Goal: Information Seeking & Learning: Learn about a topic

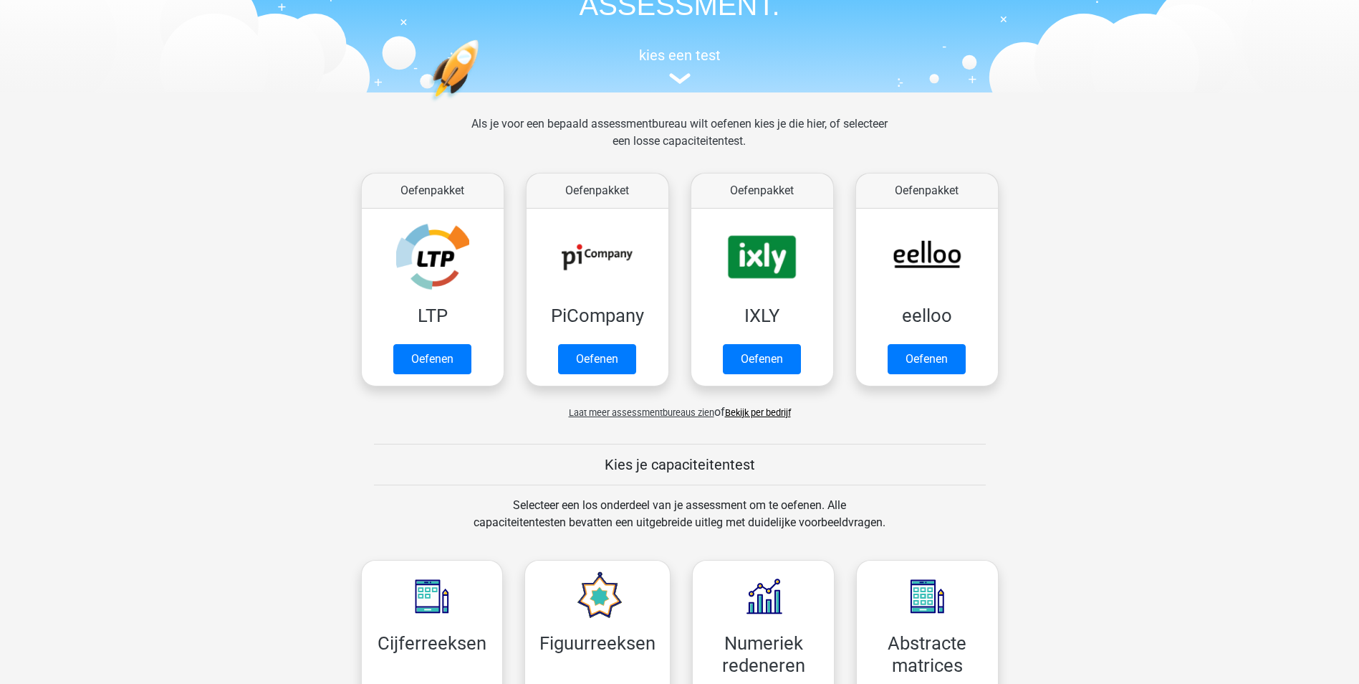
scroll to position [430, 0]
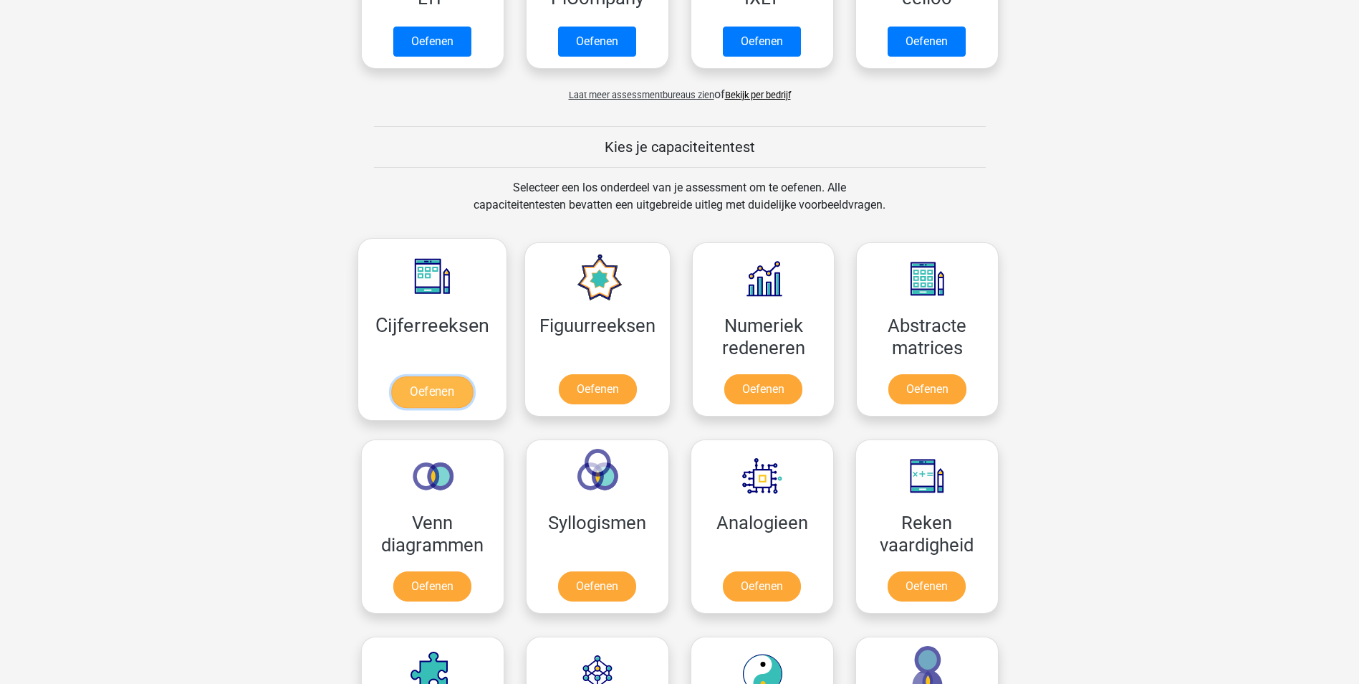
click at [454, 388] on link "Oefenen" at bounding box center [432, 392] width 82 height 32
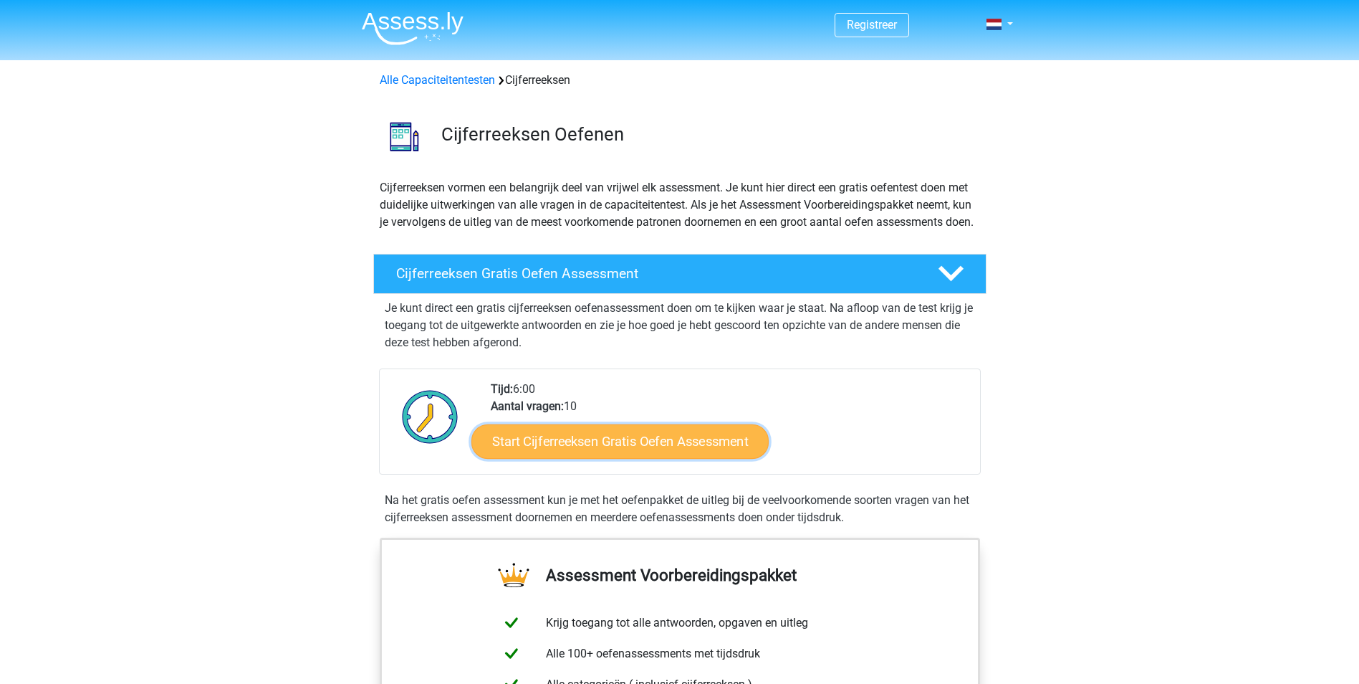
click at [652, 457] on link "Start Cijferreeksen Gratis Oefen Assessment" at bounding box center [620, 441] width 297 height 34
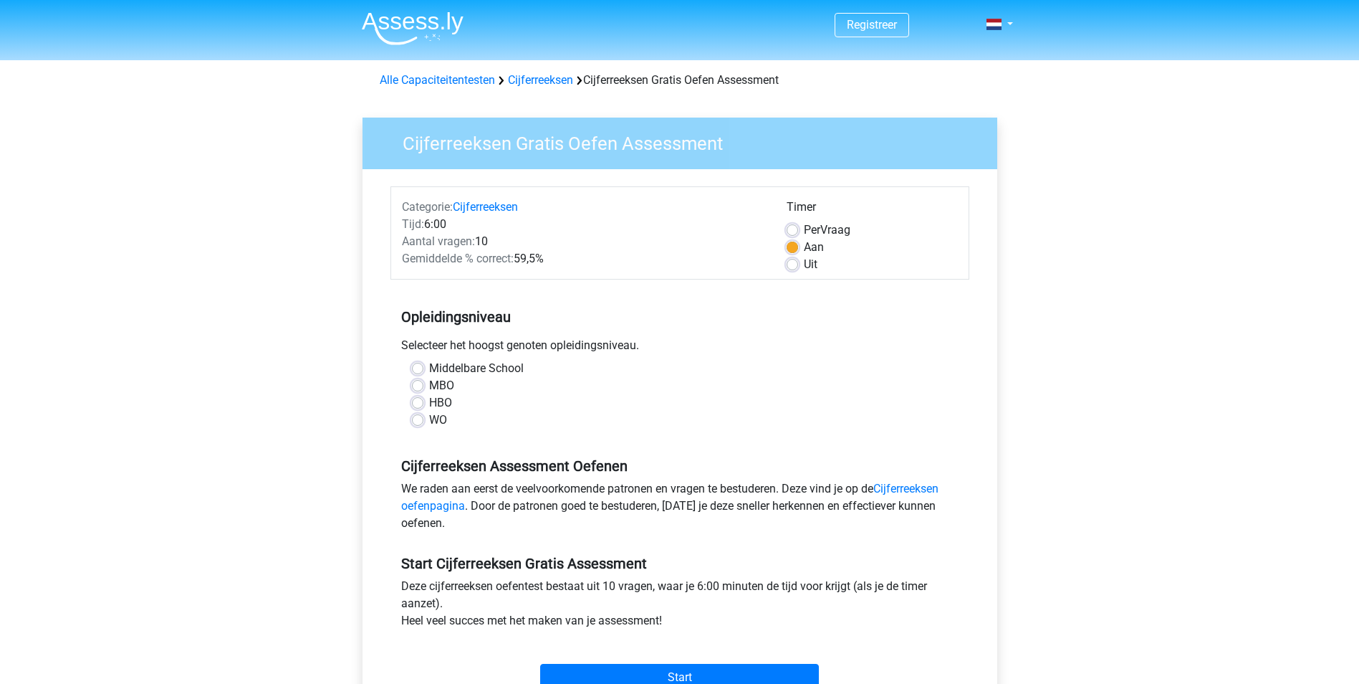
click at [511, 365] on label "Middelbare School" at bounding box center [476, 368] width 95 height 17
click at [424, 365] on input "Middelbare School" at bounding box center [417, 367] width 11 height 14
radio input "true"
click at [434, 373] on label "Middelbare School" at bounding box center [476, 368] width 95 height 17
click at [424, 373] on input "Middelbare School" at bounding box center [417, 367] width 11 height 14
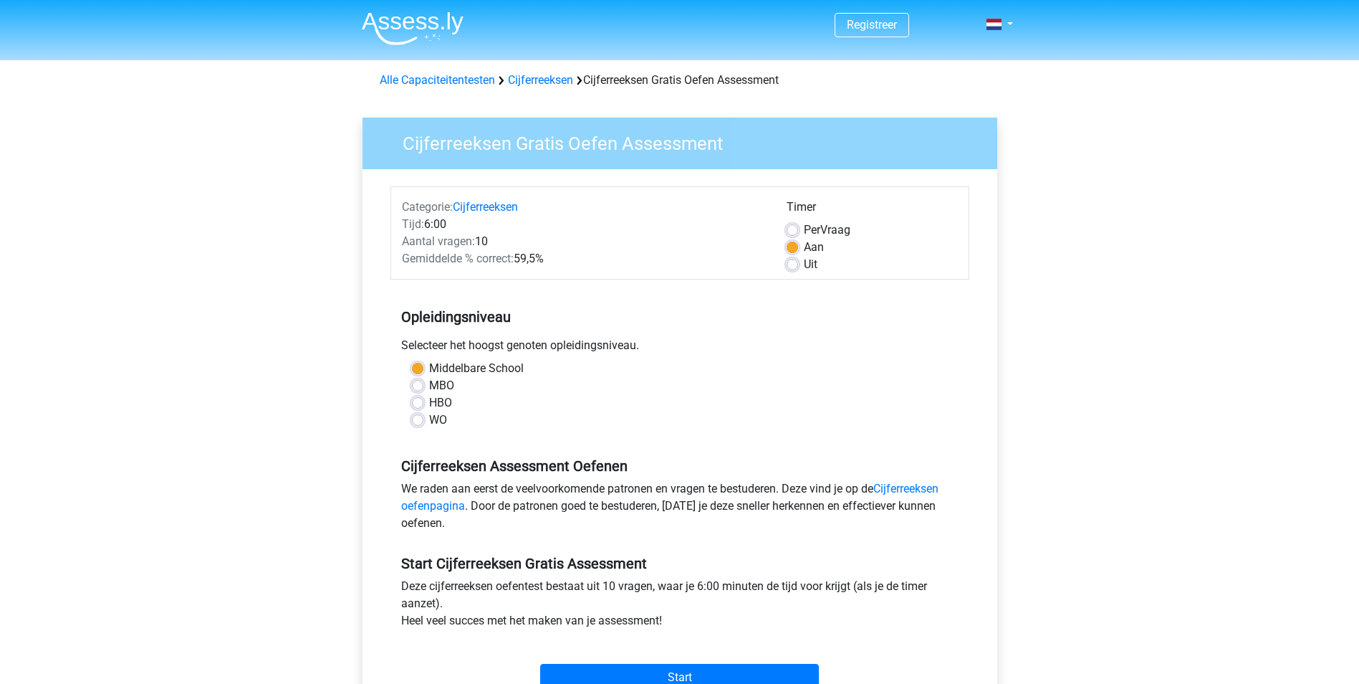
click at [434, 383] on label "MBO" at bounding box center [441, 385] width 25 height 17
click at [424, 383] on input "MBO" at bounding box center [417, 384] width 11 height 14
radio input "true"
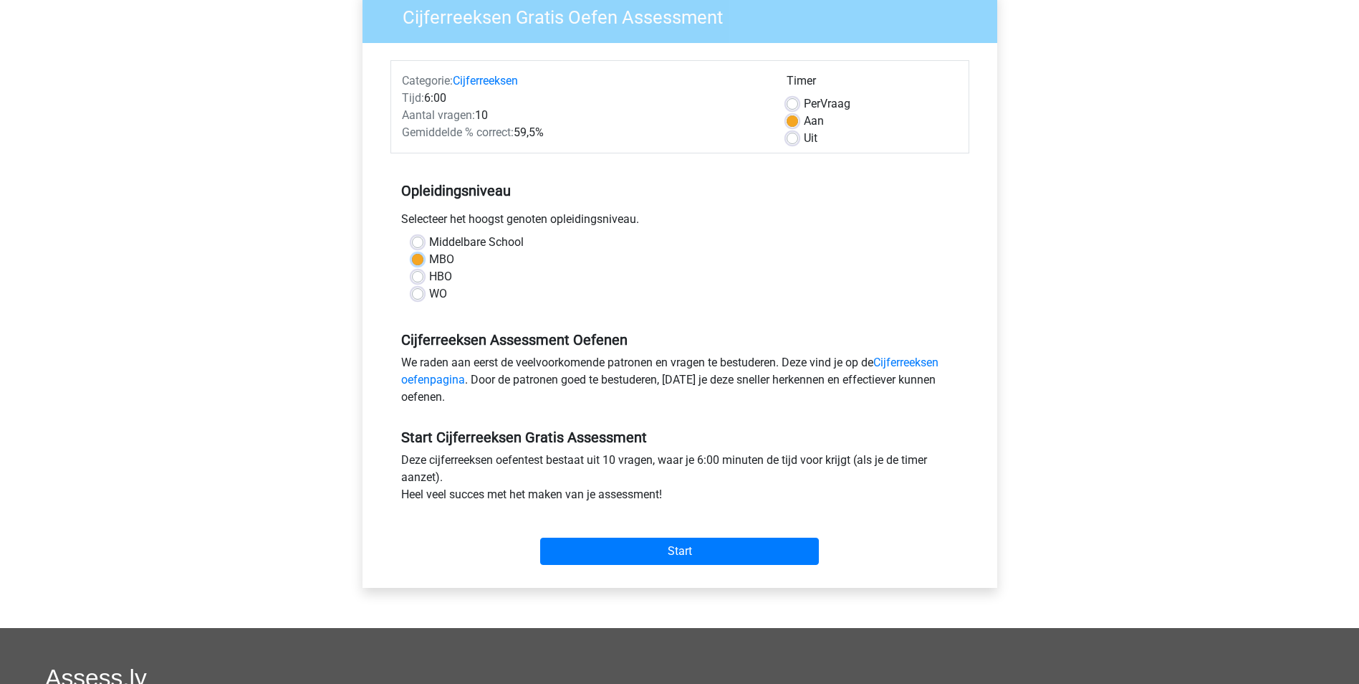
scroll to position [143, 0]
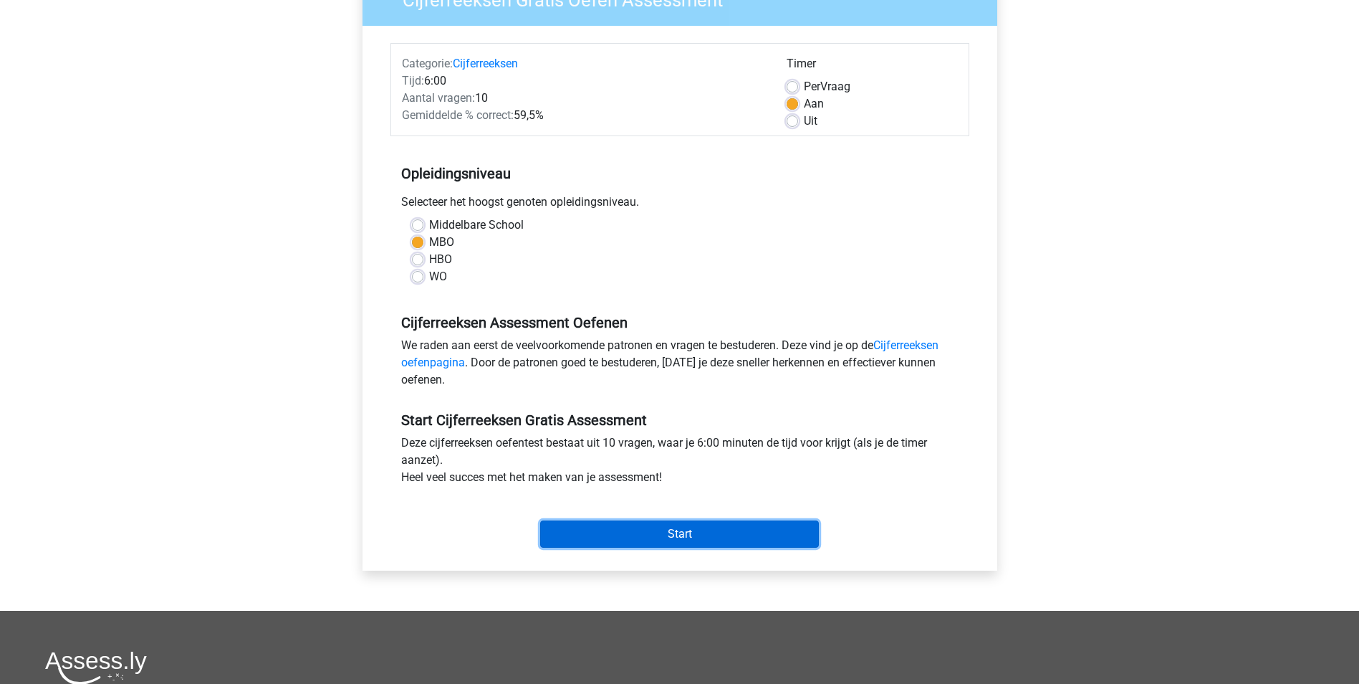
click at [630, 531] on input "Start" at bounding box center [679, 533] width 279 height 27
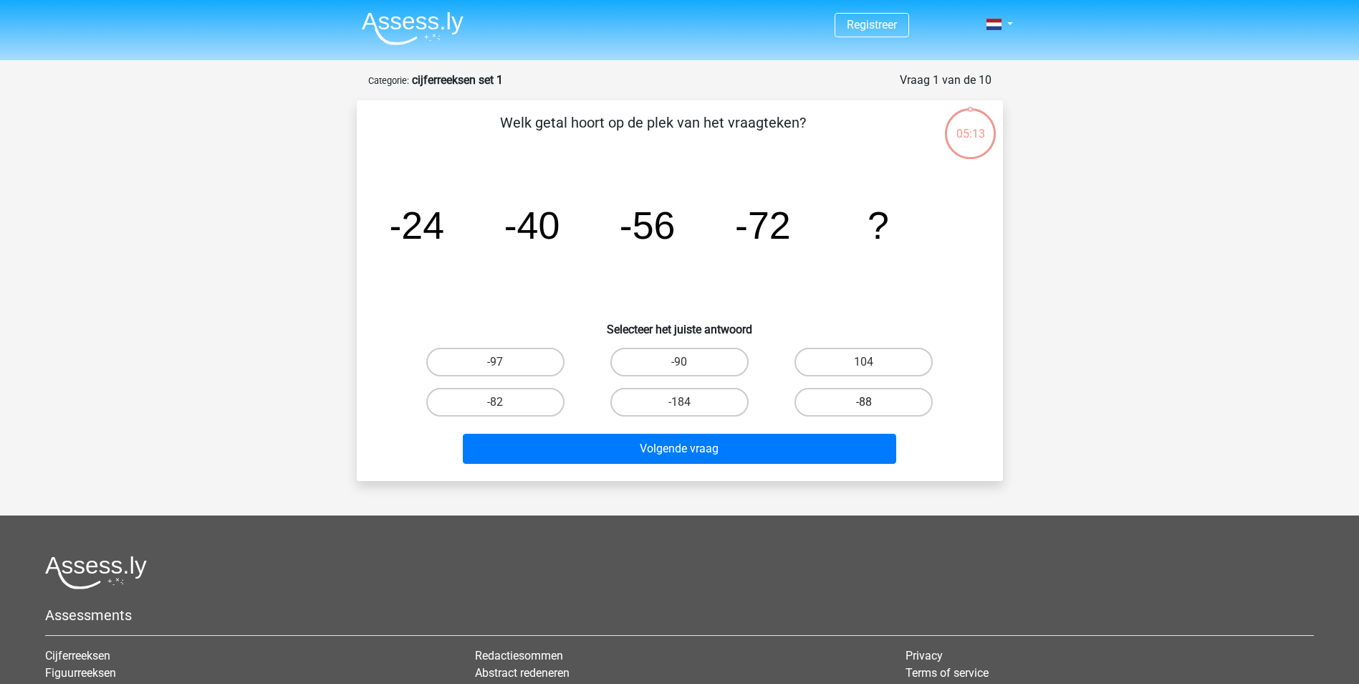
click at [879, 396] on label "-88" at bounding box center [864, 402] width 138 height 29
click at [874, 402] on input "-88" at bounding box center [868, 406] width 9 height 9
radio input "true"
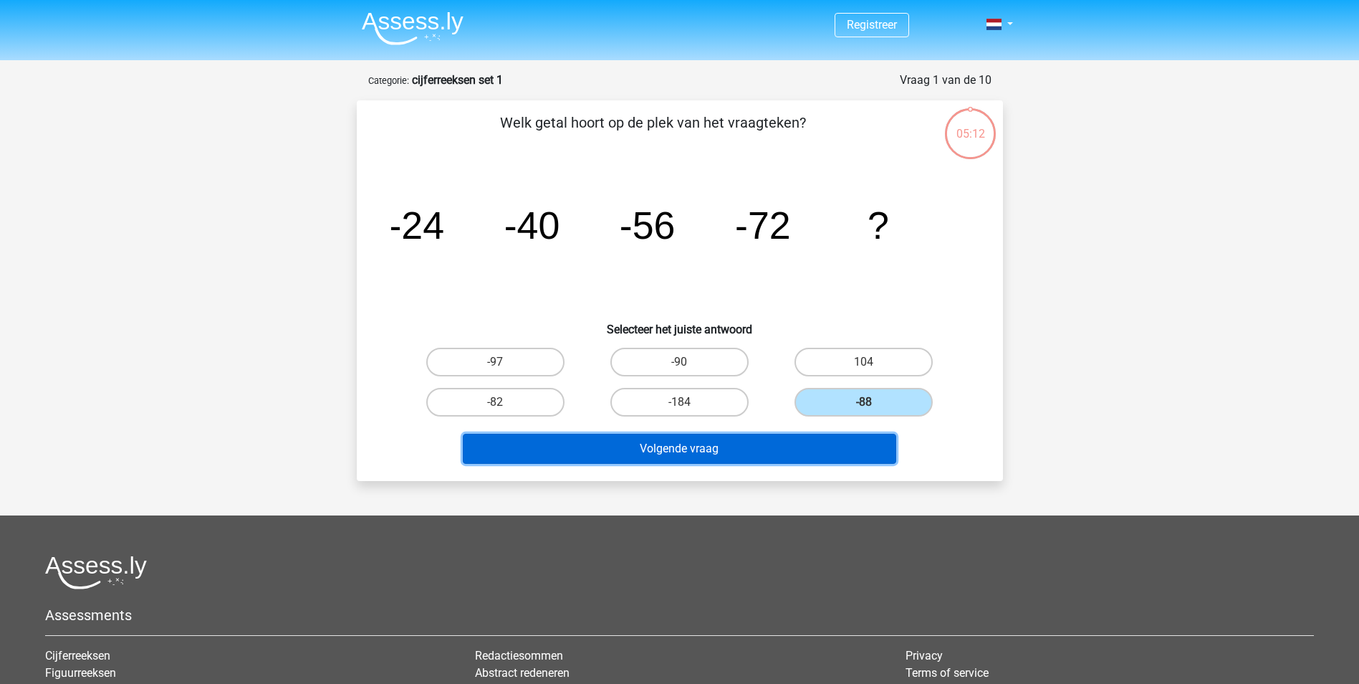
click at [846, 454] on button "Volgende vraag" at bounding box center [680, 449] width 434 height 30
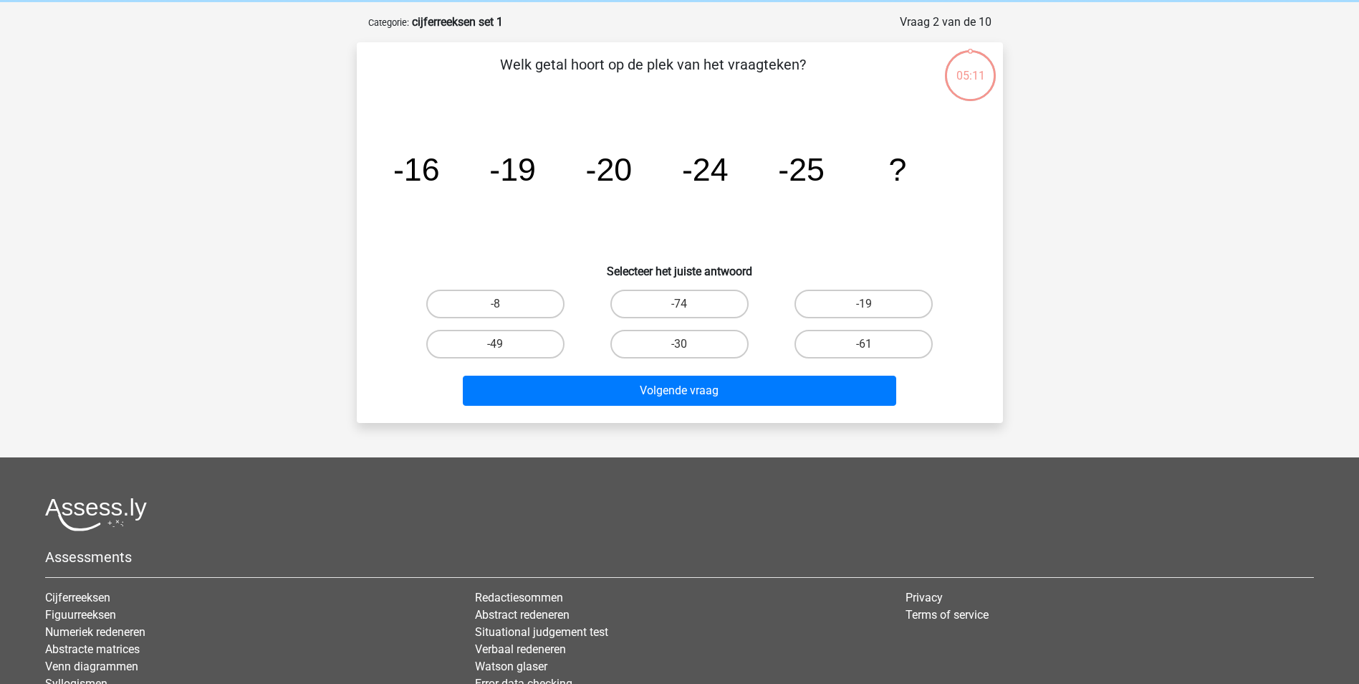
scroll to position [72, 0]
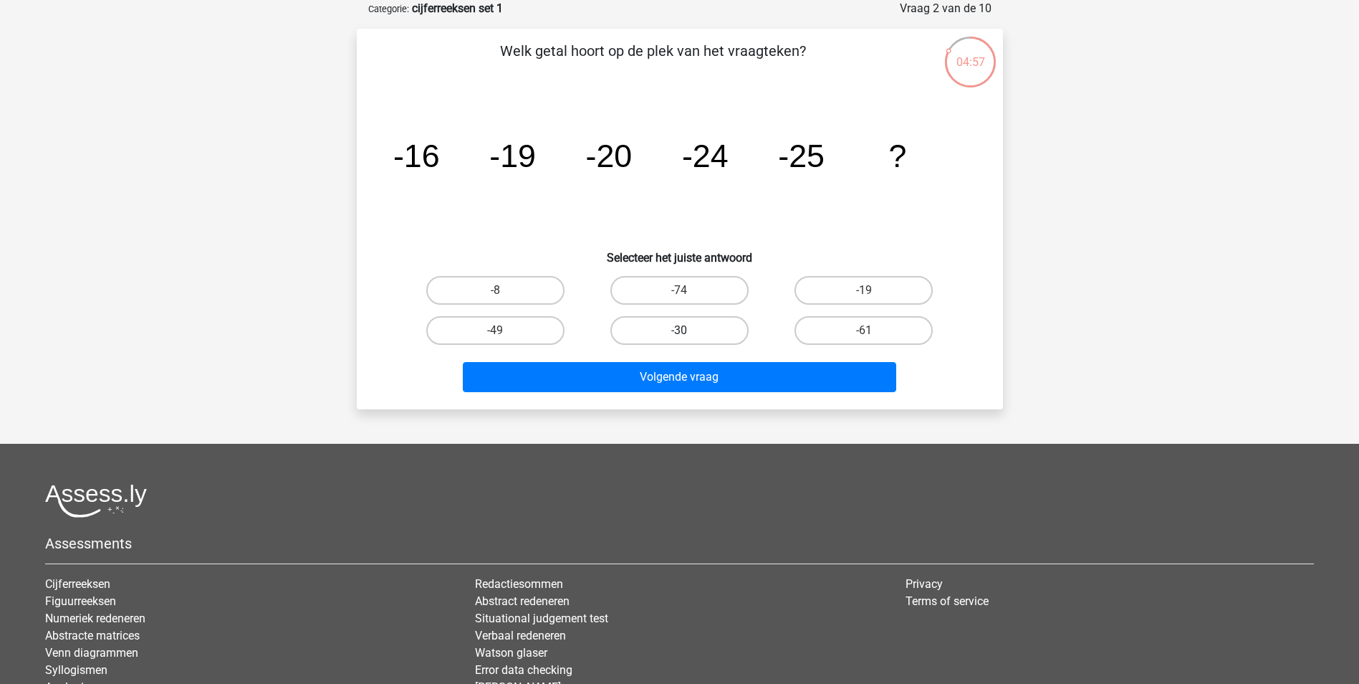
click at [689, 329] on label "-30" at bounding box center [680, 330] width 138 height 29
click at [689, 330] on input "-30" at bounding box center [683, 334] width 9 height 9
radio input "true"
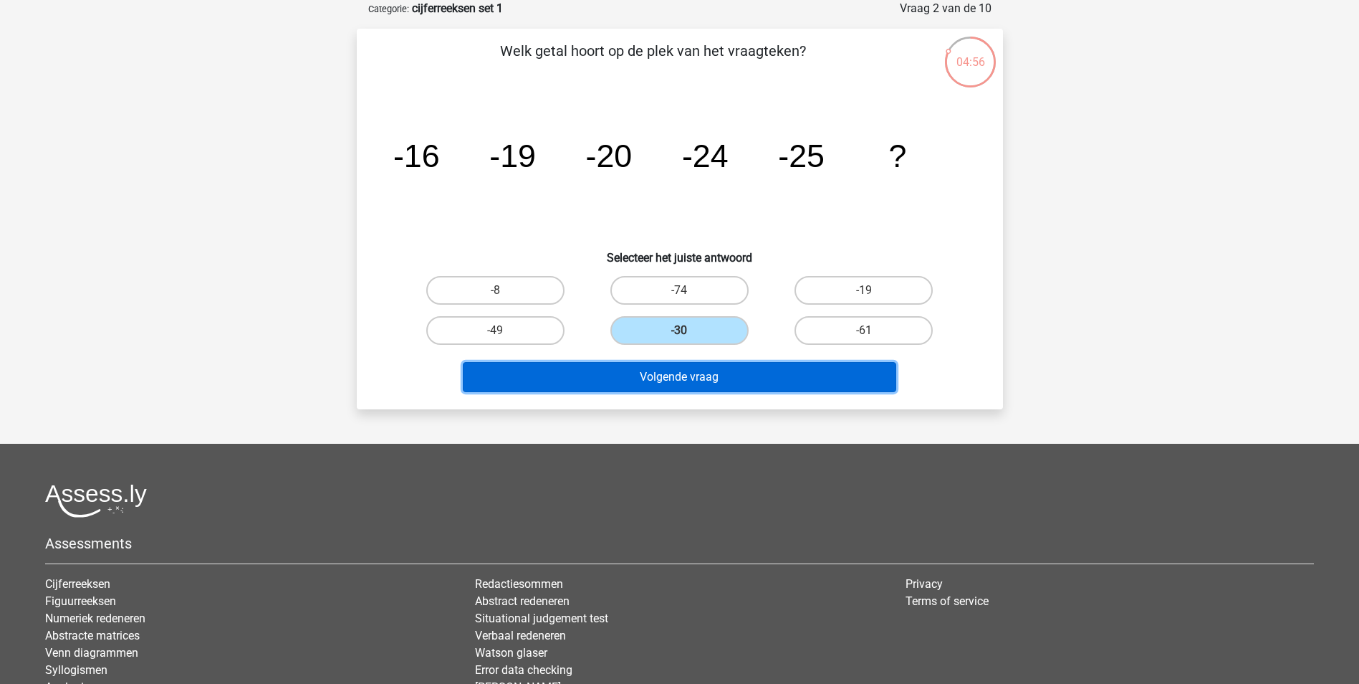
click at [692, 382] on button "Volgende vraag" at bounding box center [680, 377] width 434 height 30
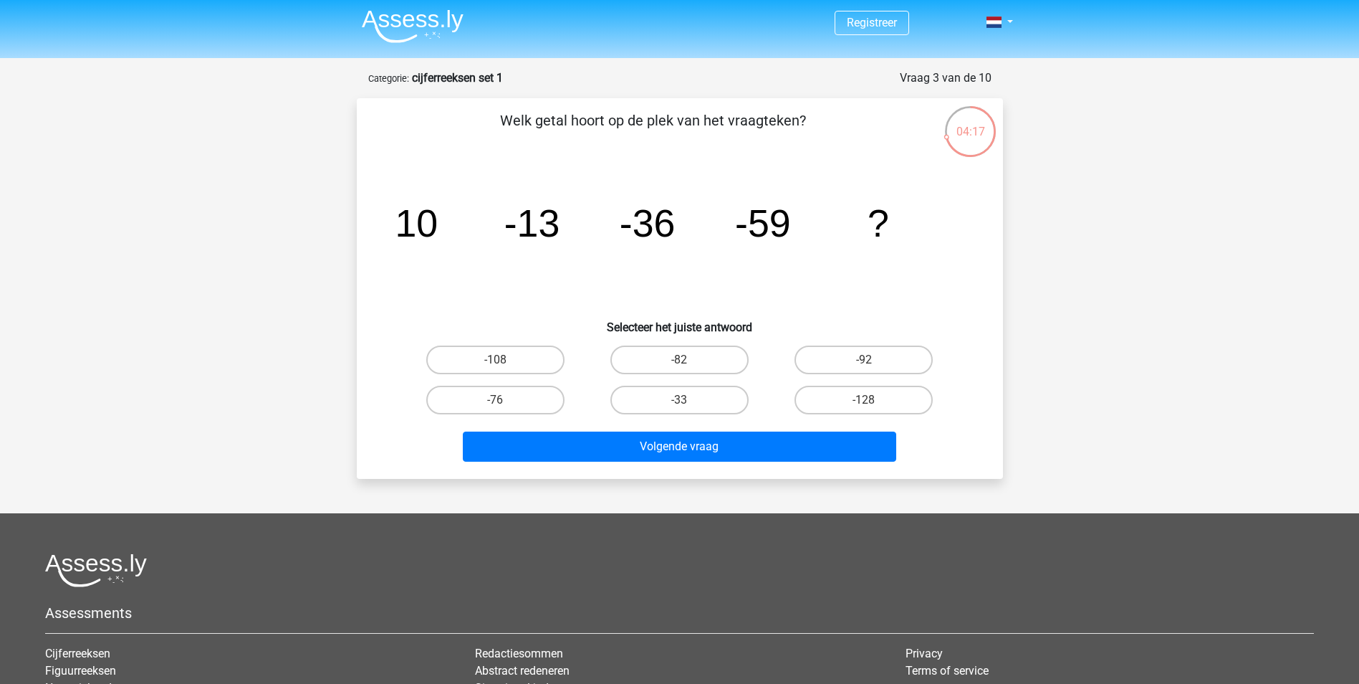
scroll to position [0, 0]
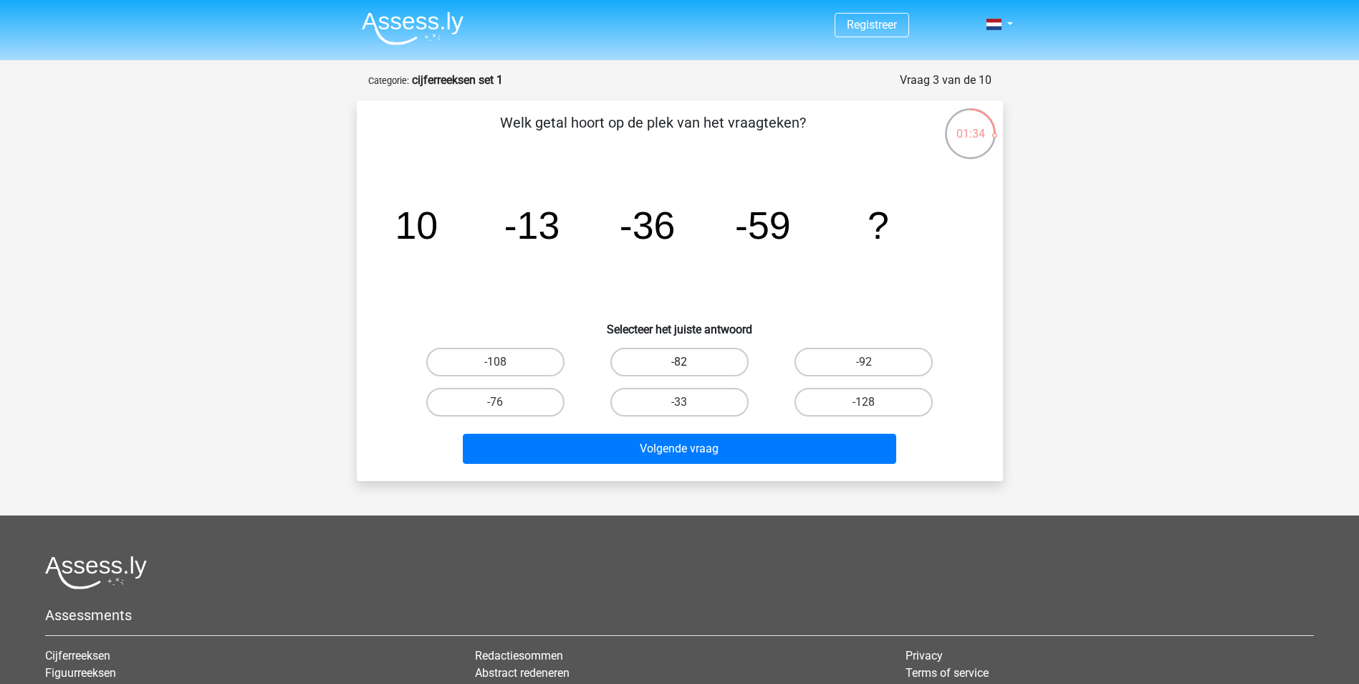
click at [706, 362] on label "-82" at bounding box center [680, 362] width 138 height 29
click at [689, 362] on input "-82" at bounding box center [683, 366] width 9 height 9
radio input "true"
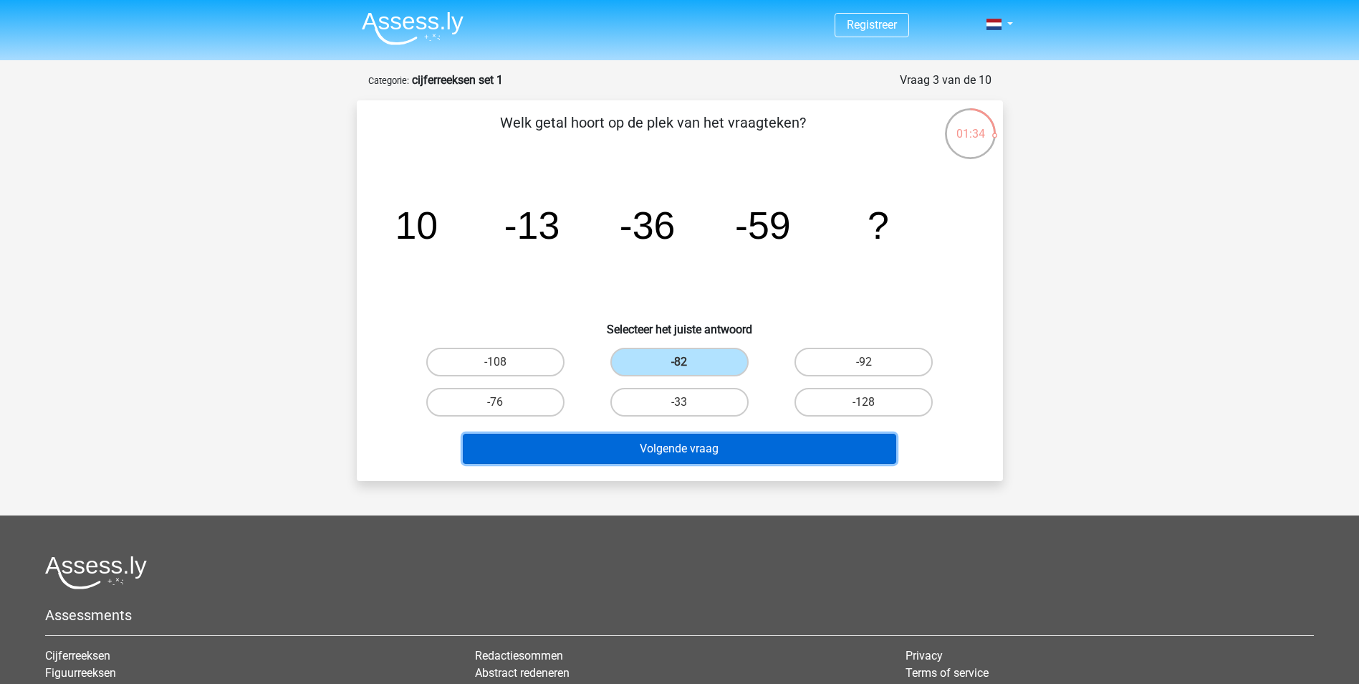
click at [682, 437] on button "Volgende vraag" at bounding box center [680, 449] width 434 height 30
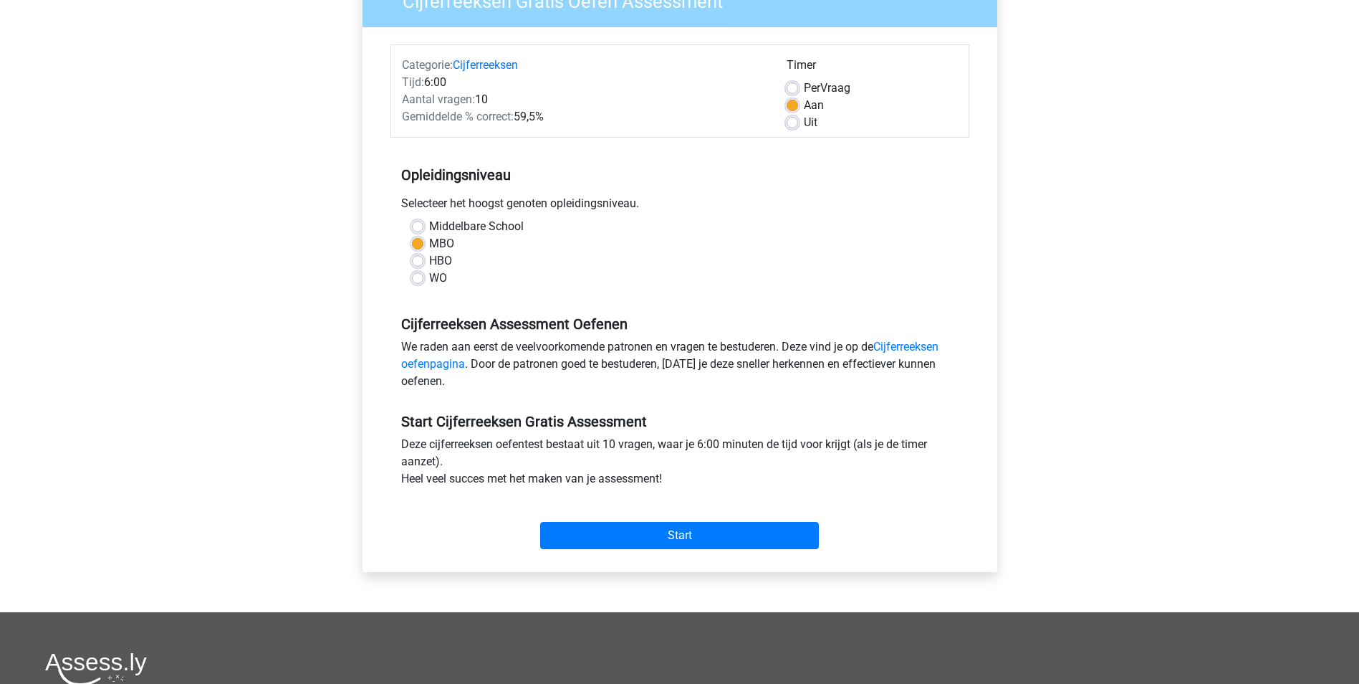
scroll to position [143, 0]
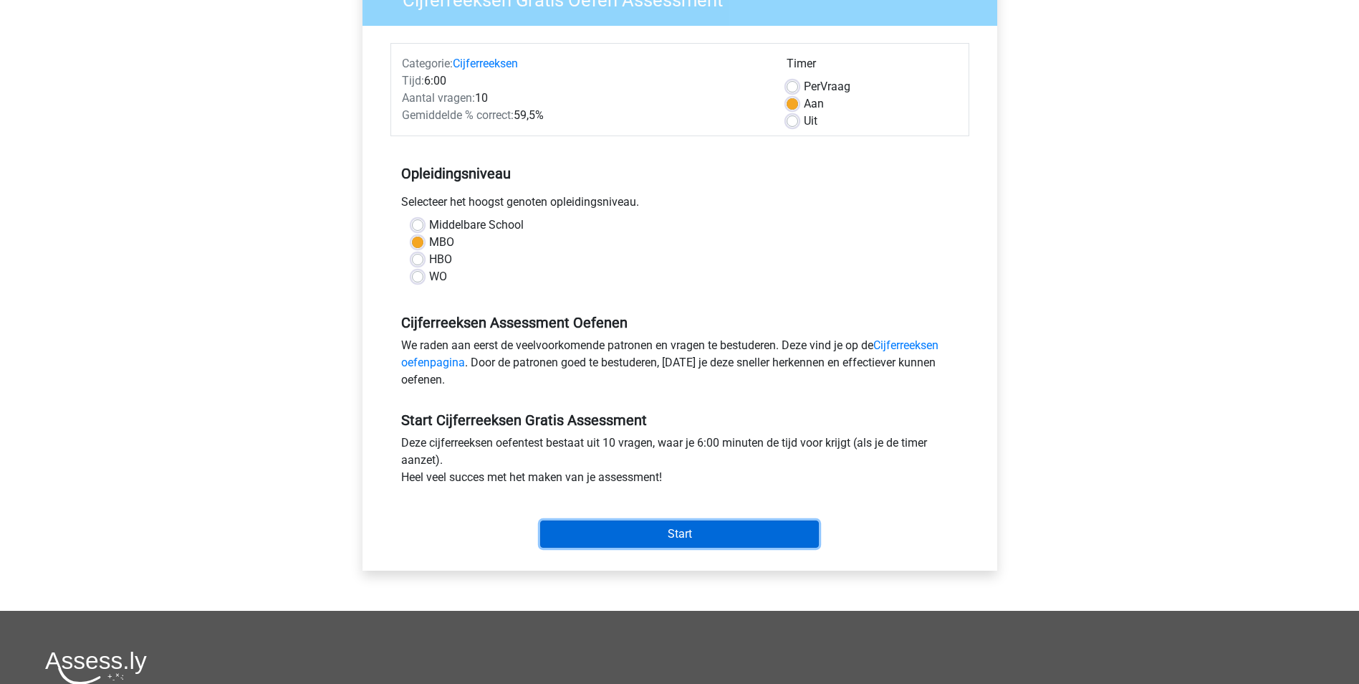
click at [614, 536] on input "Start" at bounding box center [679, 533] width 279 height 27
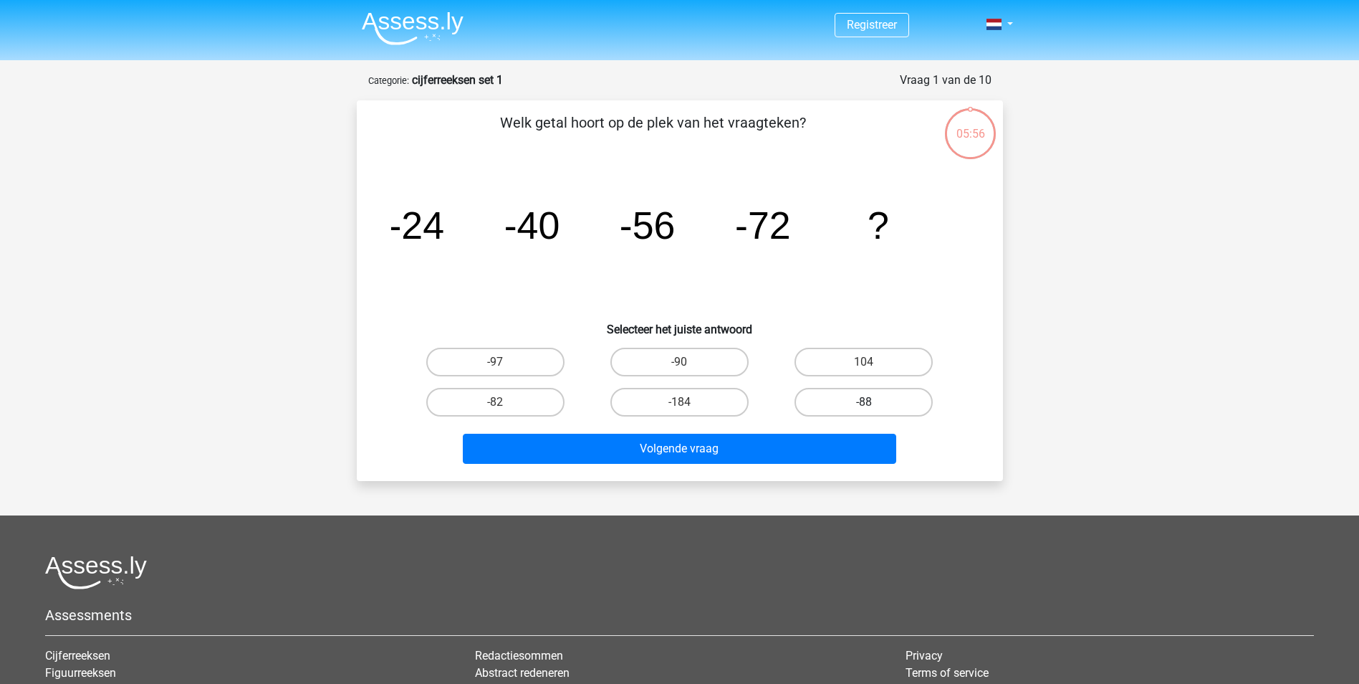
click at [853, 400] on label "-88" at bounding box center [864, 402] width 138 height 29
click at [864, 402] on input "-88" at bounding box center [868, 406] width 9 height 9
radio input "true"
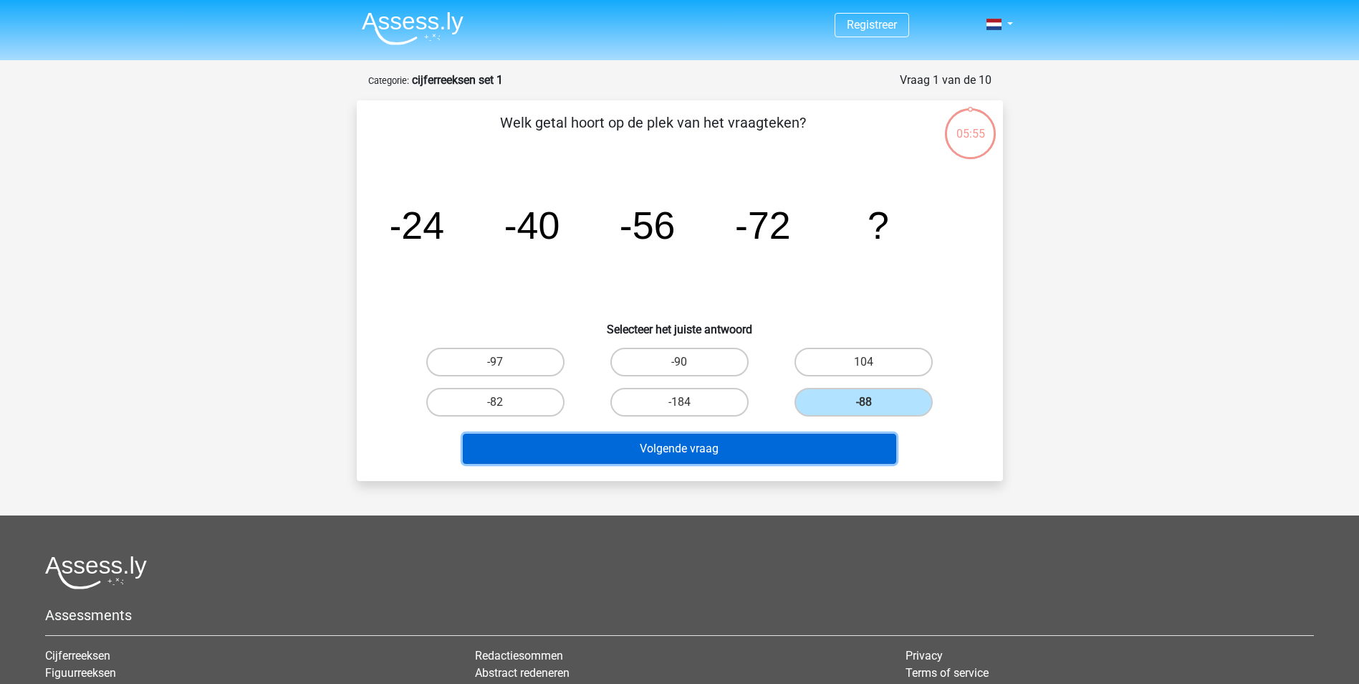
click at [811, 449] on button "Volgende vraag" at bounding box center [680, 449] width 434 height 30
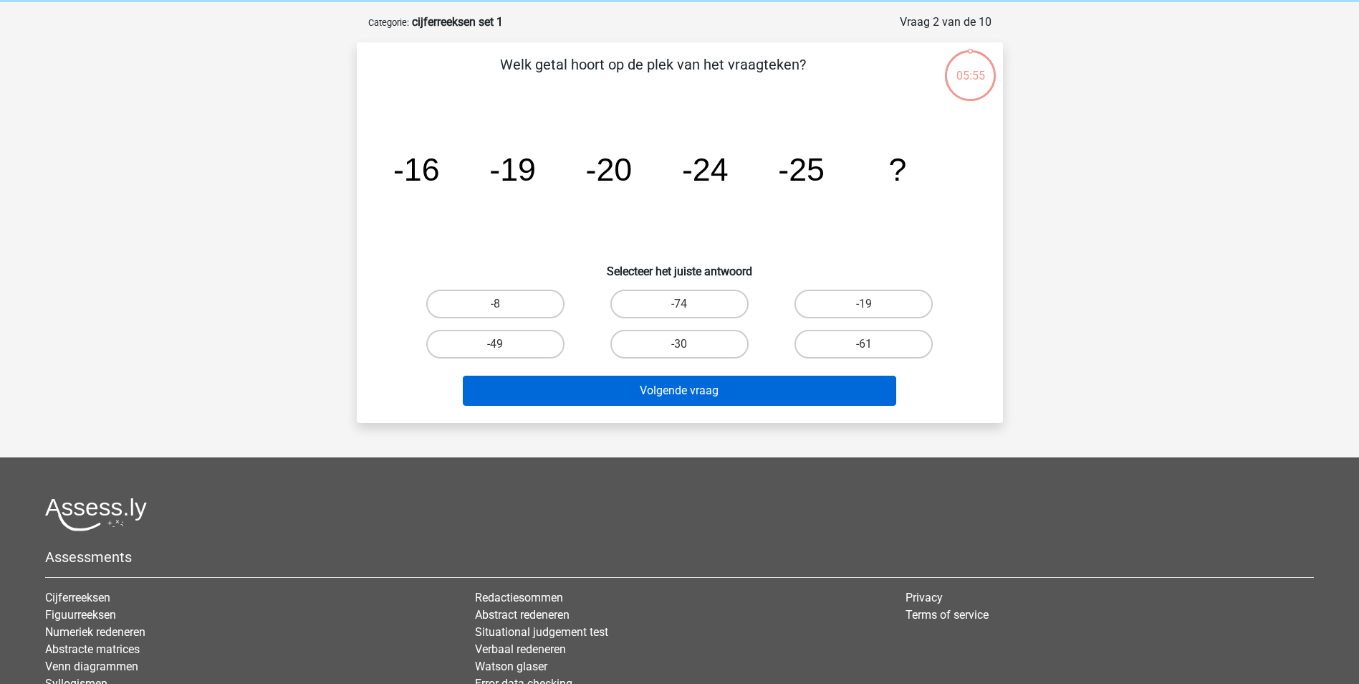
scroll to position [72, 0]
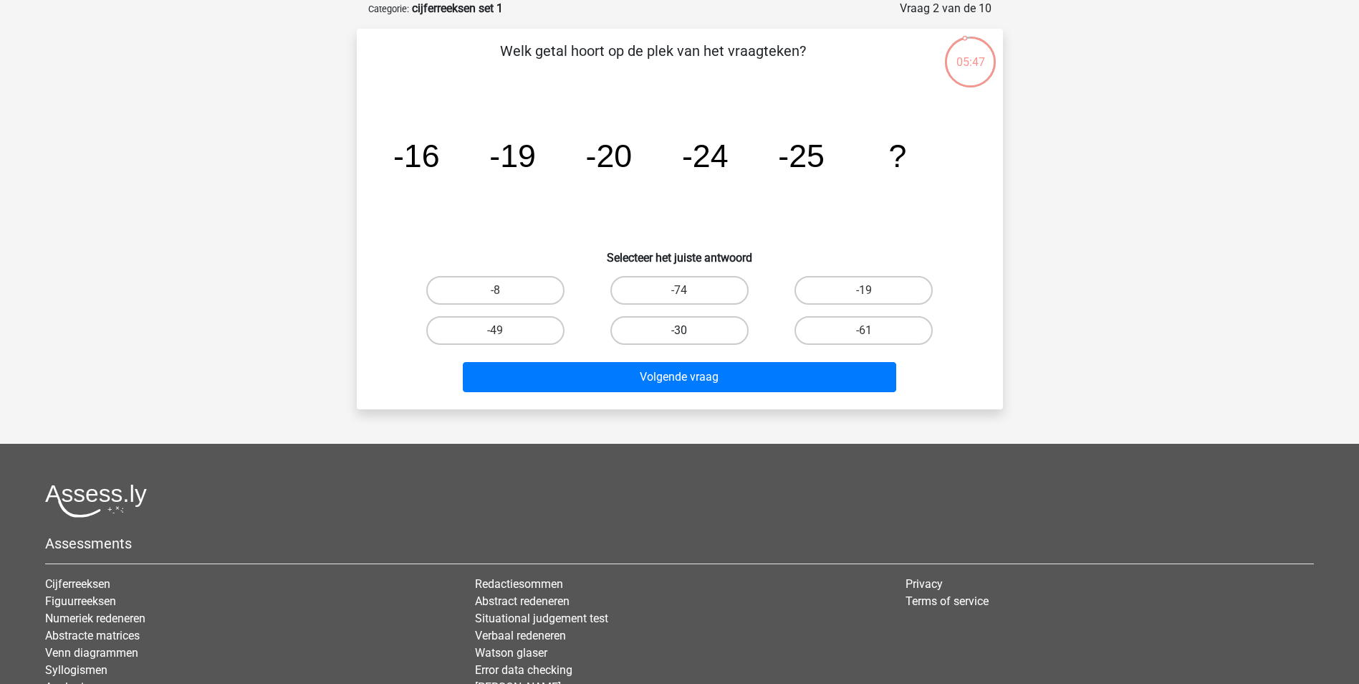
click at [692, 321] on label "-30" at bounding box center [680, 330] width 138 height 29
click at [689, 330] on input "-30" at bounding box center [683, 334] width 9 height 9
radio input "true"
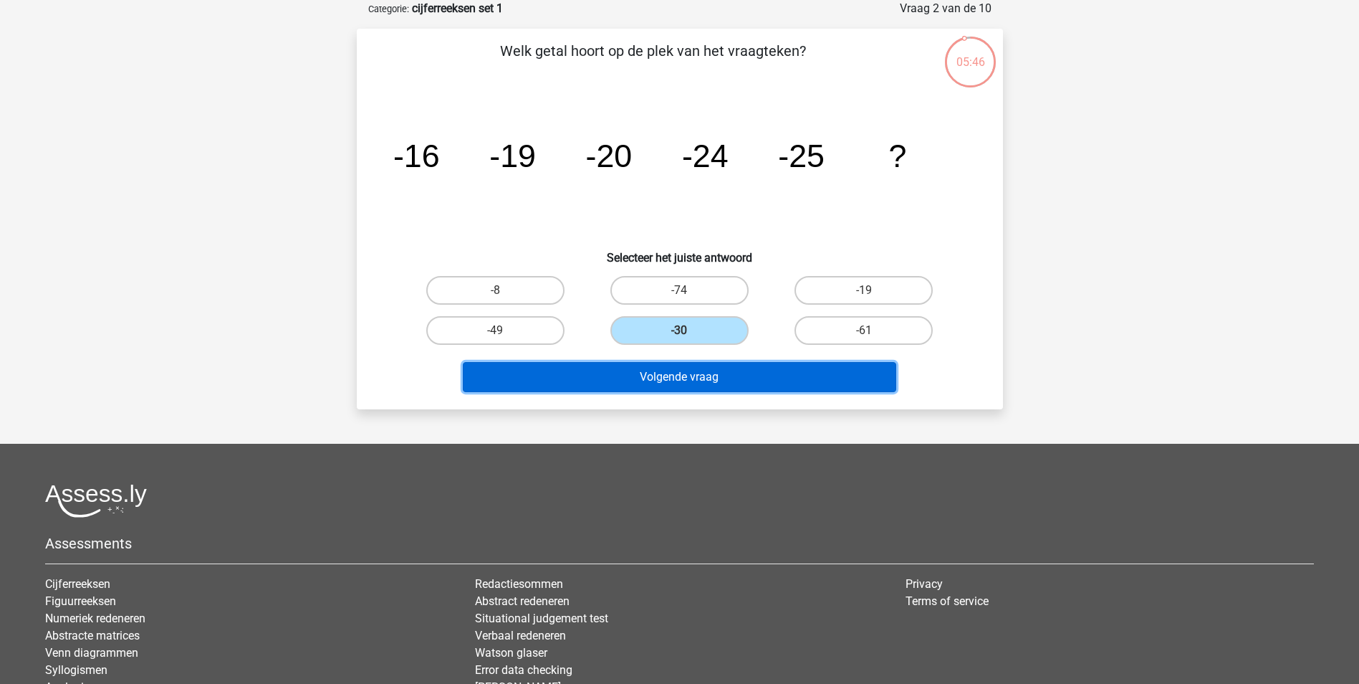
click at [735, 366] on button "Volgende vraag" at bounding box center [680, 377] width 434 height 30
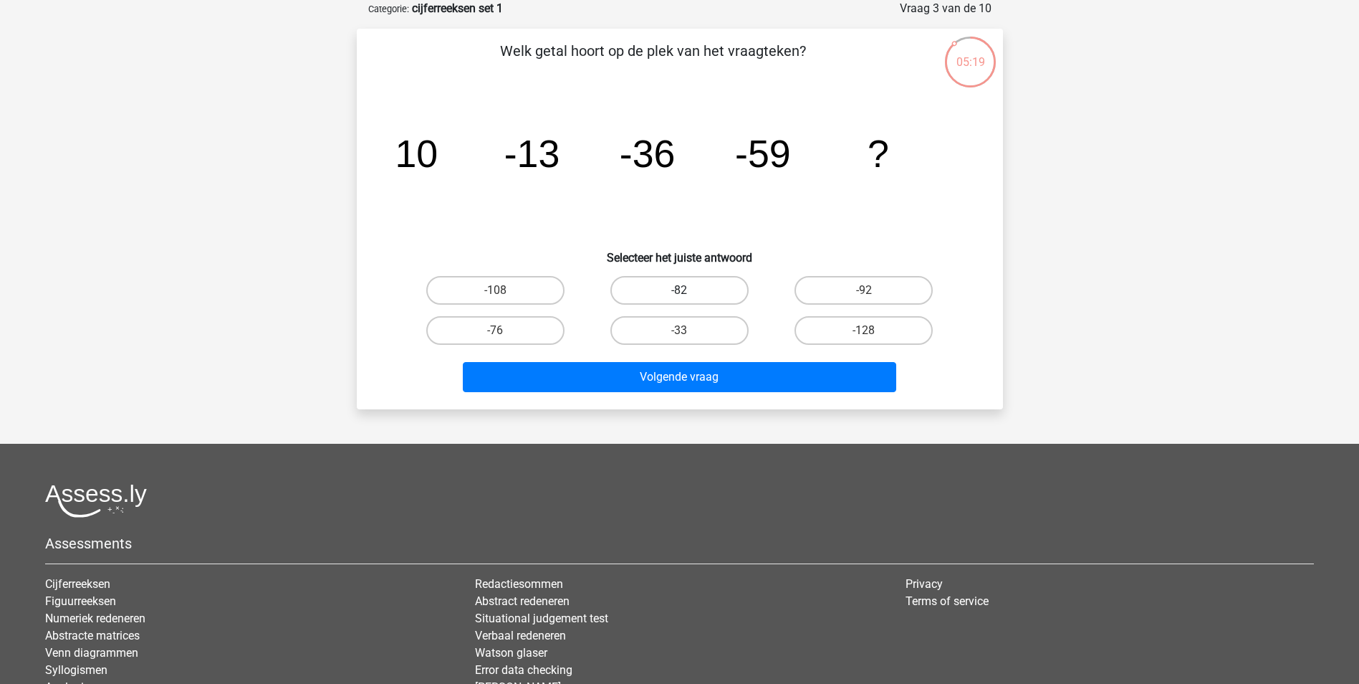
click at [706, 291] on label "-82" at bounding box center [680, 290] width 138 height 29
click at [689, 291] on input "-82" at bounding box center [683, 294] width 9 height 9
radio input "true"
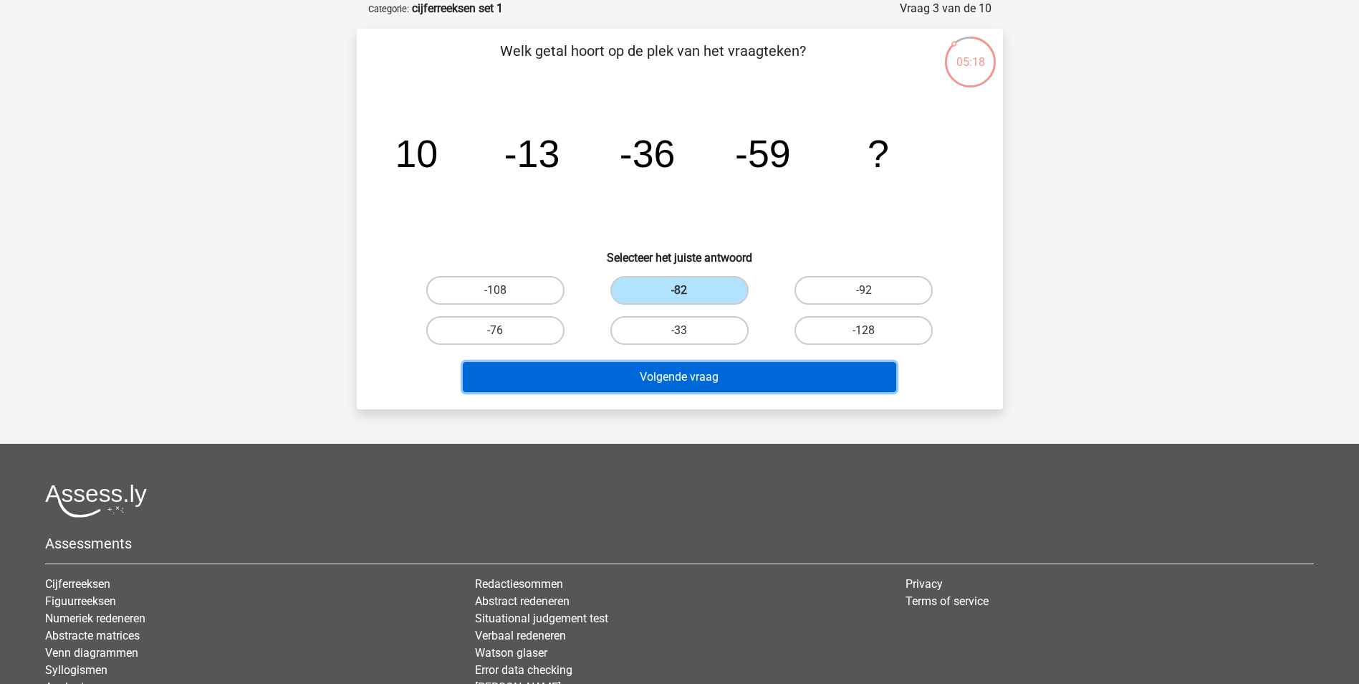
click at [726, 373] on button "Volgende vraag" at bounding box center [680, 377] width 434 height 30
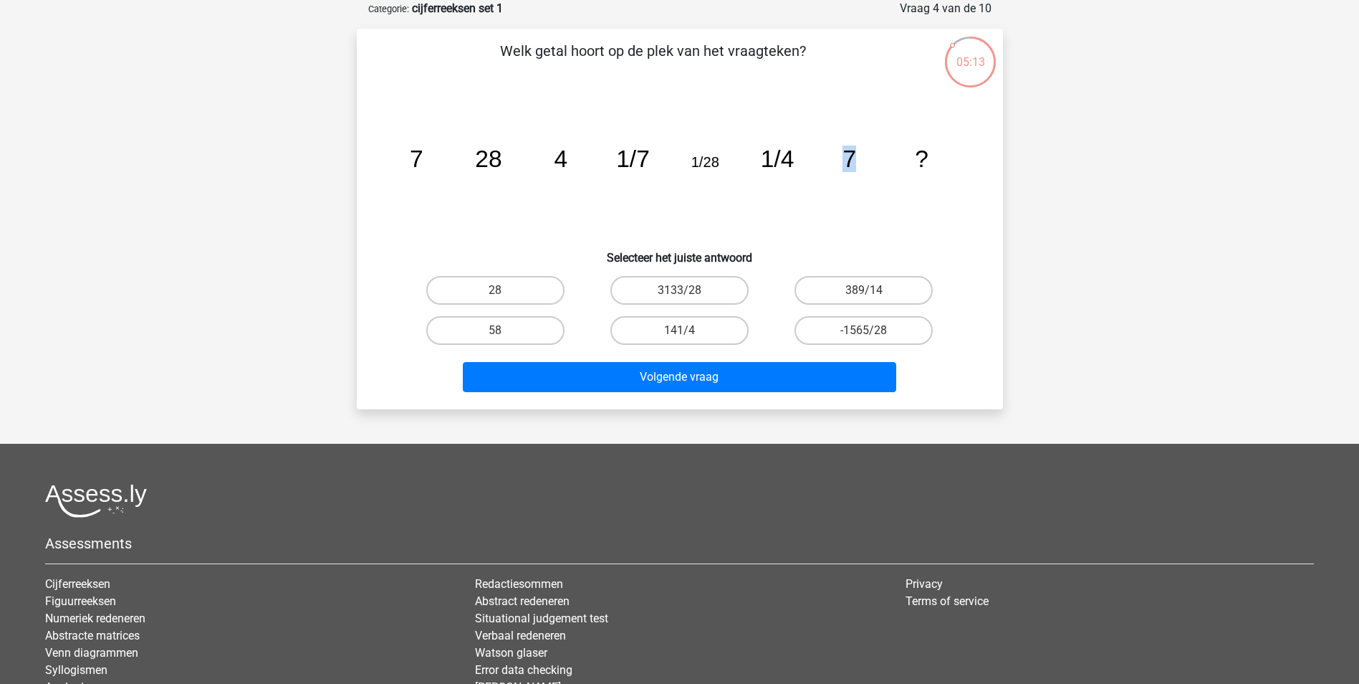
click at [883, 226] on icon "image/svg+xml 7 28 4 1/7 1/28 1/4 7 ?" at bounding box center [680, 167] width 578 height 145
click at [846, 236] on icon "image/svg+xml 7 28 4 1/7 1/28 1/4 7 ?" at bounding box center [680, 167] width 578 height 145
click at [811, 199] on icon "image/svg+xml 7 28 4 1/7 1/28 1/4 7 ?" at bounding box center [680, 167] width 578 height 145
click at [530, 300] on label "28" at bounding box center [495, 290] width 138 height 29
click at [505, 300] on input "28" at bounding box center [499, 294] width 9 height 9
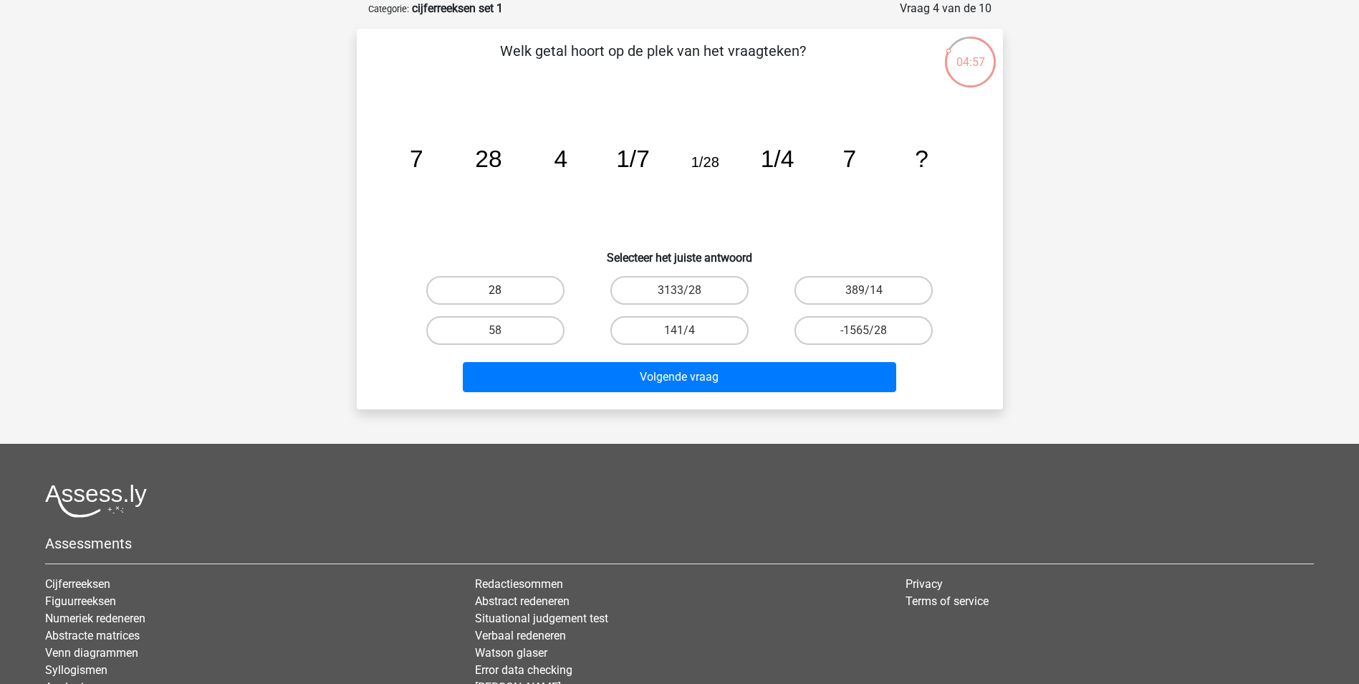
radio input "true"
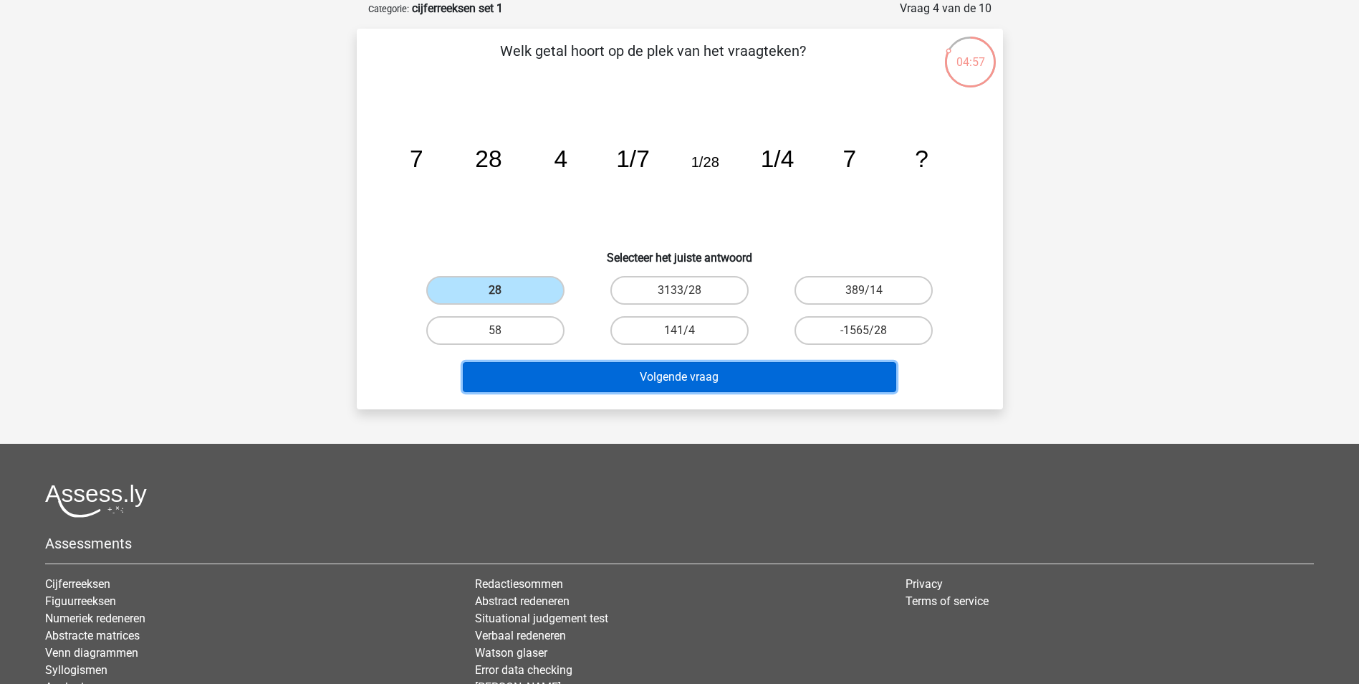
click at [590, 376] on button "Volgende vraag" at bounding box center [680, 377] width 434 height 30
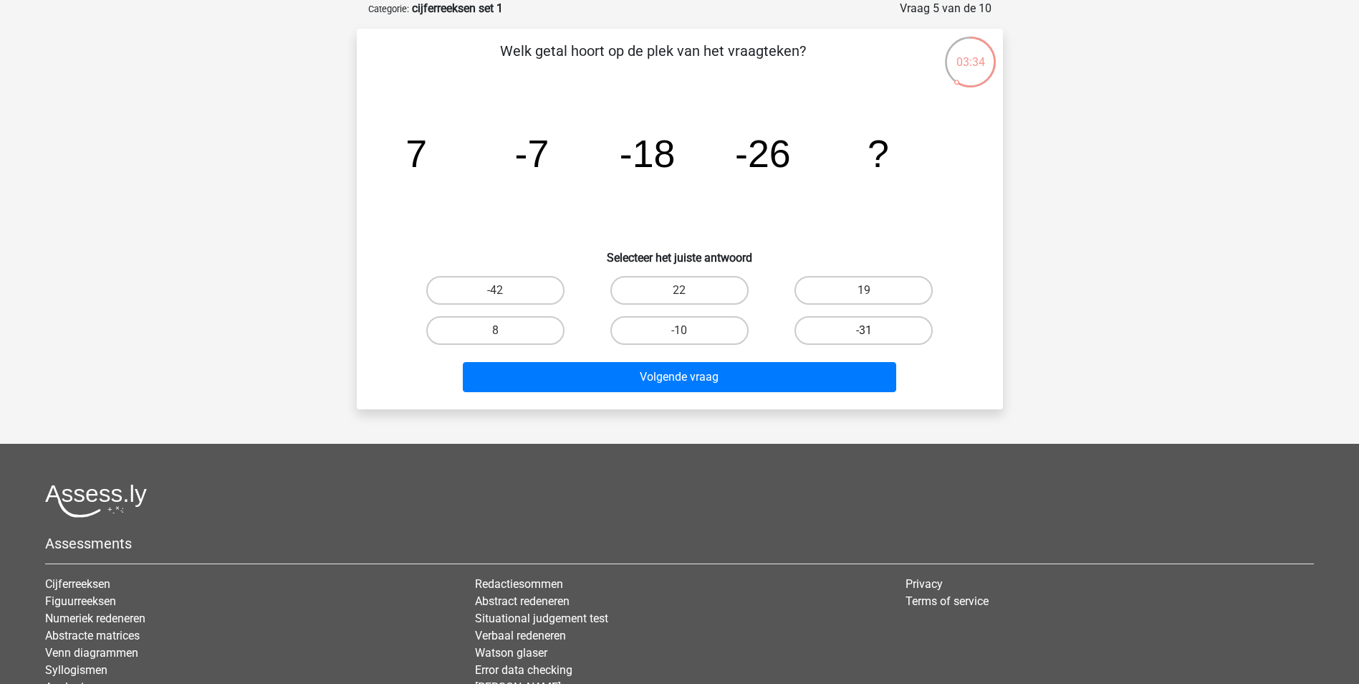
click at [889, 322] on label "-31" at bounding box center [864, 330] width 138 height 29
click at [874, 330] on input "-31" at bounding box center [868, 334] width 9 height 9
radio input "true"
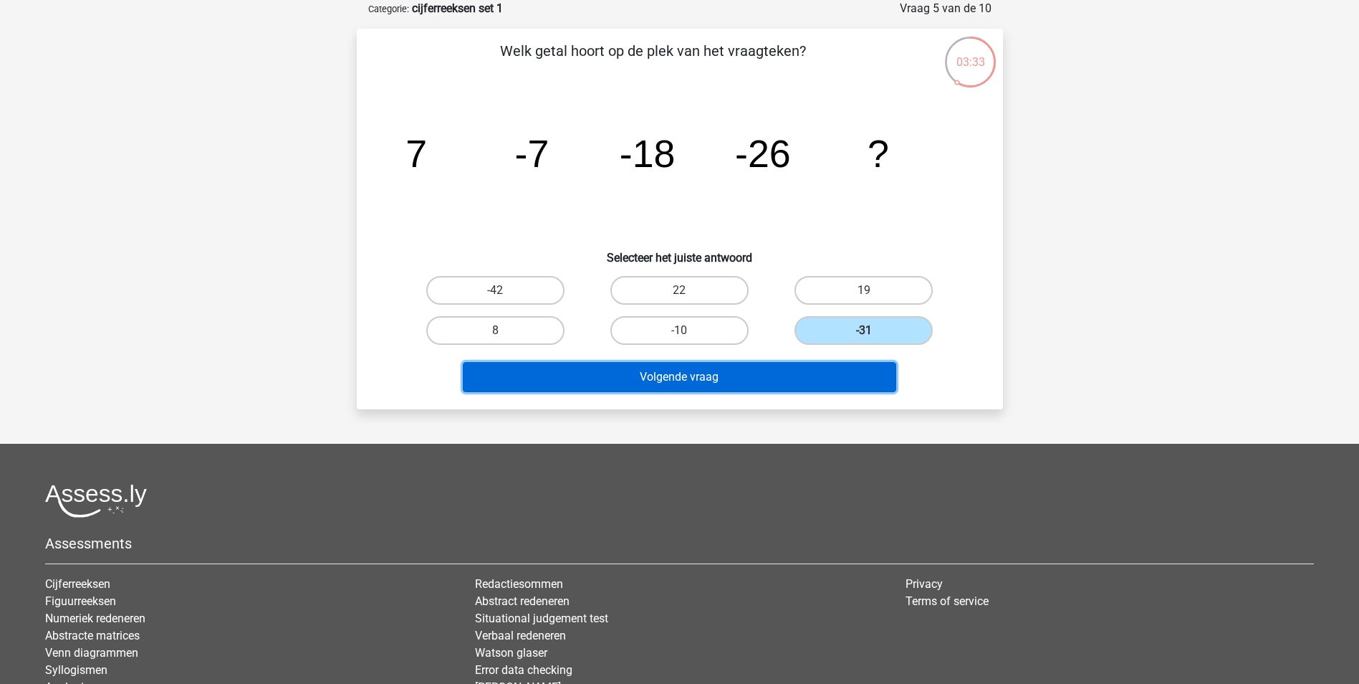
click at [833, 385] on button "Volgende vraag" at bounding box center [680, 377] width 434 height 30
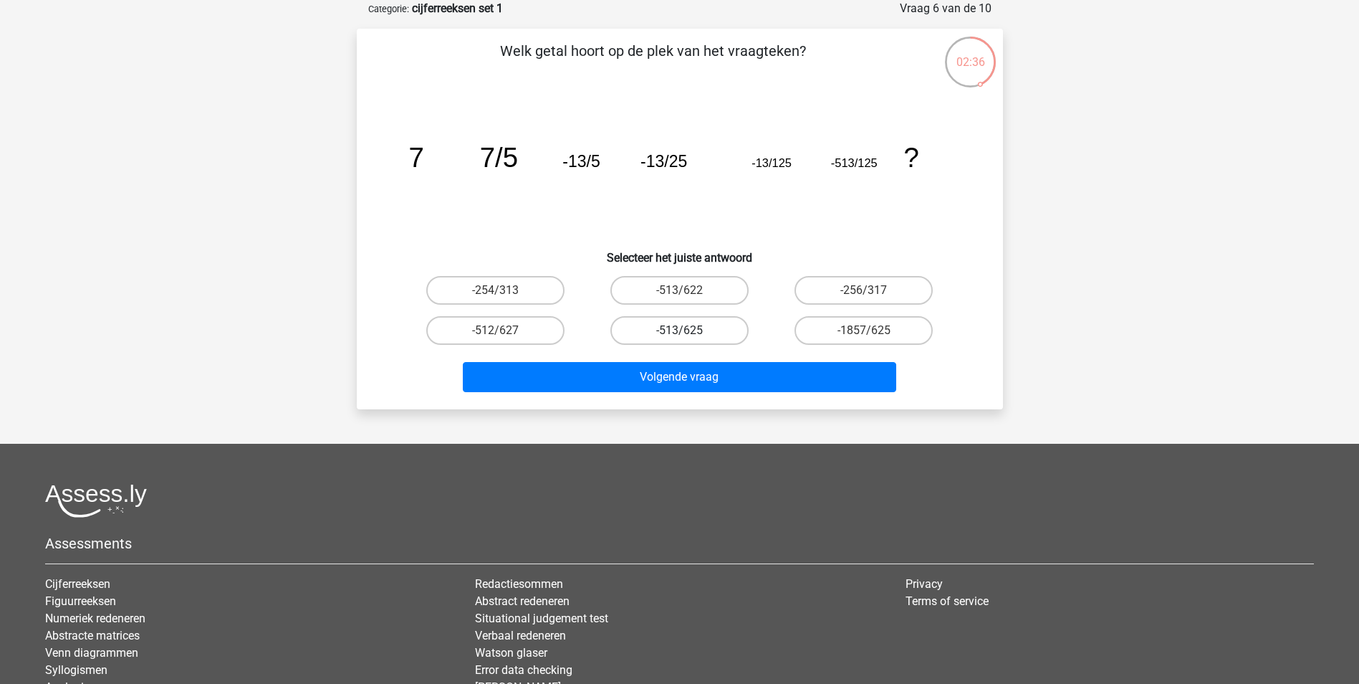
click at [712, 325] on label "-513/625" at bounding box center [680, 330] width 138 height 29
click at [689, 330] on input "-513/625" at bounding box center [683, 334] width 9 height 9
radio input "true"
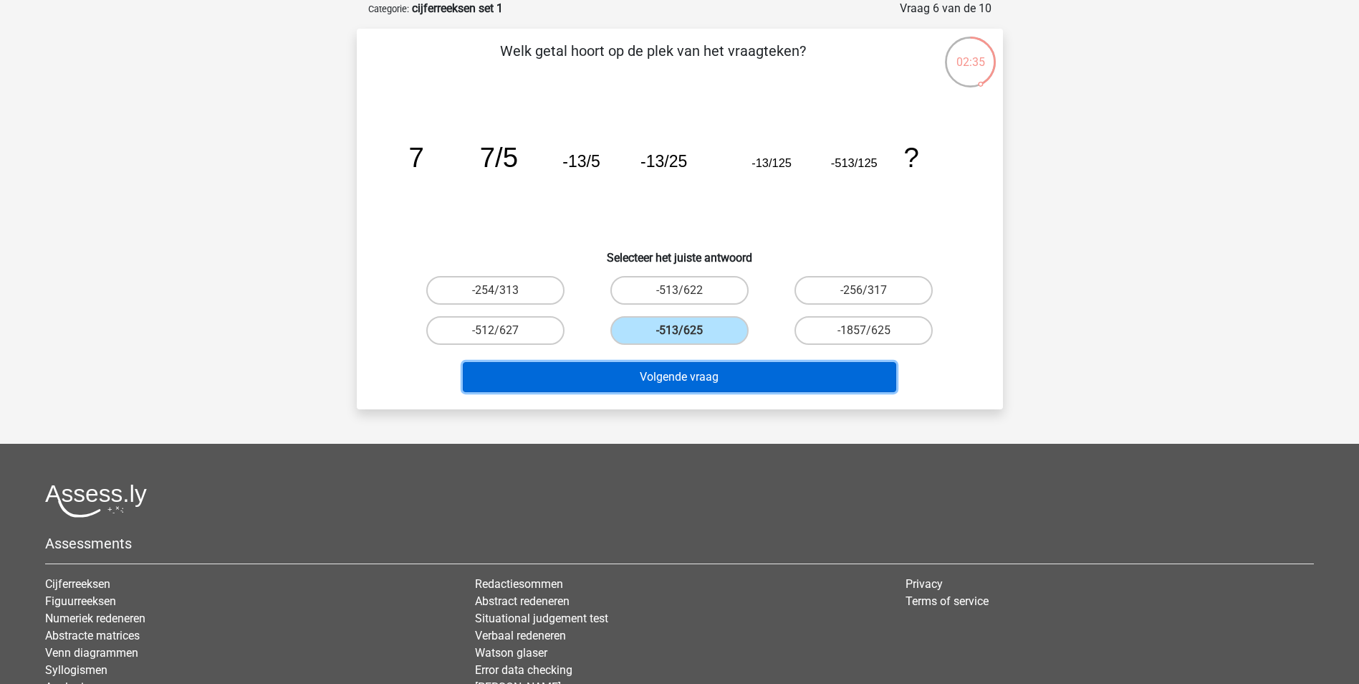
click at [735, 373] on button "Volgende vraag" at bounding box center [680, 377] width 434 height 30
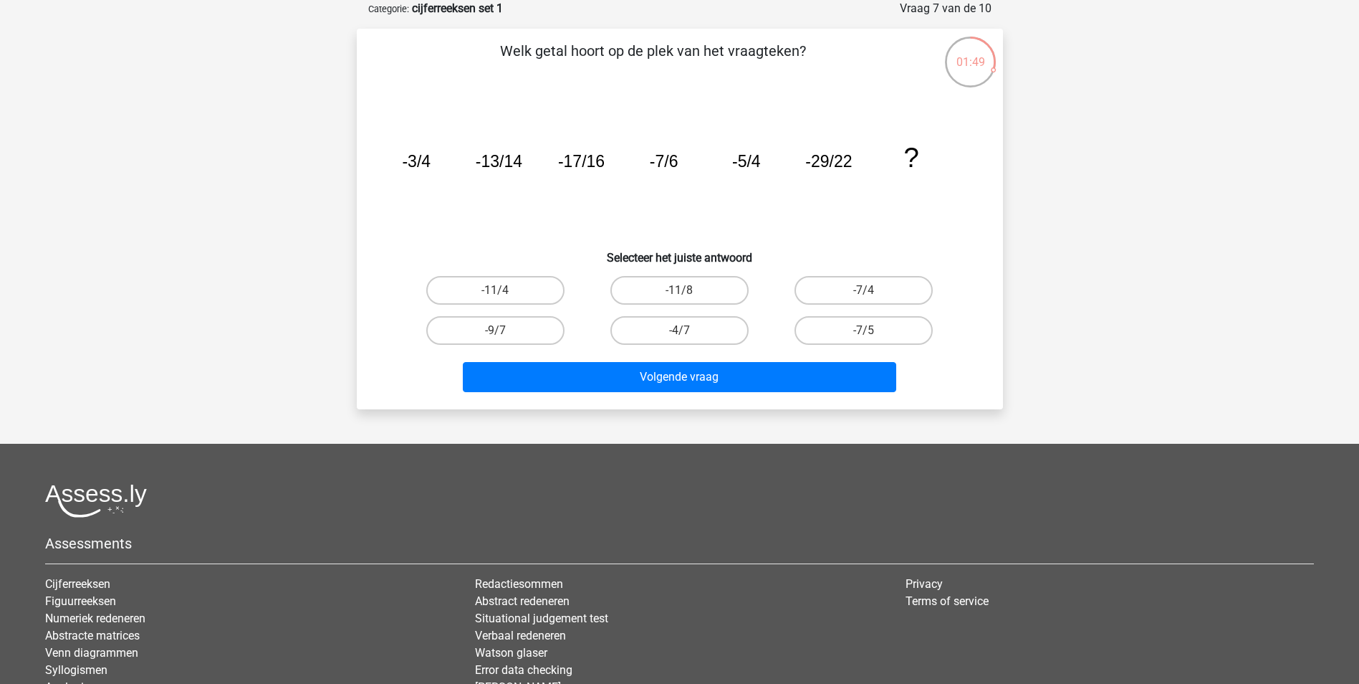
click at [552, 312] on div "-9/7" at bounding box center [495, 330] width 184 height 40
click at [555, 325] on label "-9/7" at bounding box center [495, 330] width 138 height 29
click at [505, 330] on input "-9/7" at bounding box center [499, 334] width 9 height 9
radio input "true"
click at [631, 360] on div "Volgende vraag" at bounding box center [680, 373] width 601 height 47
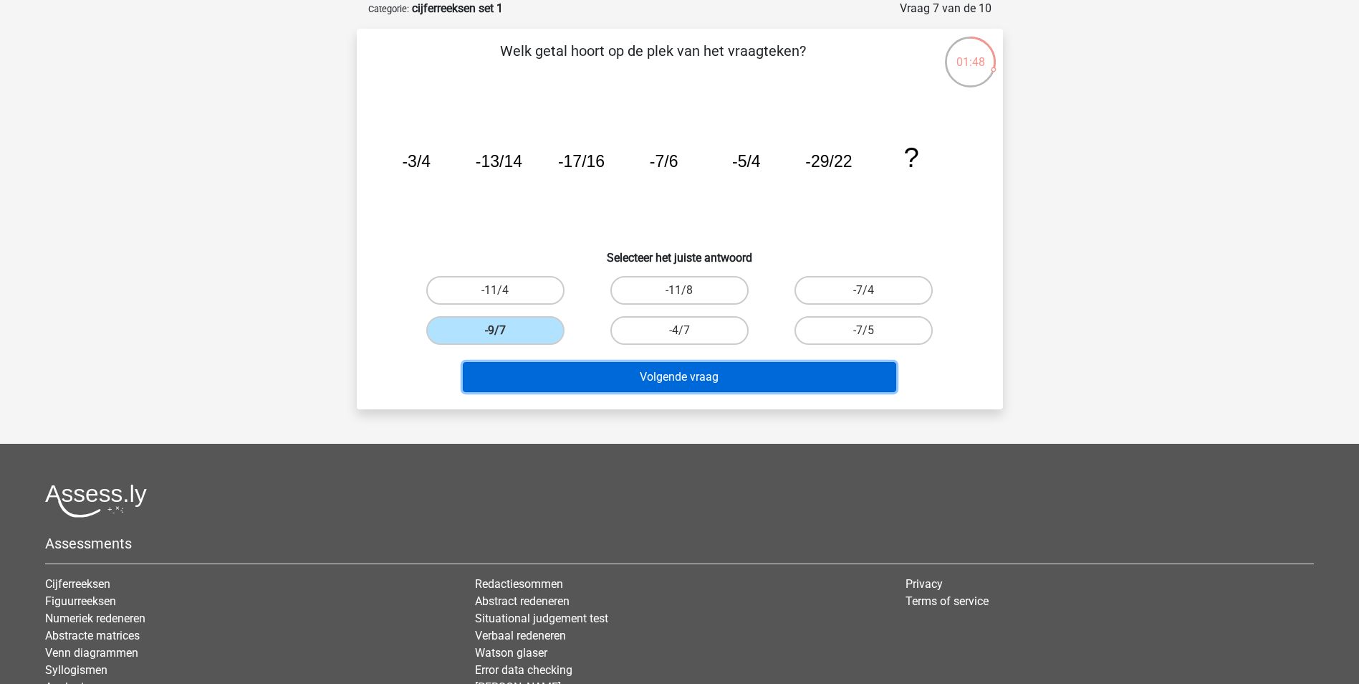
click at [641, 373] on button "Volgende vraag" at bounding box center [680, 377] width 434 height 30
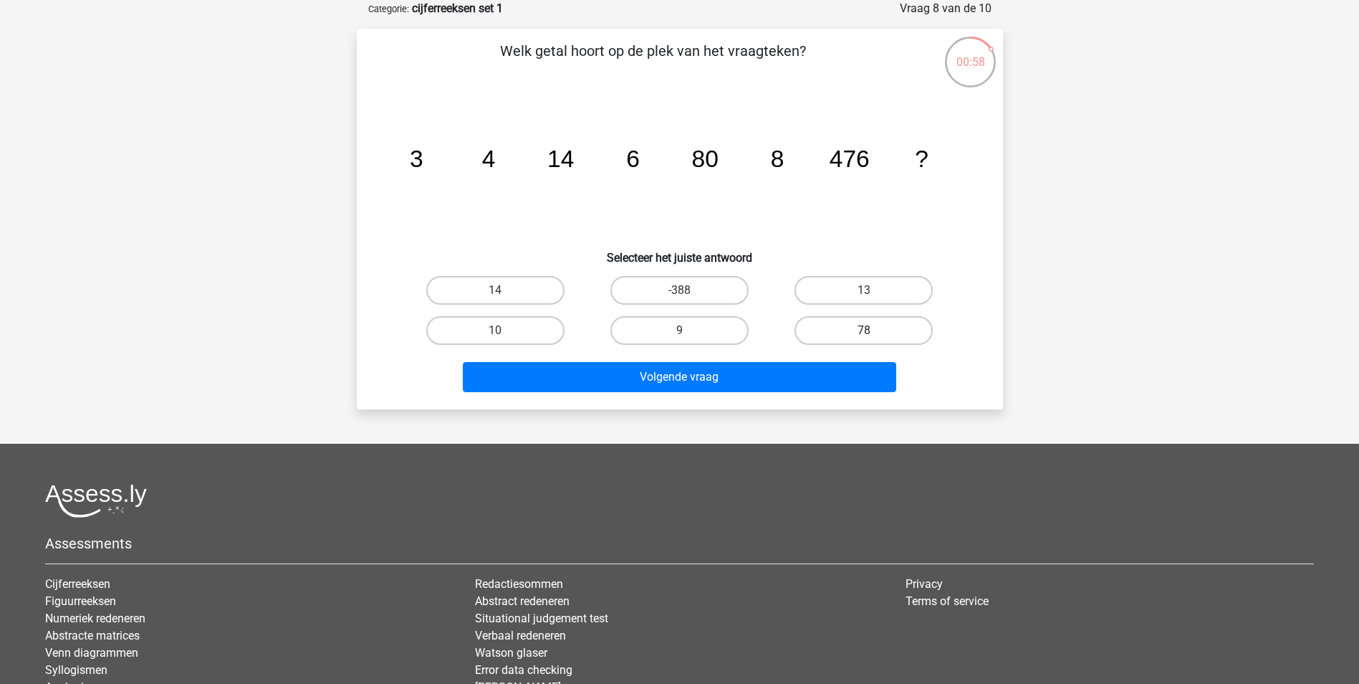
click at [842, 323] on label "78" at bounding box center [864, 330] width 138 height 29
click at [864, 330] on input "78" at bounding box center [868, 334] width 9 height 9
radio input "true"
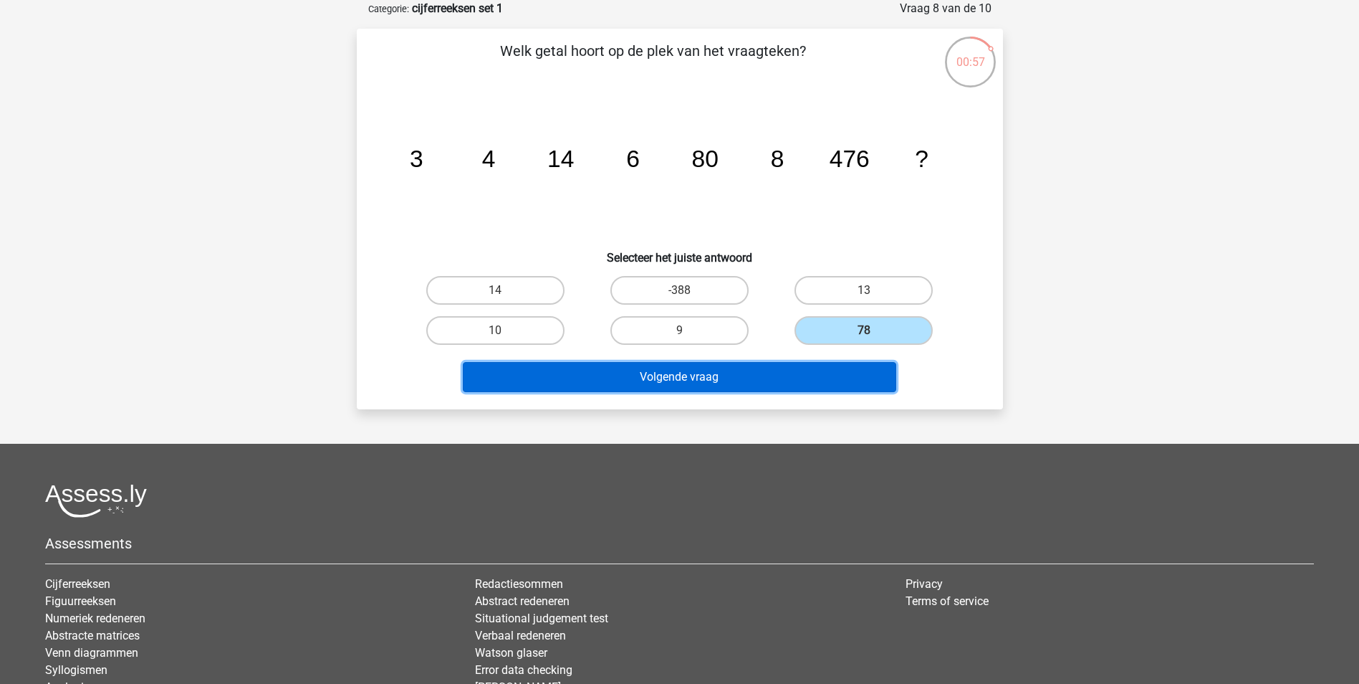
click at [791, 373] on button "Volgende vraag" at bounding box center [680, 377] width 434 height 30
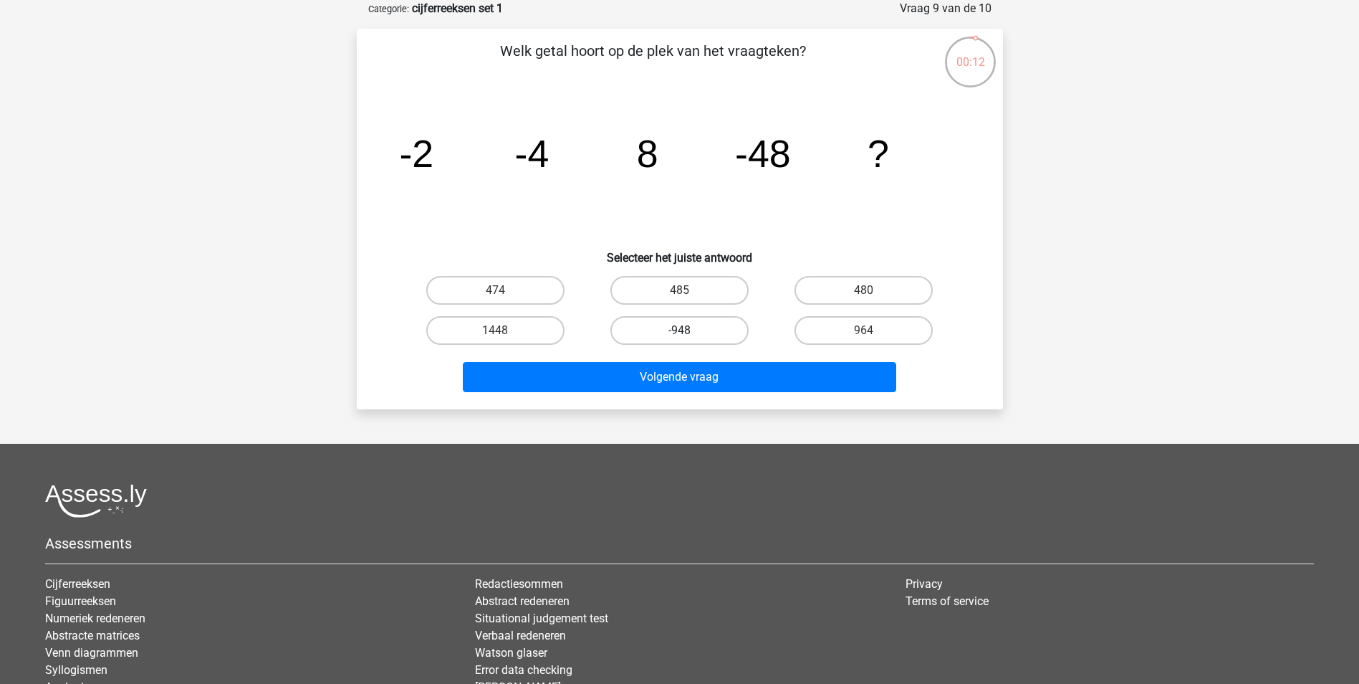
click at [721, 325] on label "-948" at bounding box center [680, 330] width 138 height 29
click at [689, 330] on input "-948" at bounding box center [683, 334] width 9 height 9
radio input "true"
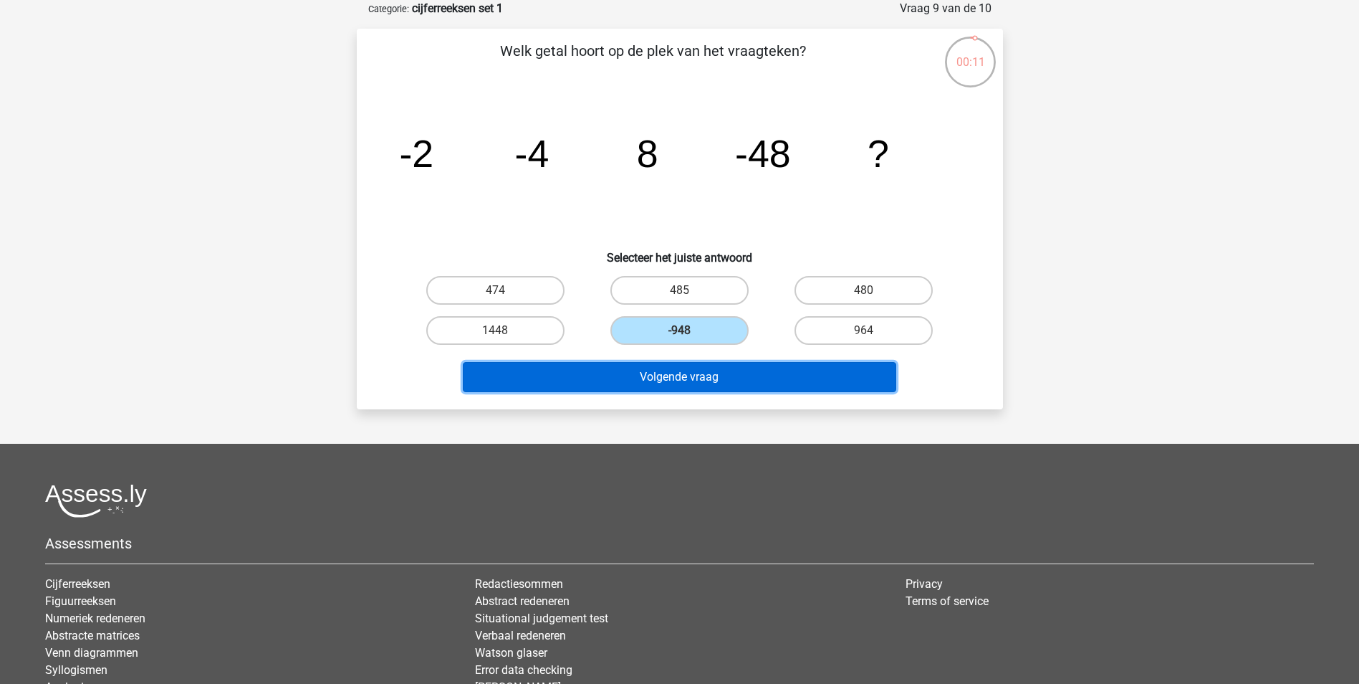
click at [737, 378] on button "Volgende vraag" at bounding box center [680, 377] width 434 height 30
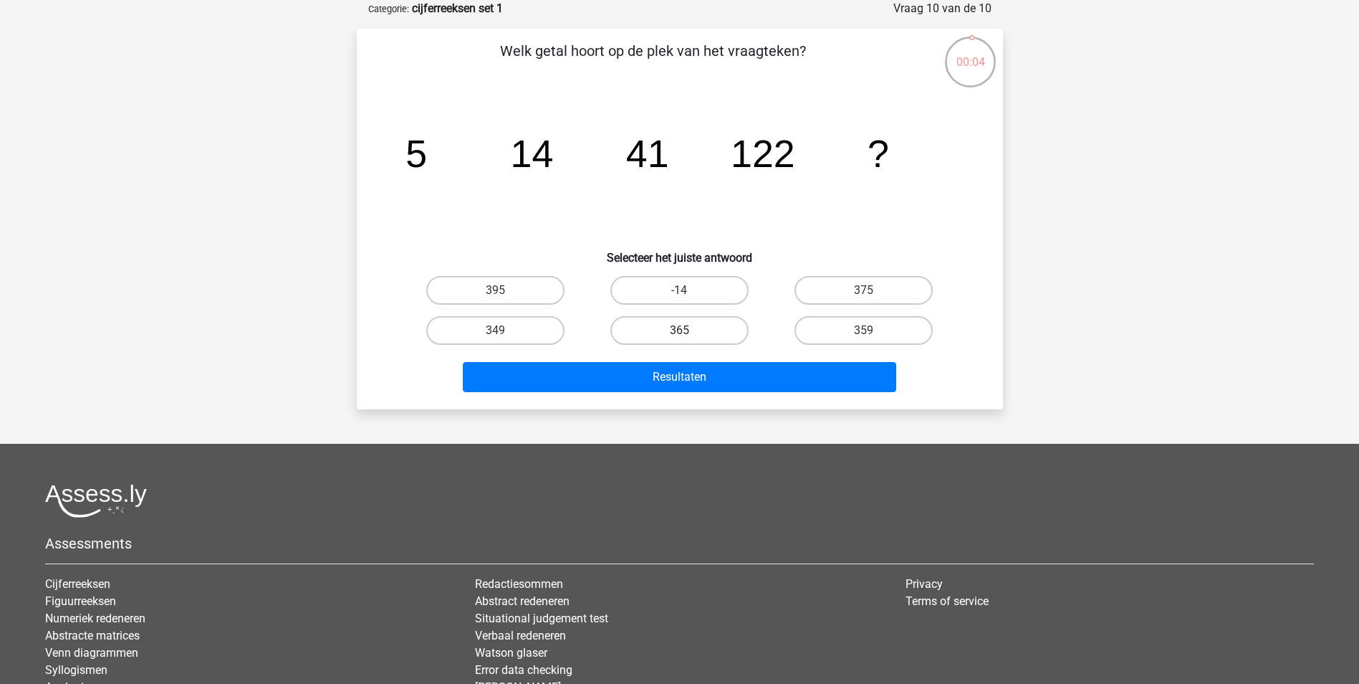
click at [717, 323] on label "365" at bounding box center [680, 330] width 138 height 29
click at [689, 330] on input "365" at bounding box center [683, 334] width 9 height 9
radio input "true"
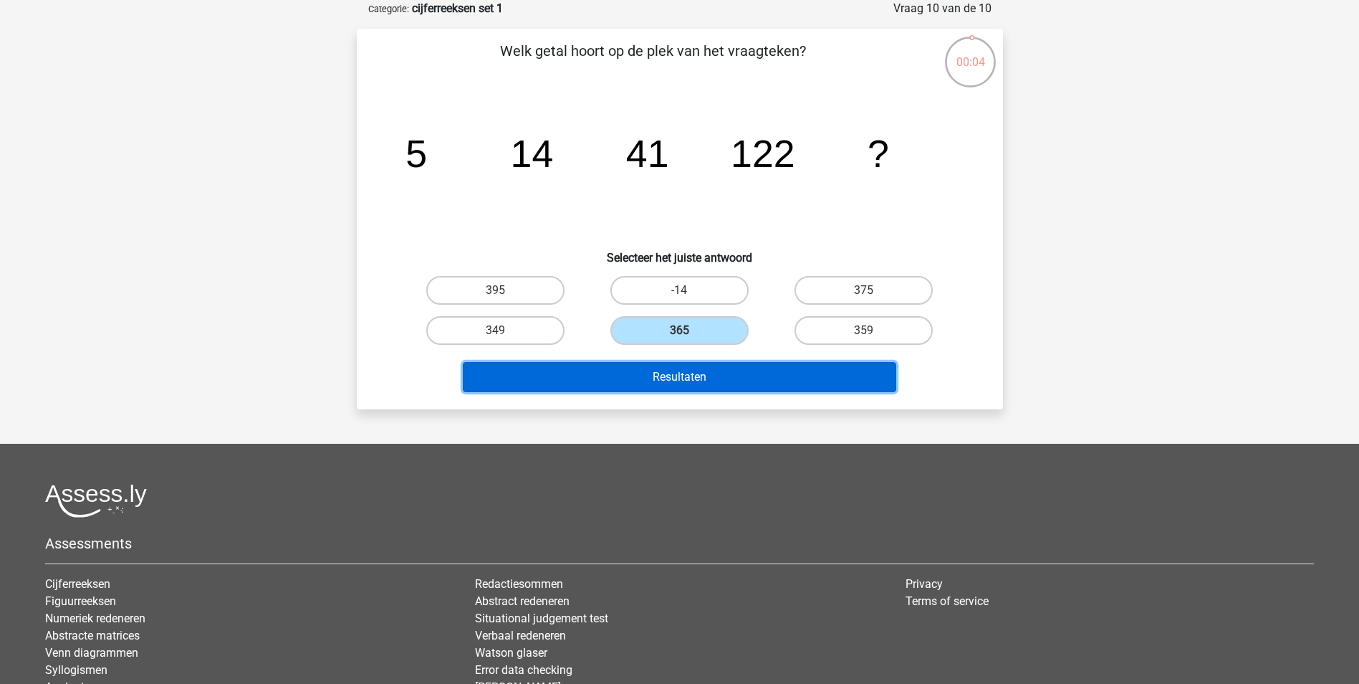
click at [712, 373] on button "Resultaten" at bounding box center [680, 377] width 434 height 30
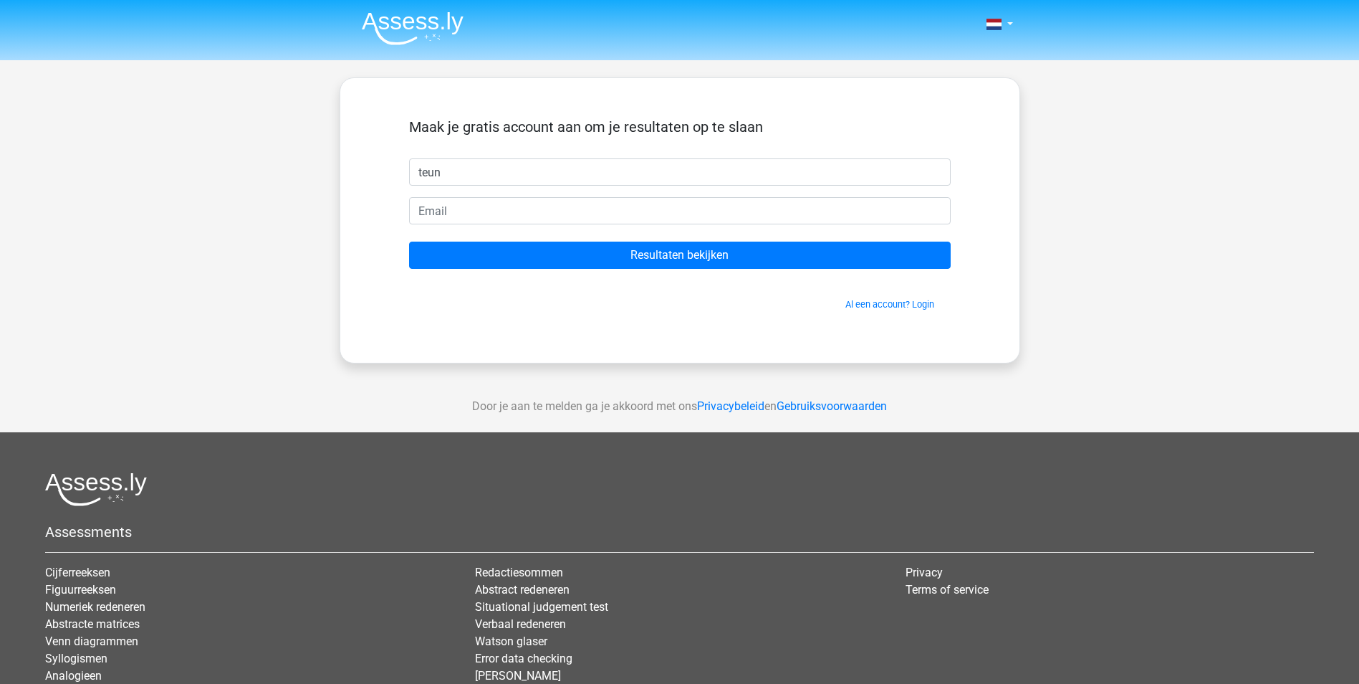
type input "teun"
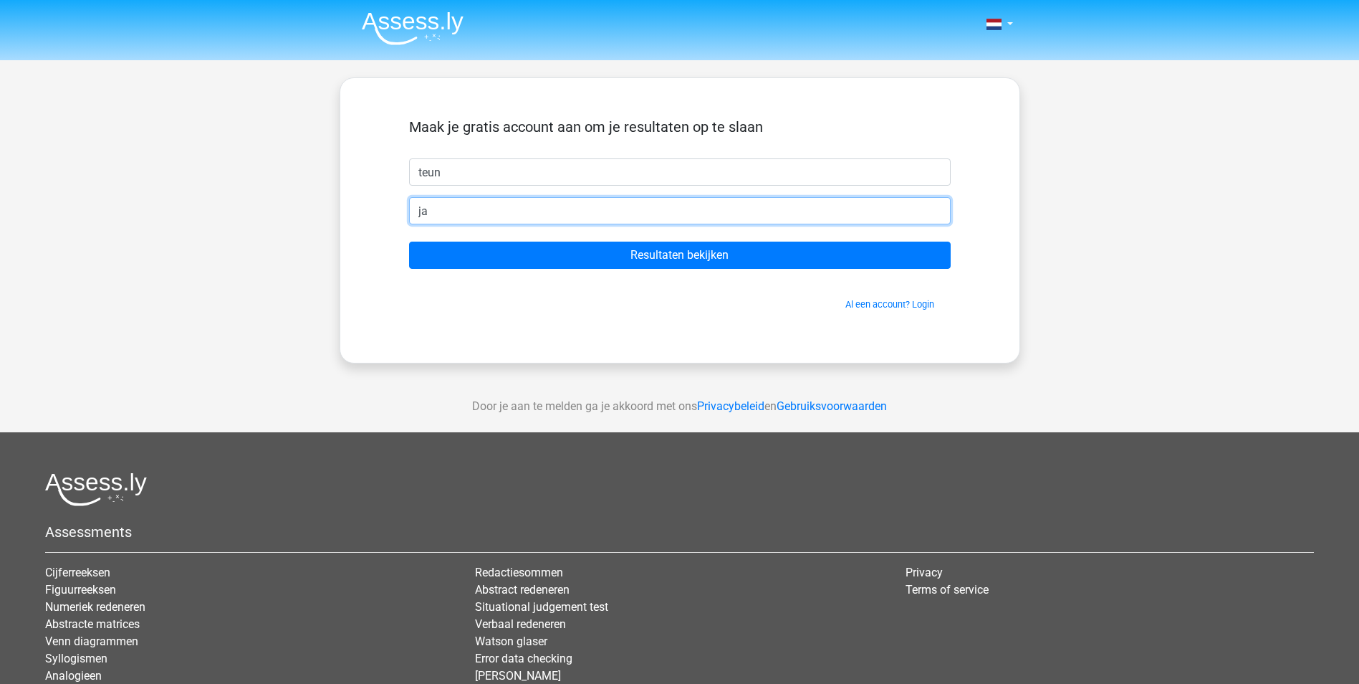
type input "j"
type input "[EMAIL_ADDRESS][DOMAIN_NAME]"
click at [409, 242] on input "Resultaten bekijken" at bounding box center [680, 255] width 542 height 27
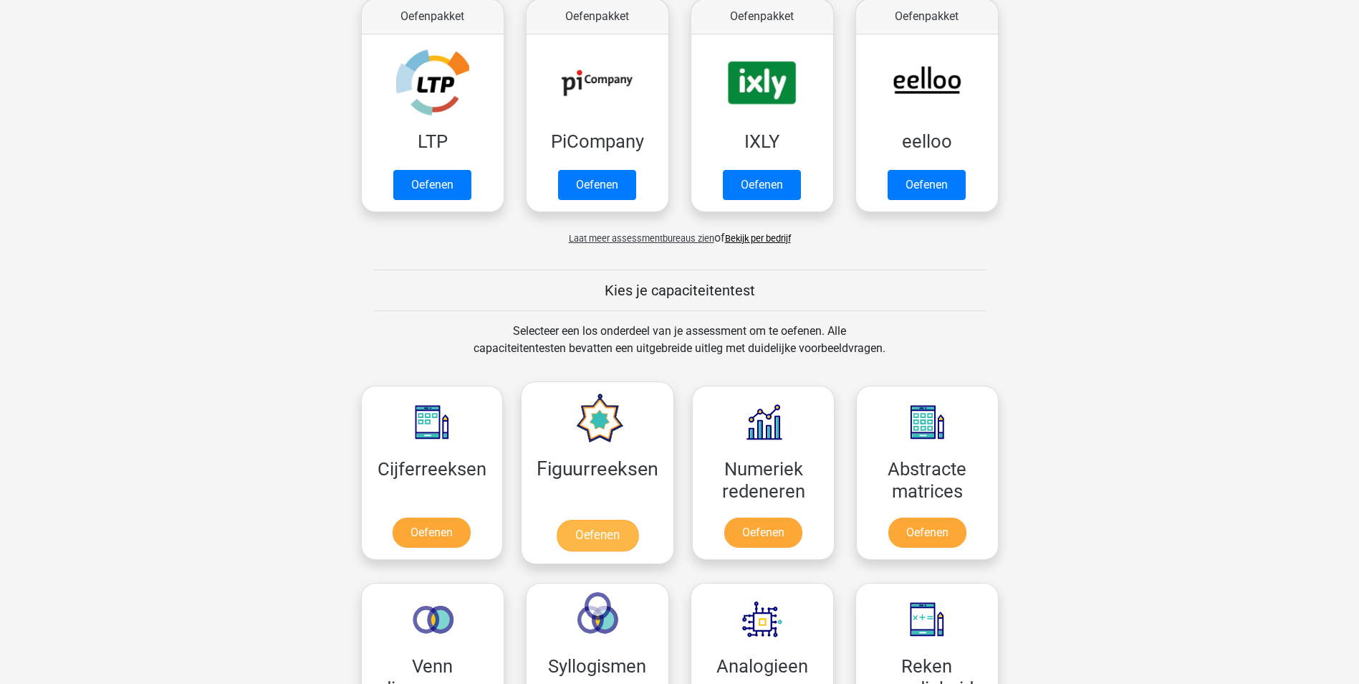
scroll to position [573, 0]
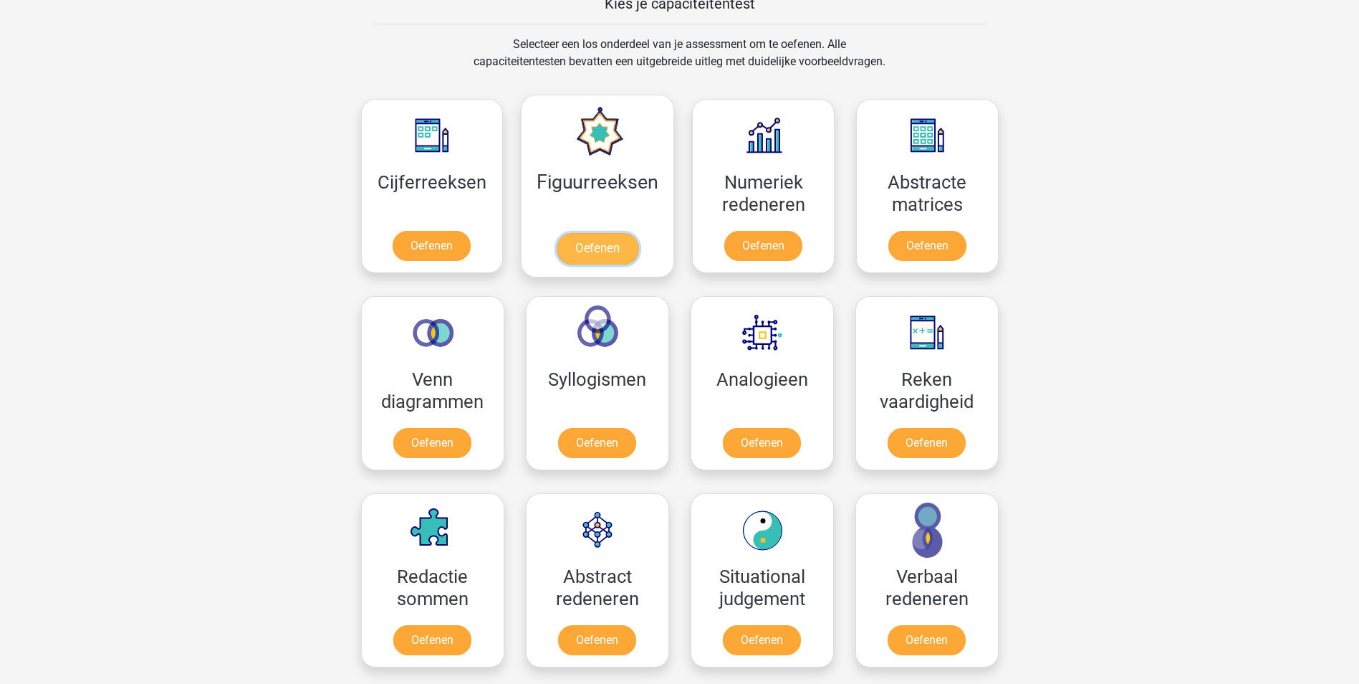
click at [603, 254] on link "Oefenen" at bounding box center [598, 249] width 82 height 32
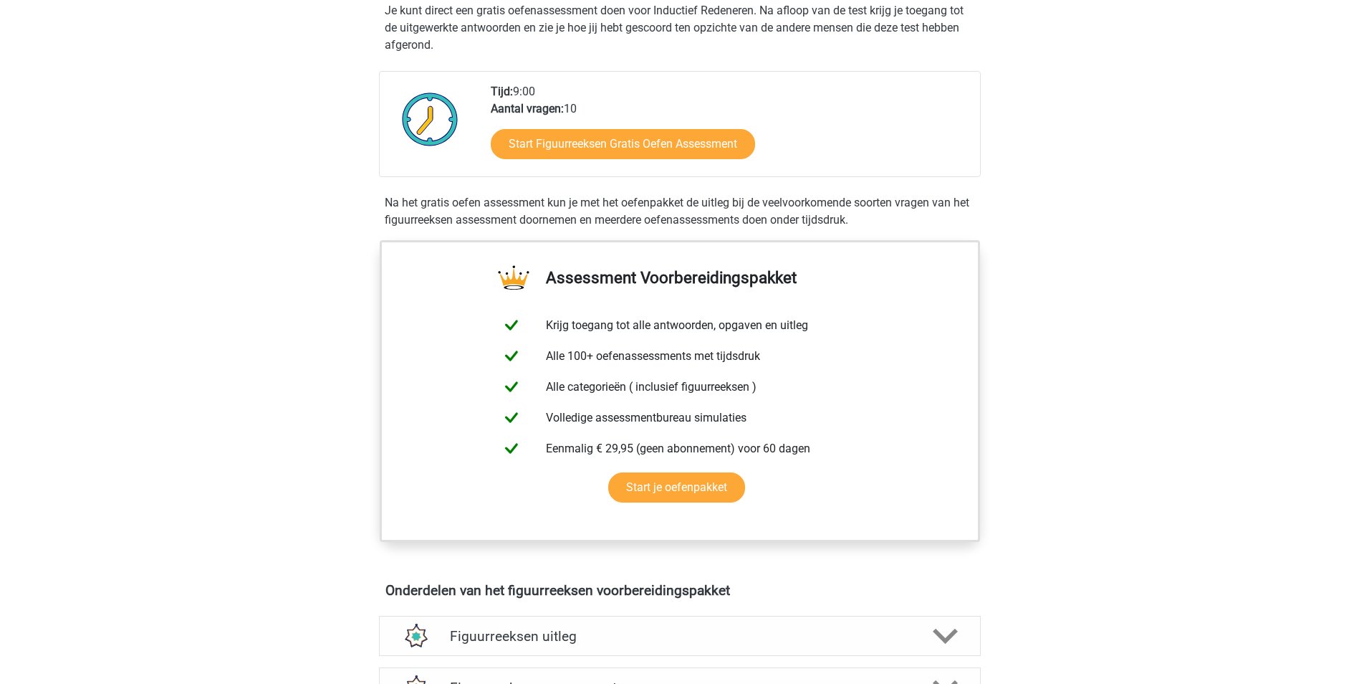
scroll to position [215, 0]
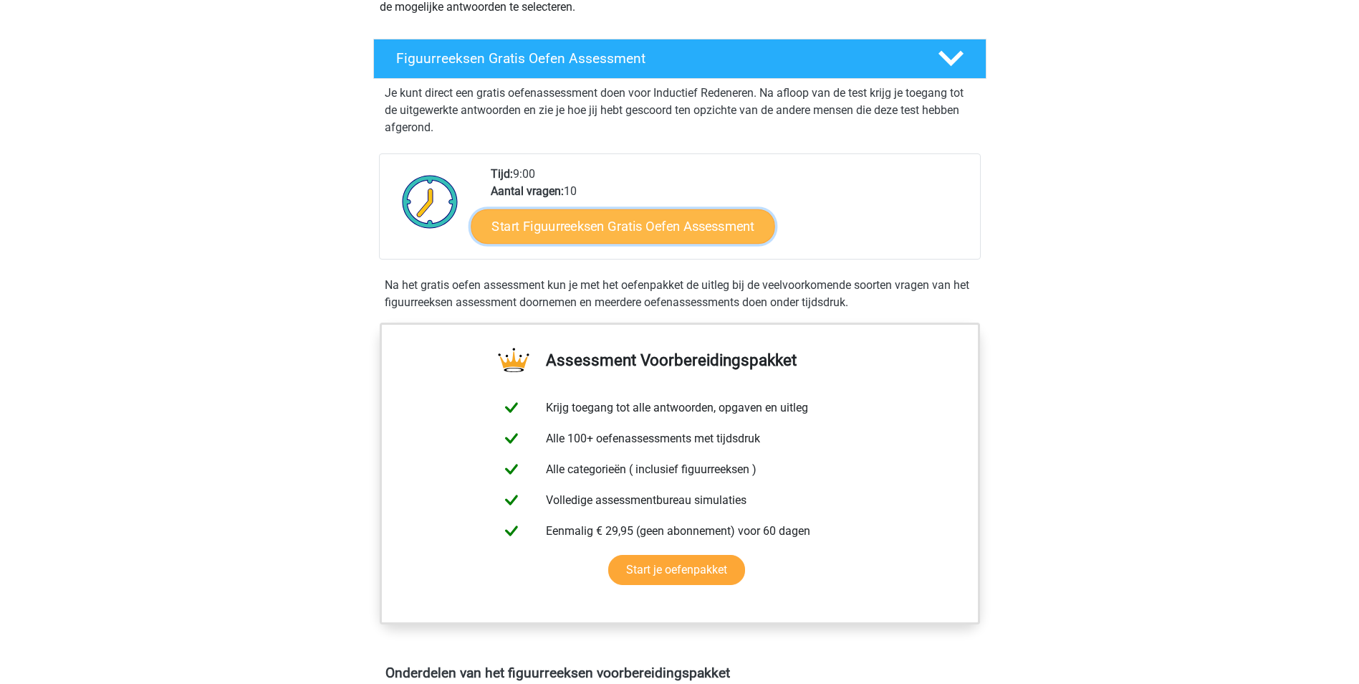
click at [703, 223] on link "Start Figuurreeksen Gratis Oefen Assessment" at bounding box center [623, 226] width 304 height 34
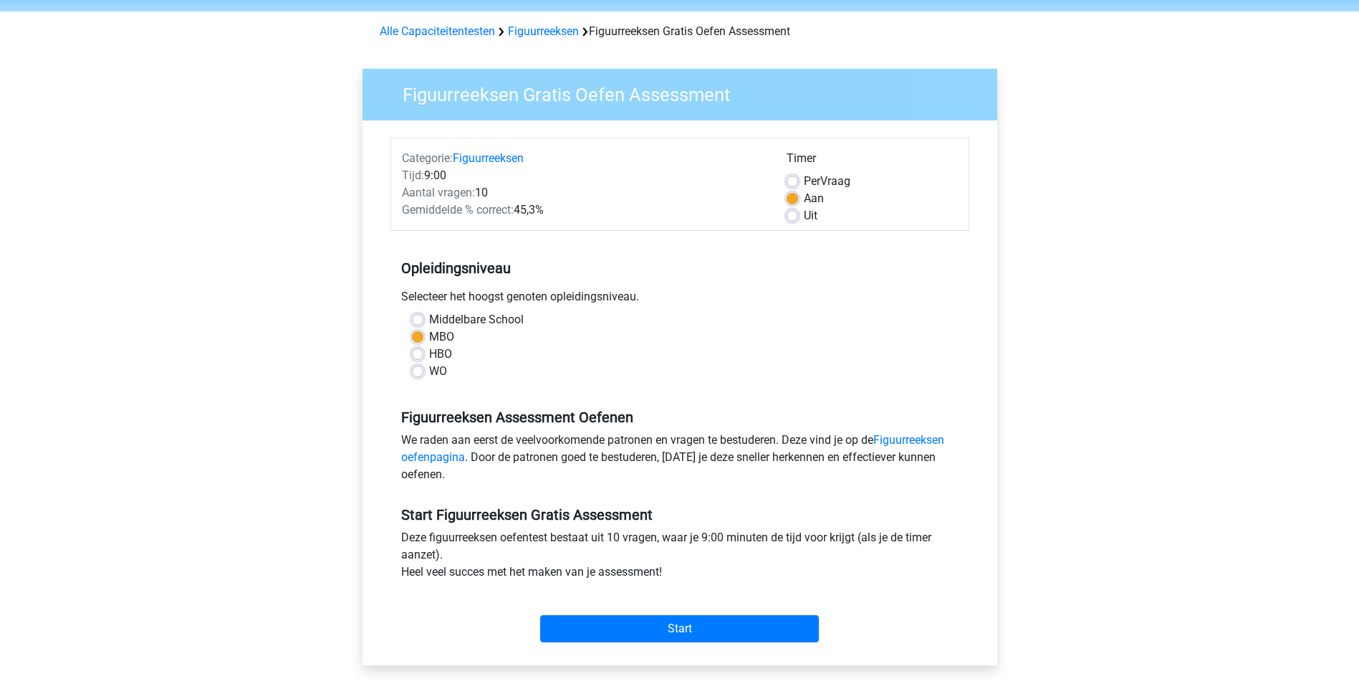
scroll to position [72, 0]
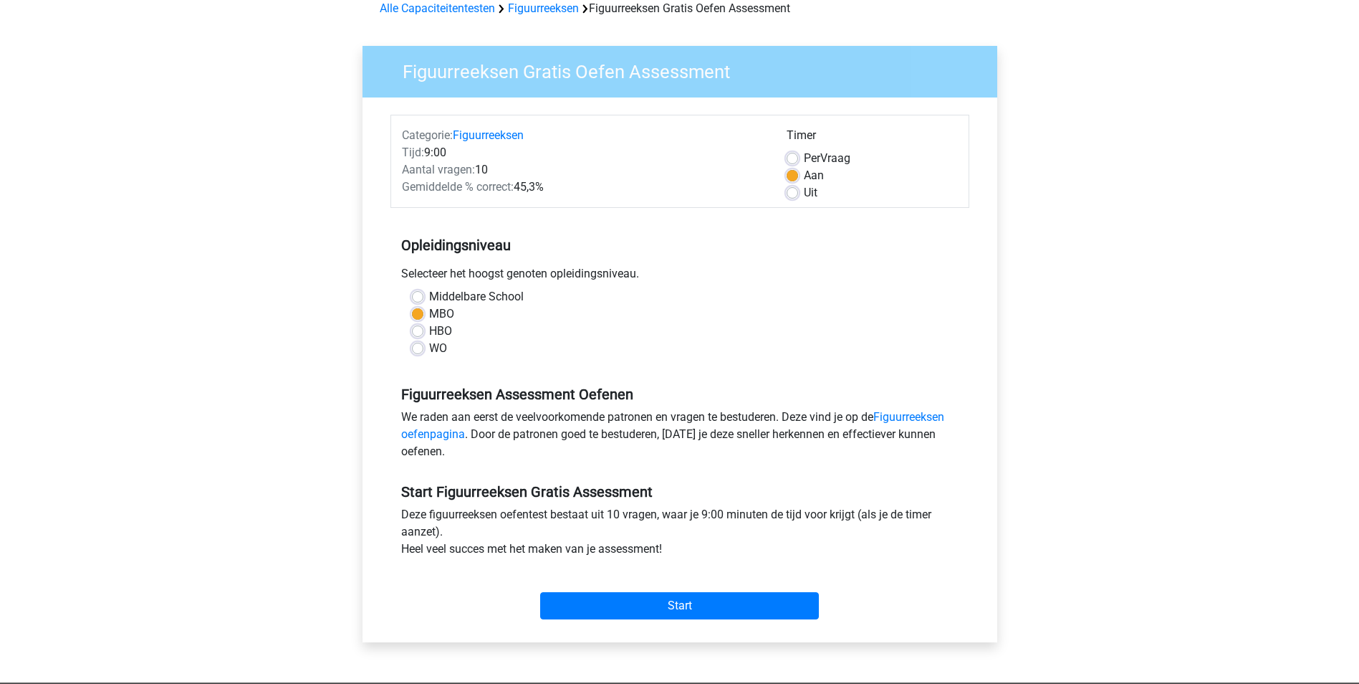
click at [812, 157] on span "Per" at bounding box center [812, 158] width 16 height 14
click at [798, 157] on input "Per Vraag" at bounding box center [792, 157] width 11 height 14
radio input "true"
click at [804, 179] on label "Aan" at bounding box center [814, 175] width 20 height 17
click at [793, 179] on input "Aan" at bounding box center [792, 174] width 11 height 14
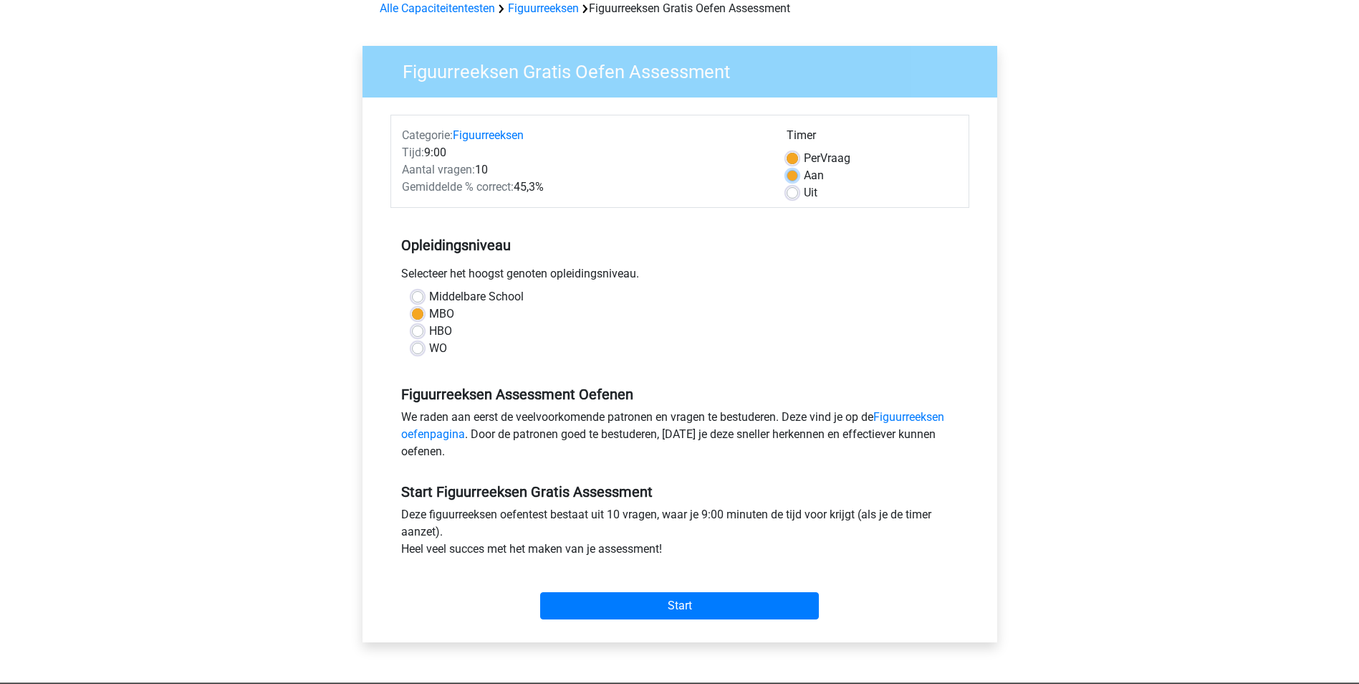
radio input "true"
click at [690, 596] on input "Start" at bounding box center [679, 605] width 279 height 27
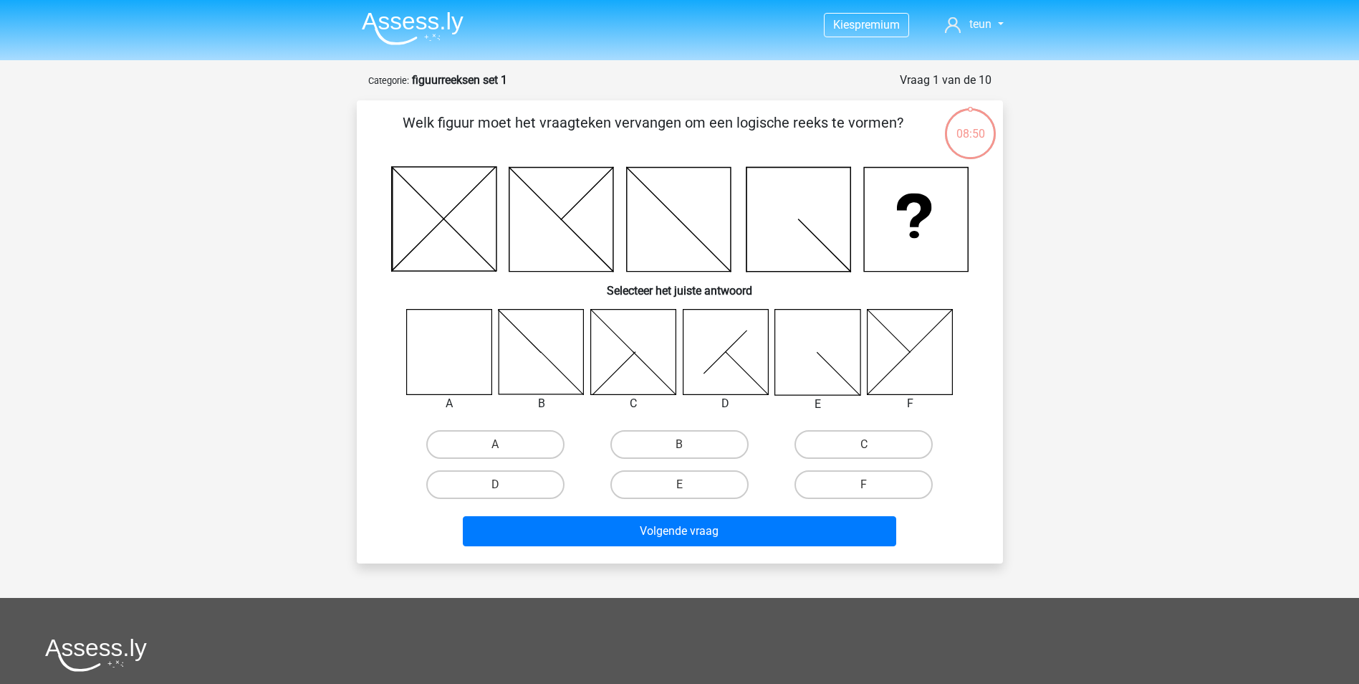
click at [429, 339] on icon at bounding box center [448, 351] width 85 height 85
click at [532, 454] on label "A" at bounding box center [495, 444] width 138 height 29
click at [505, 454] on input "A" at bounding box center [499, 448] width 9 height 9
radio input "true"
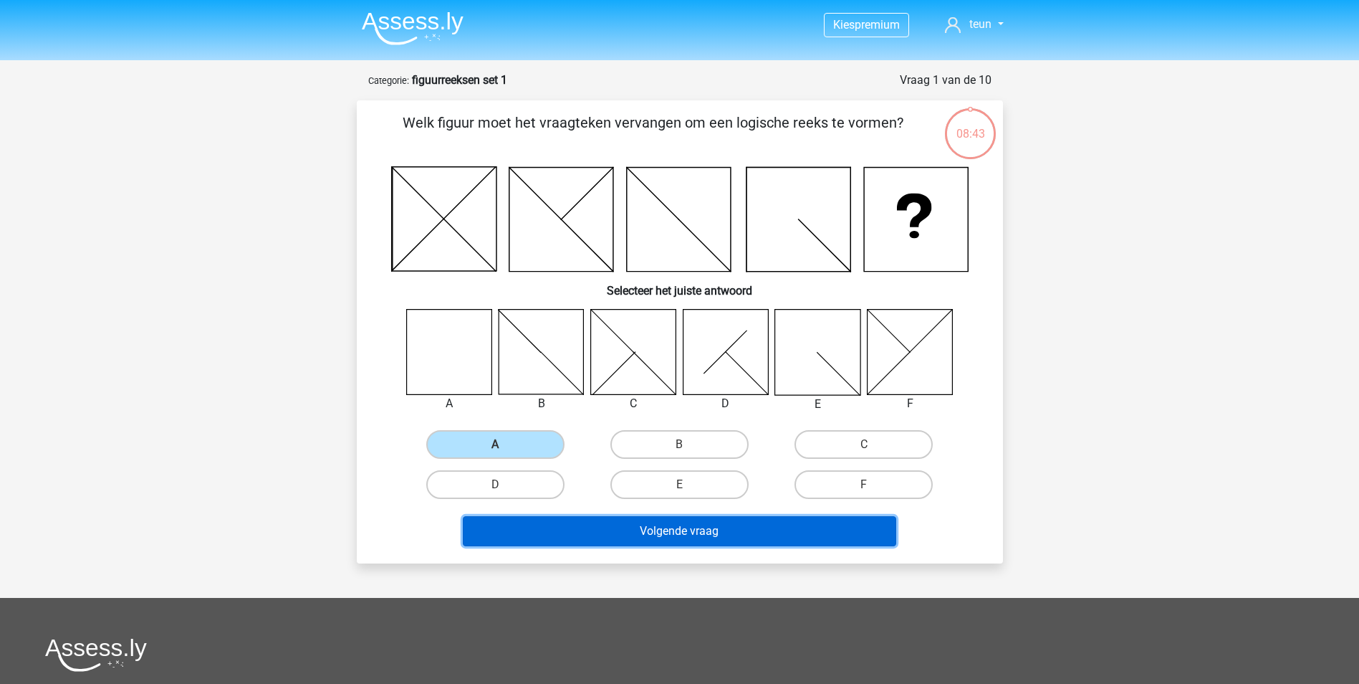
click at [572, 523] on button "Volgende vraag" at bounding box center [680, 531] width 434 height 30
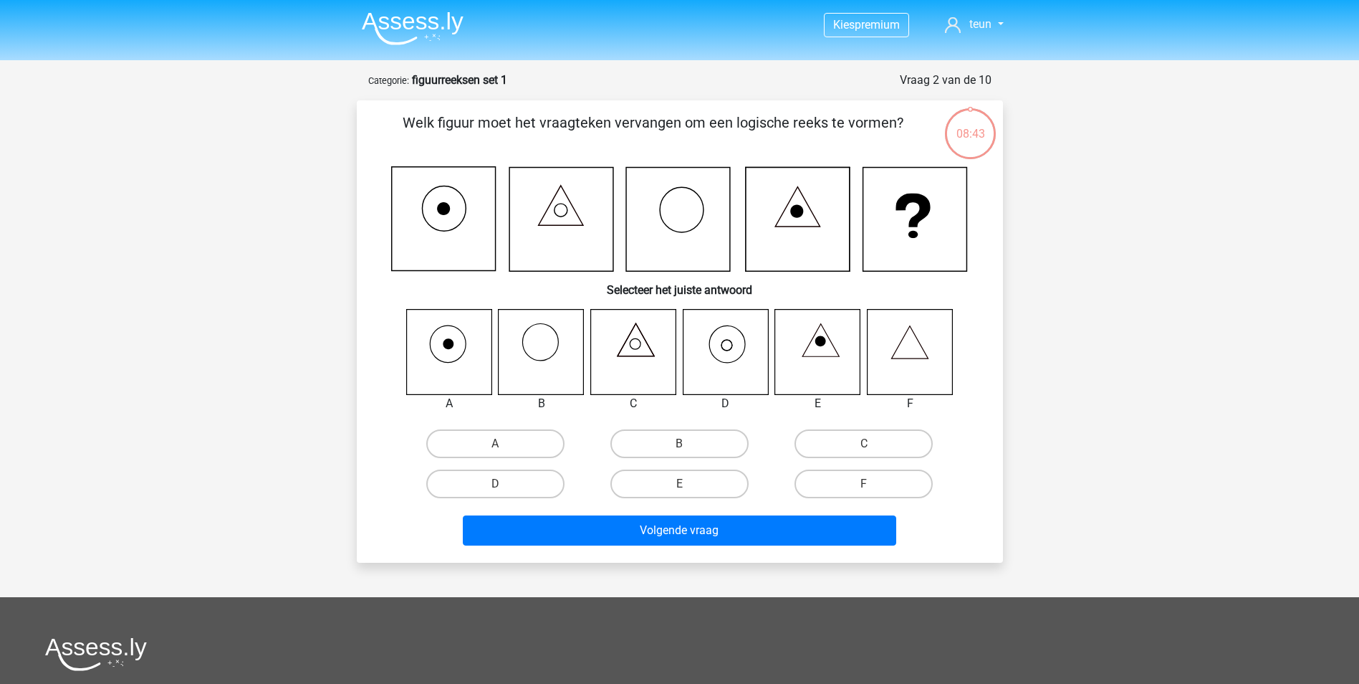
scroll to position [72, 0]
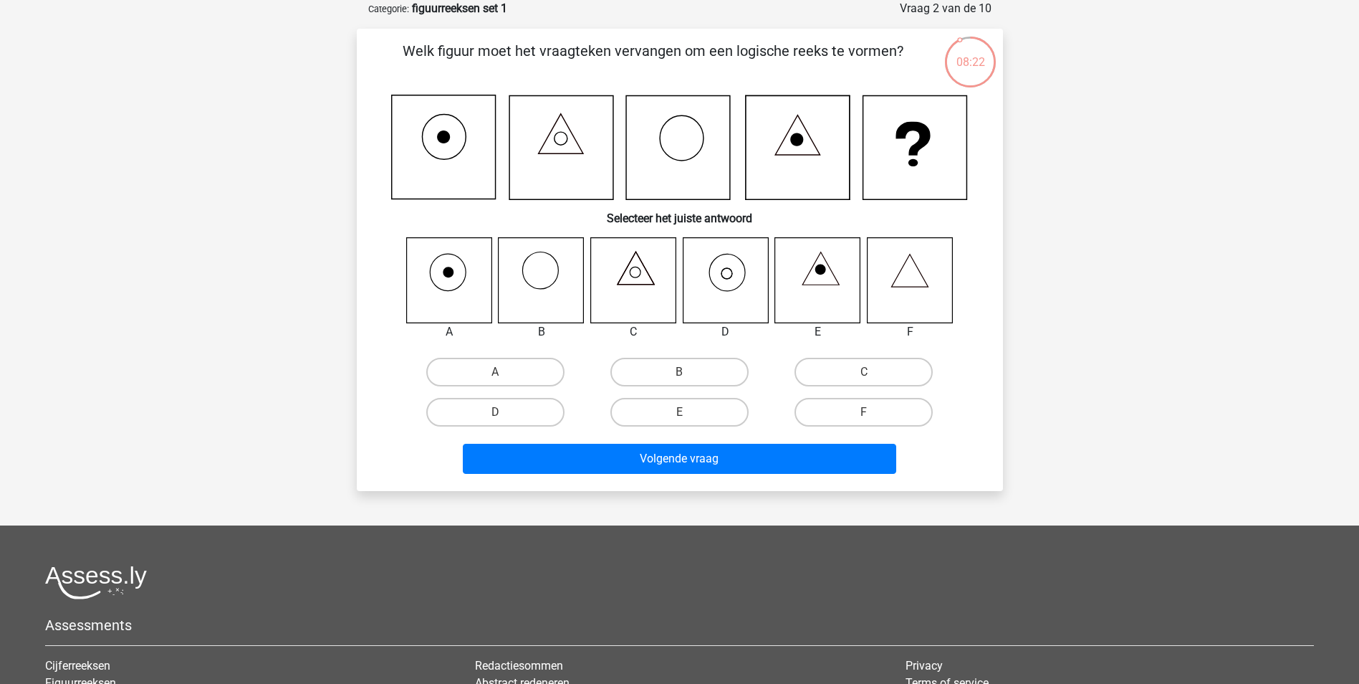
click at [741, 295] on icon at bounding box center [725, 279] width 85 height 85
click at [519, 416] on label "D" at bounding box center [495, 412] width 138 height 29
click at [505, 416] on input "D" at bounding box center [499, 416] width 9 height 9
radio input "true"
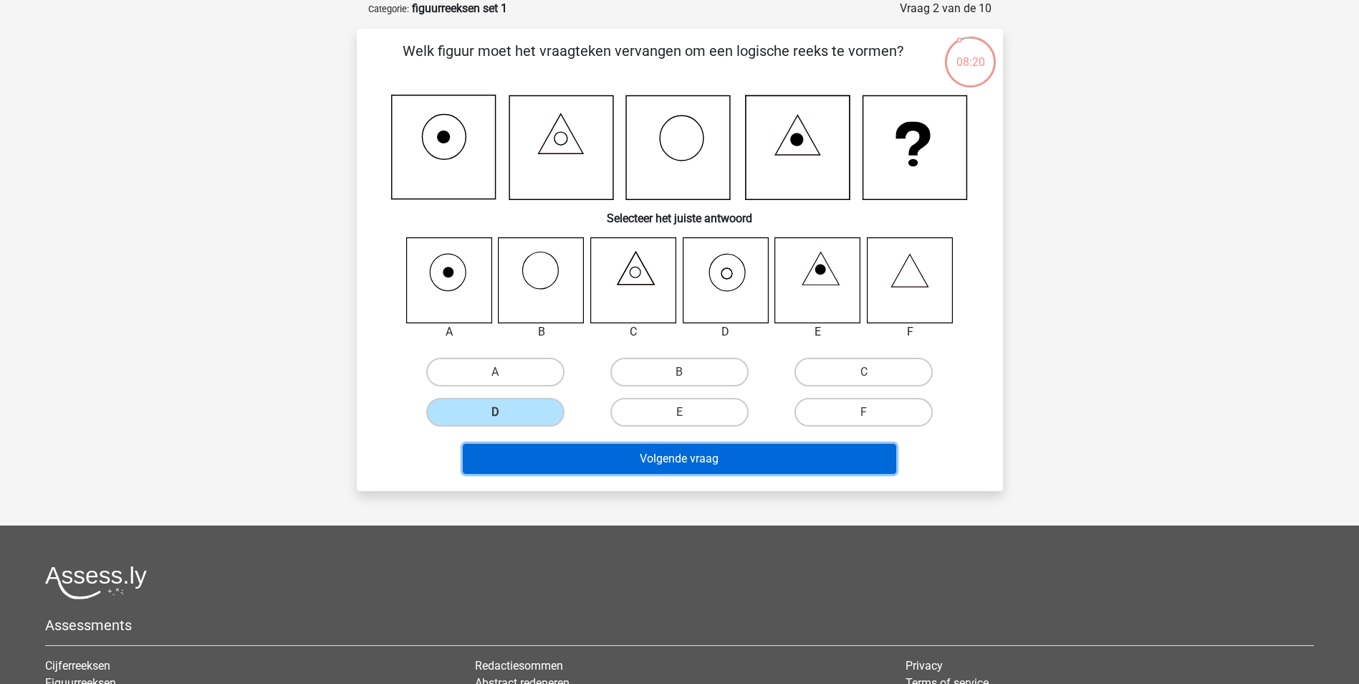
click at [564, 457] on button "Volgende vraag" at bounding box center [680, 459] width 434 height 30
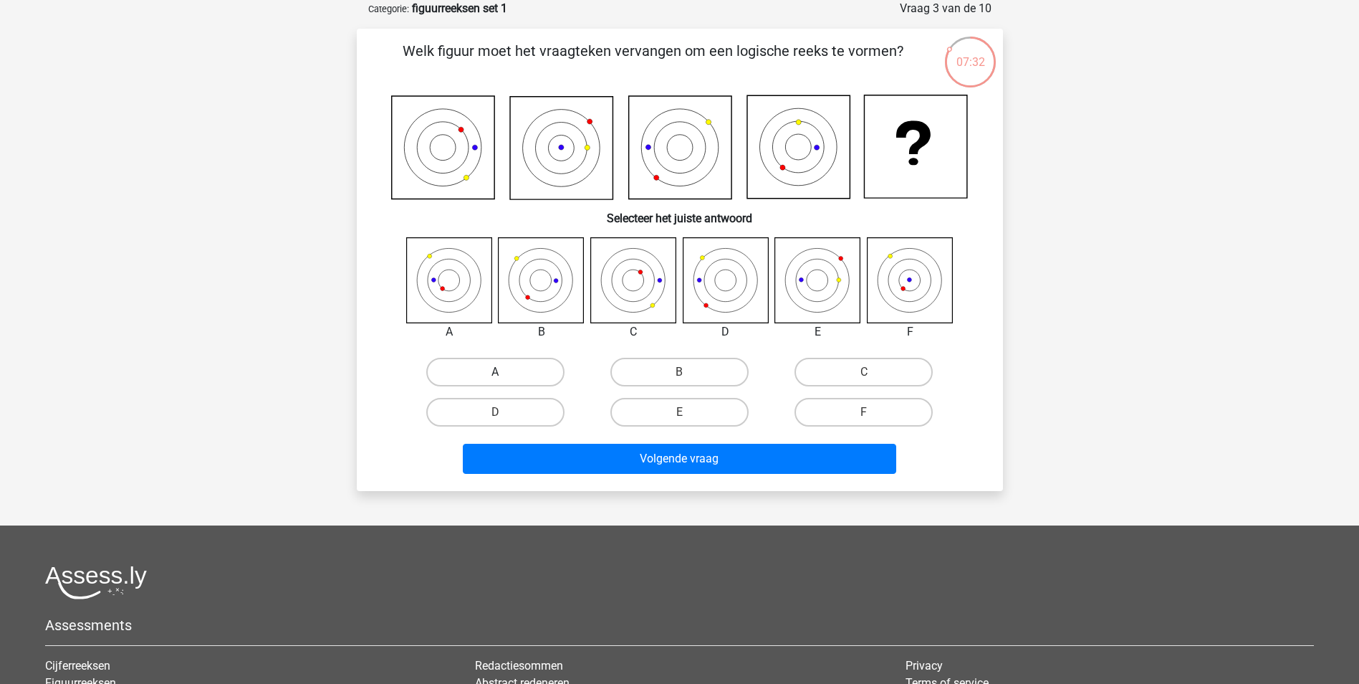
click at [469, 380] on label "A" at bounding box center [495, 372] width 138 height 29
click at [495, 380] on input "A" at bounding box center [499, 376] width 9 height 9
radio input "true"
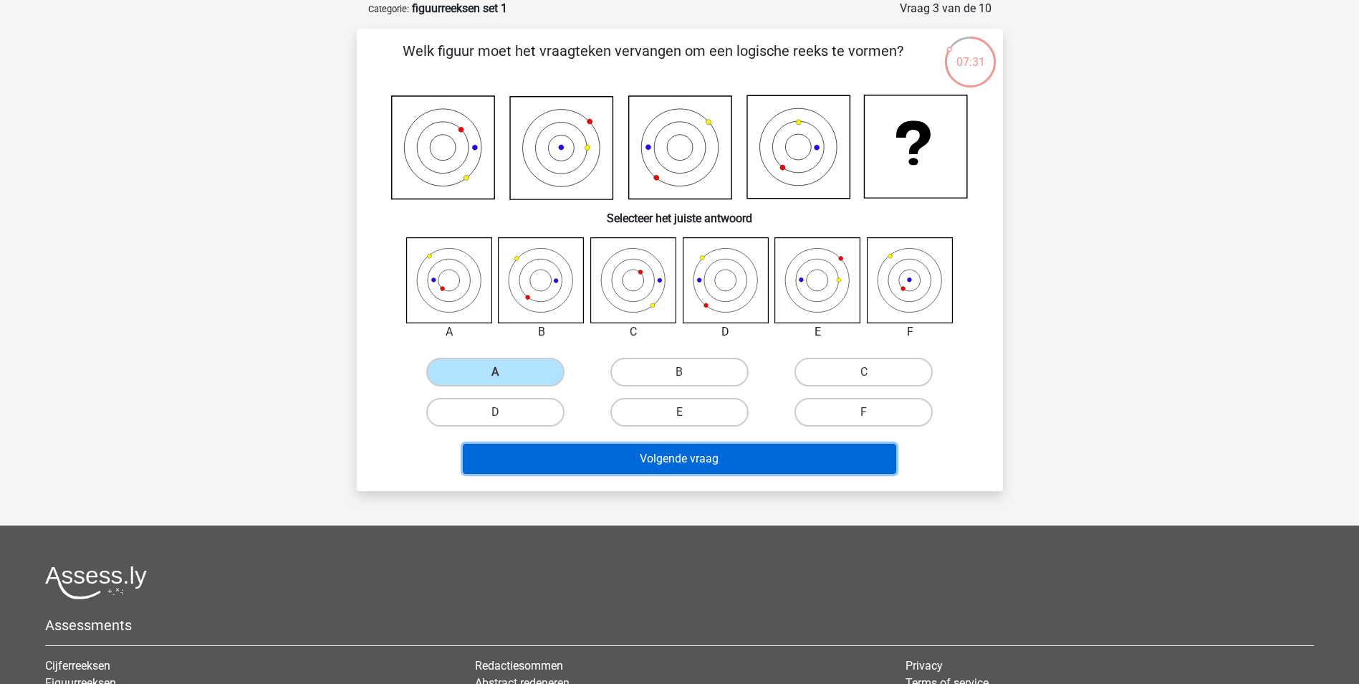
click at [583, 455] on button "Volgende vraag" at bounding box center [680, 459] width 434 height 30
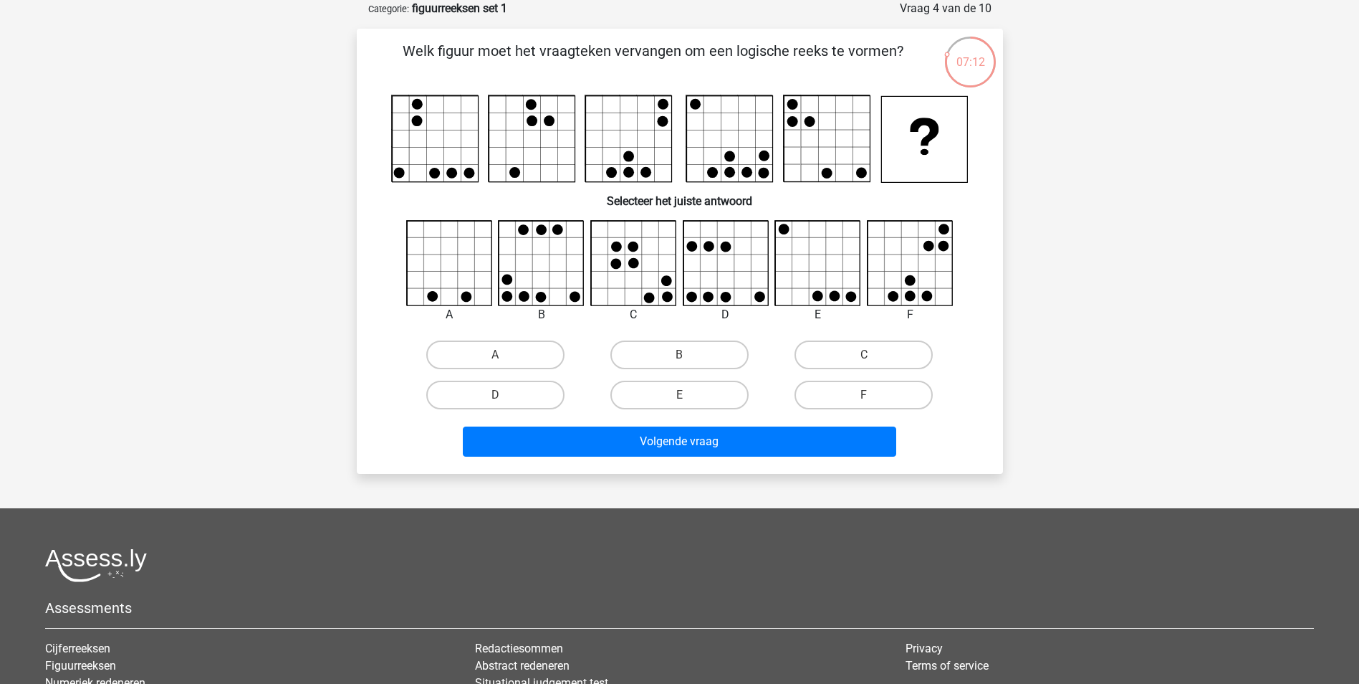
click at [826, 269] on icon at bounding box center [818, 263] width 85 height 85
click at [641, 396] on label "E" at bounding box center [680, 395] width 138 height 29
click at [679, 396] on input "E" at bounding box center [683, 399] width 9 height 9
radio input "true"
click at [678, 359] on label "B" at bounding box center [680, 354] width 138 height 29
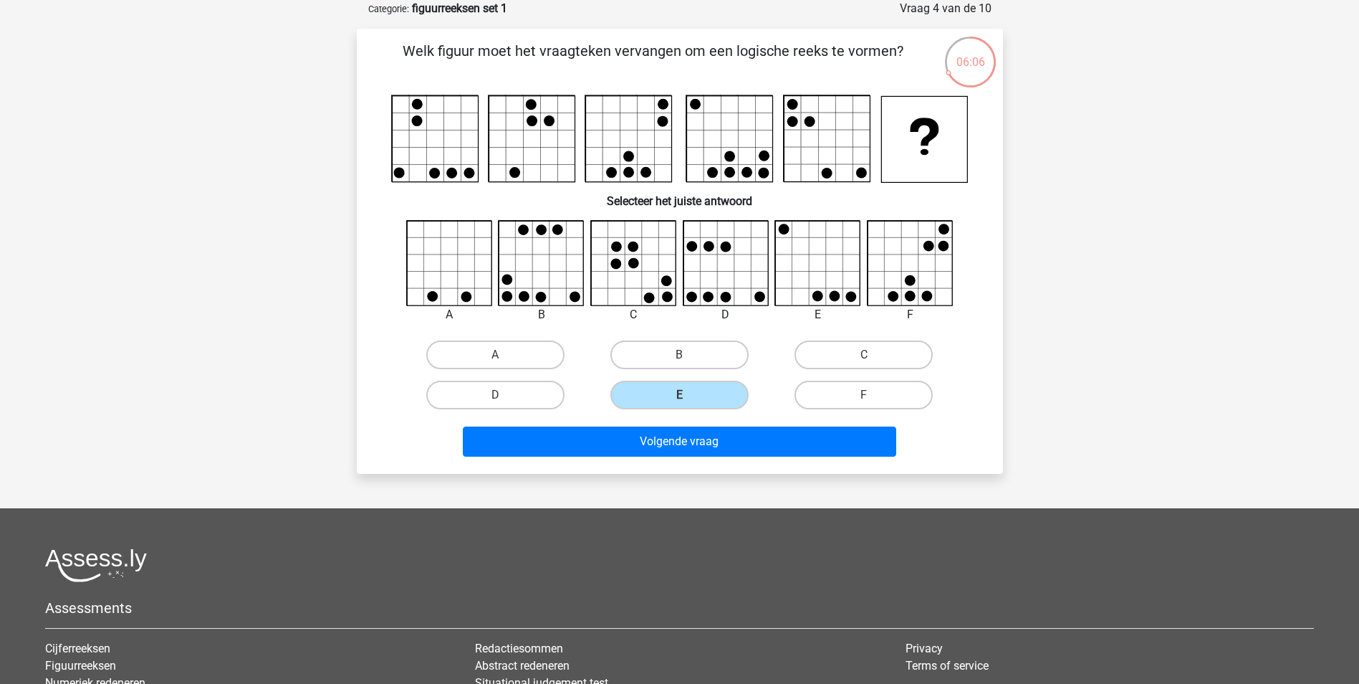
click at [679, 359] on input "B" at bounding box center [683, 359] width 9 height 9
radio input "true"
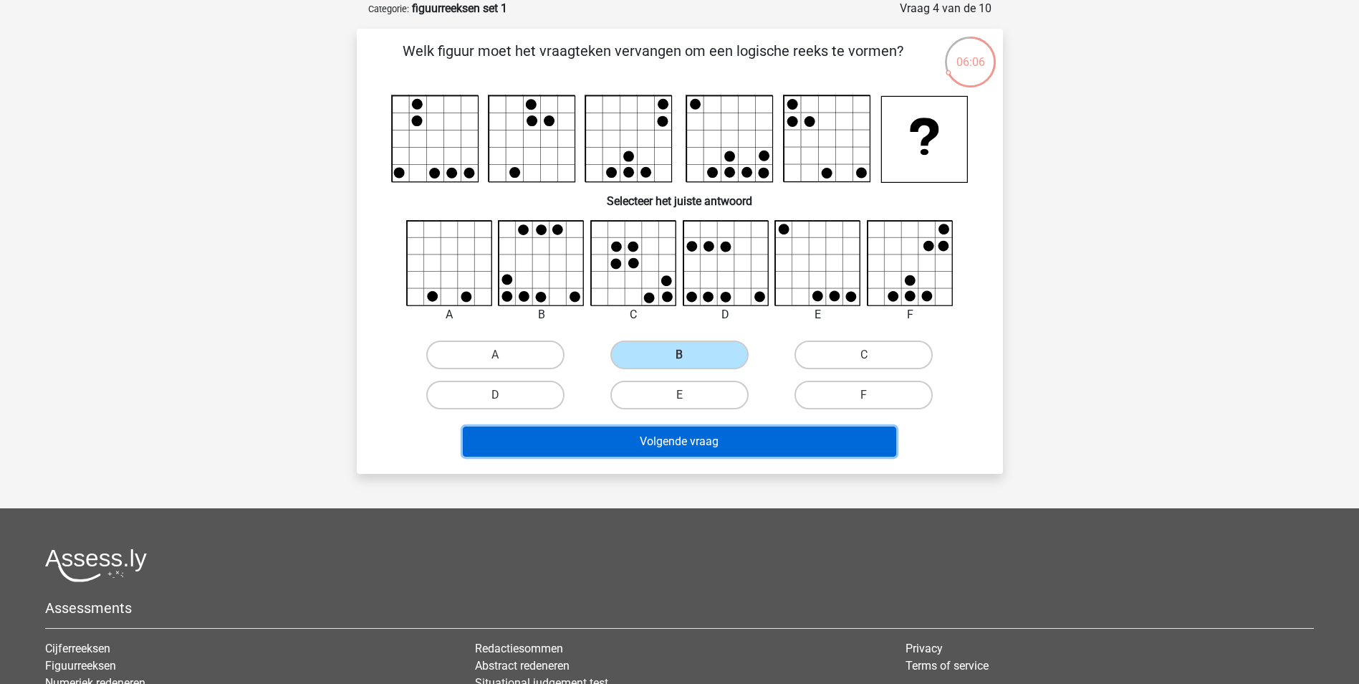
click at [687, 435] on button "Volgende vraag" at bounding box center [680, 441] width 434 height 30
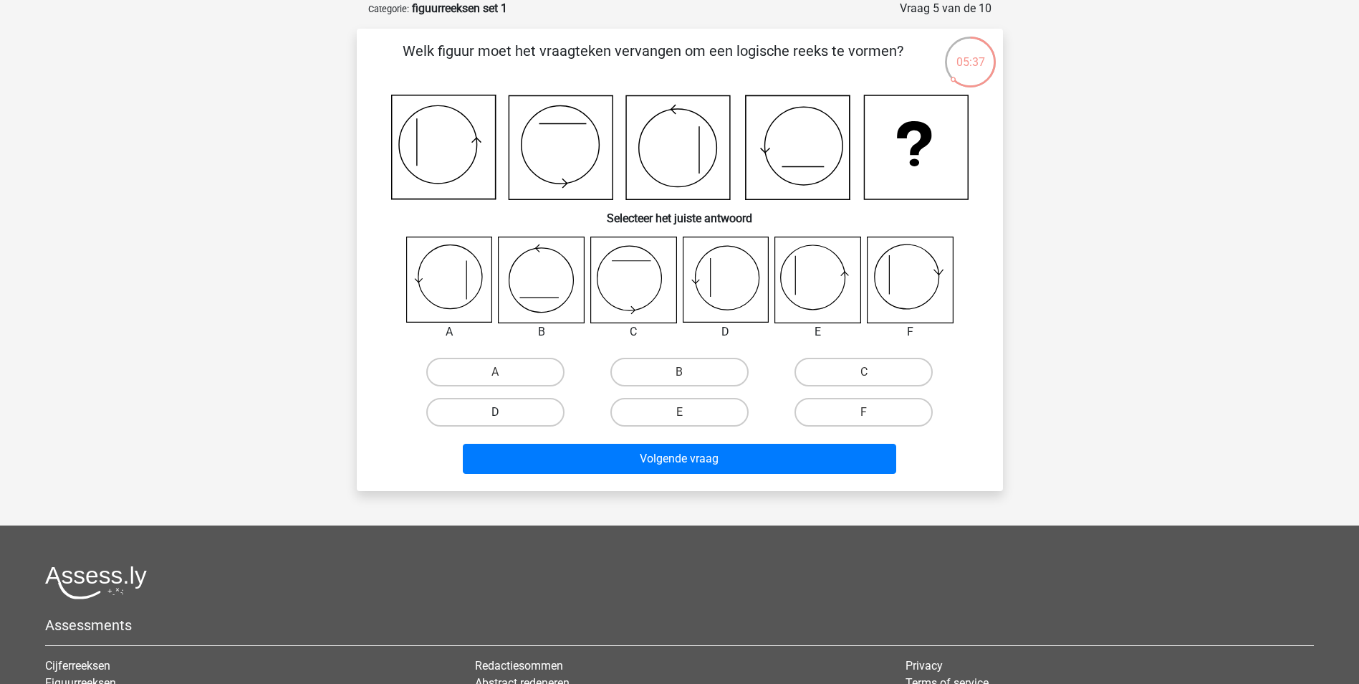
click at [516, 405] on label "D" at bounding box center [495, 412] width 138 height 29
click at [505, 412] on input "D" at bounding box center [499, 416] width 9 height 9
radio input "true"
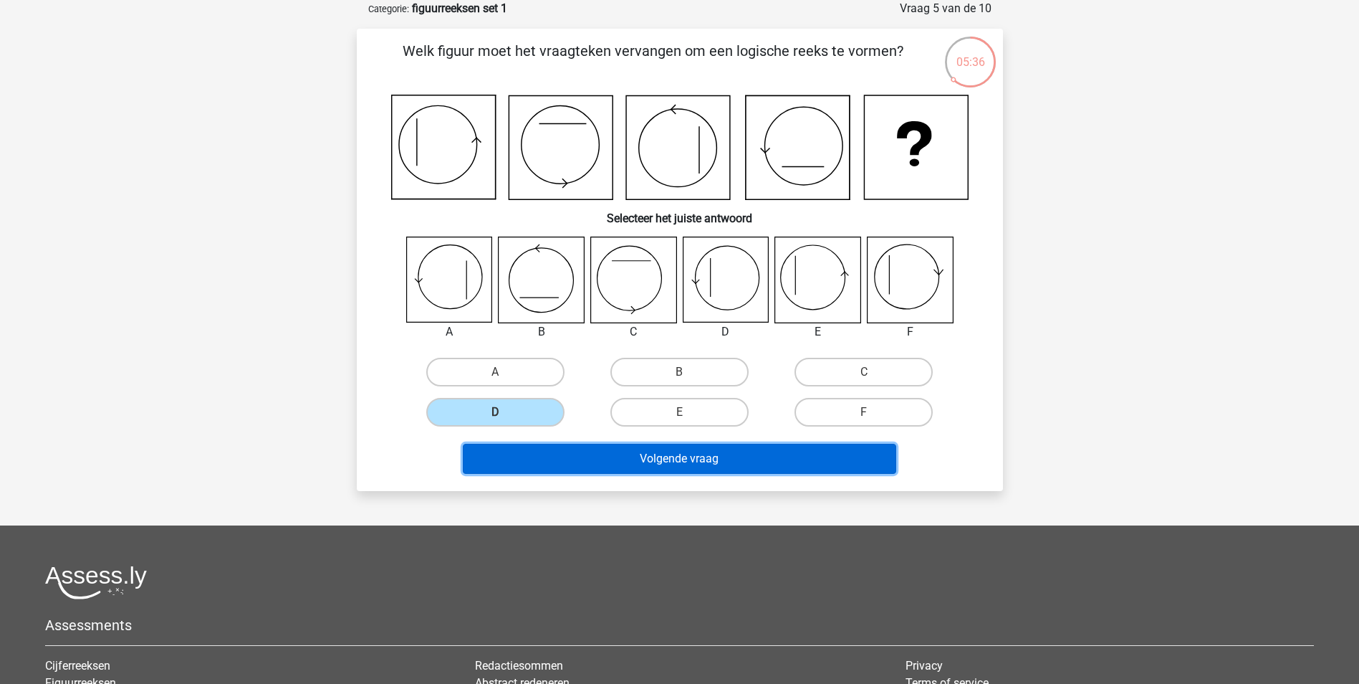
click at [546, 451] on button "Volgende vraag" at bounding box center [680, 459] width 434 height 30
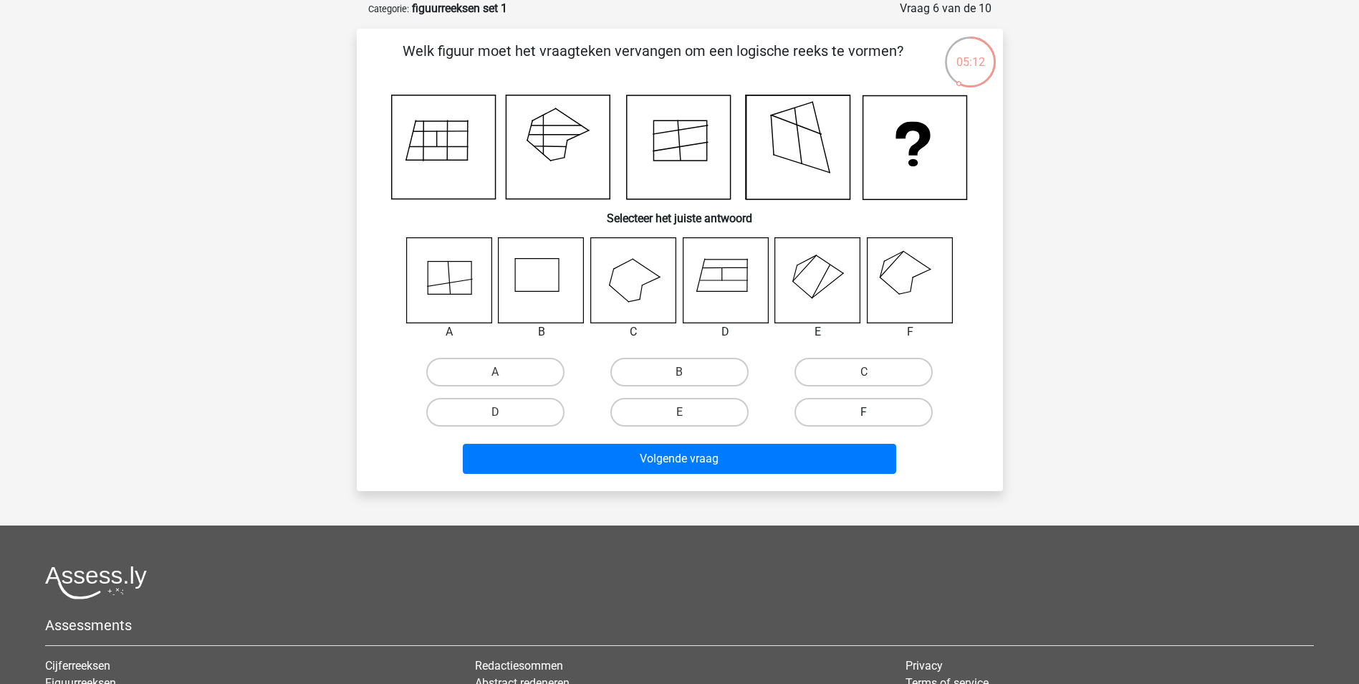
click at [840, 405] on label "F" at bounding box center [864, 412] width 138 height 29
click at [864, 412] on input "F" at bounding box center [868, 416] width 9 height 9
radio input "true"
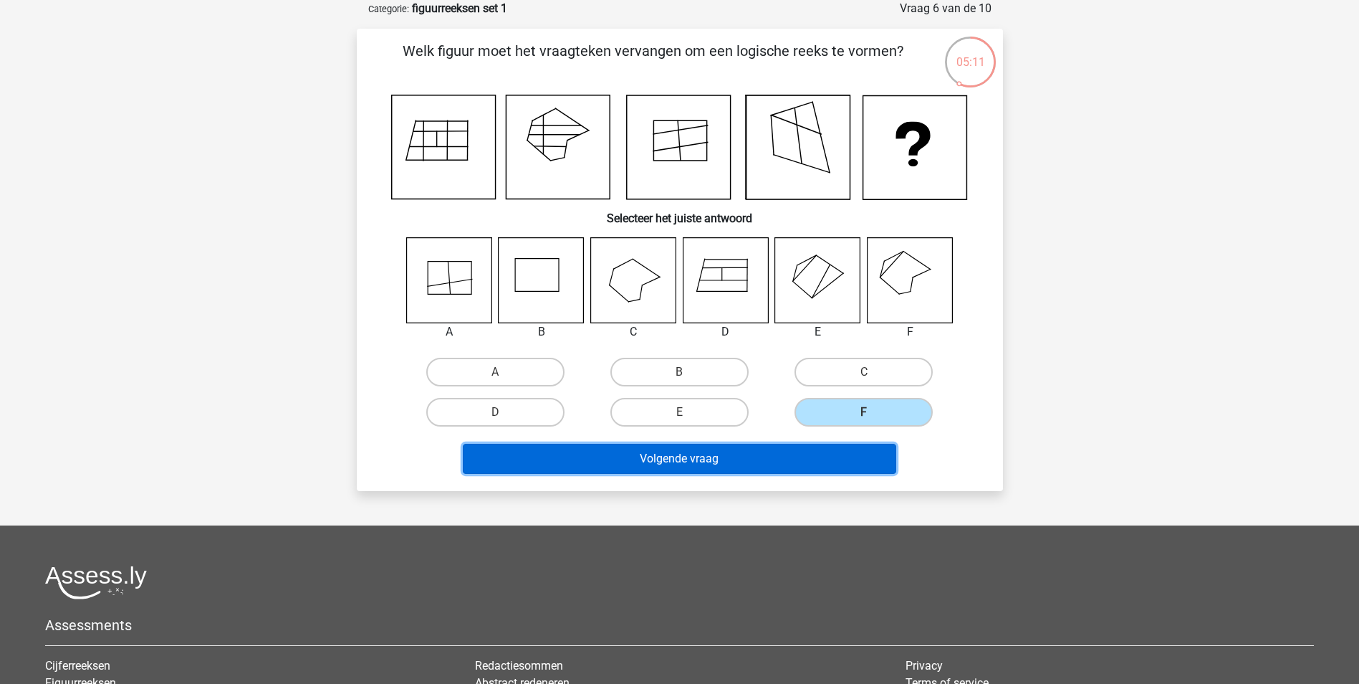
click at [830, 453] on button "Volgende vraag" at bounding box center [680, 459] width 434 height 30
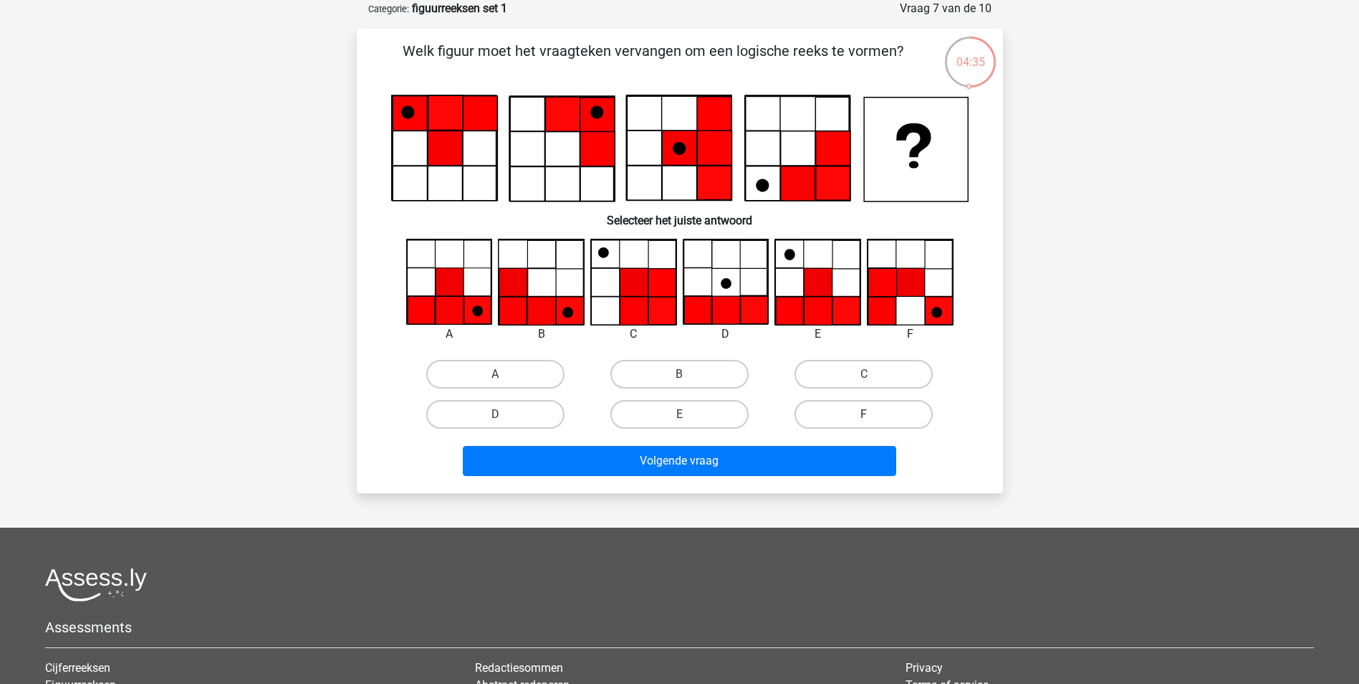
click at [828, 407] on label "F" at bounding box center [864, 414] width 138 height 29
click at [864, 414] on input "F" at bounding box center [868, 418] width 9 height 9
radio input "true"
click at [809, 441] on div "Volgende vraag" at bounding box center [680, 457] width 601 height 47
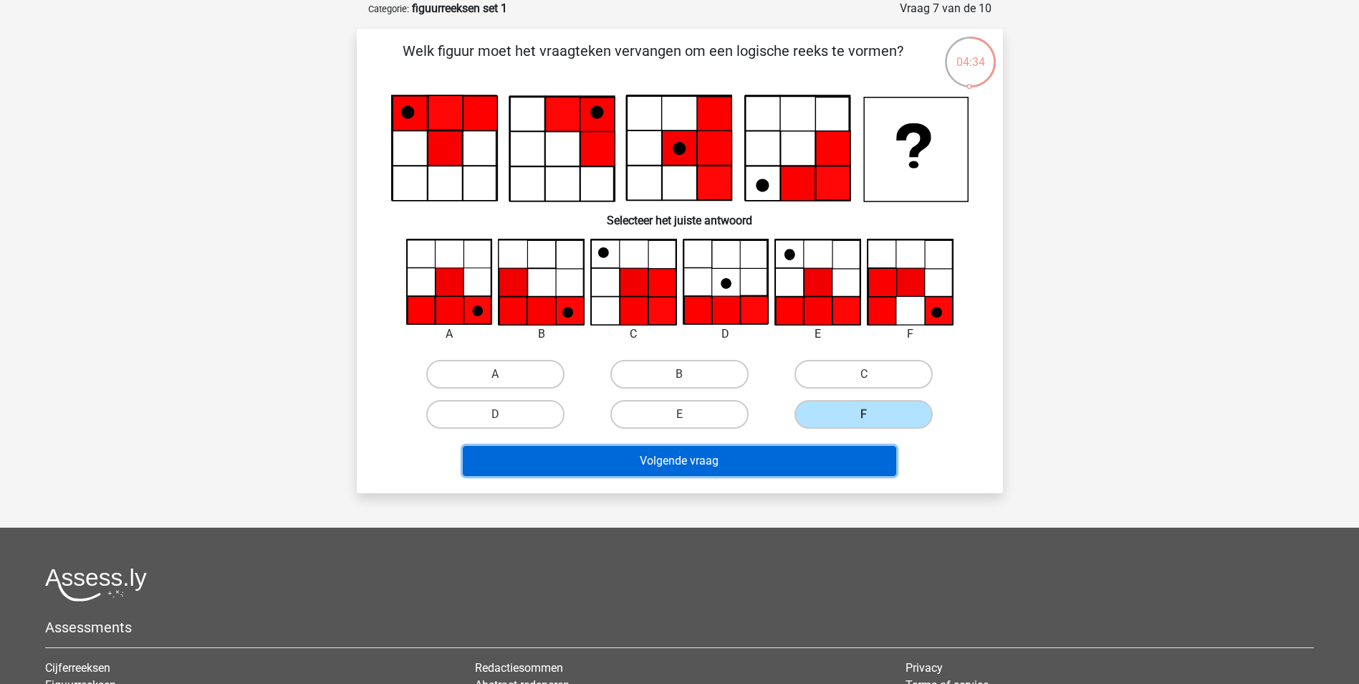
click at [812, 453] on button "Volgende vraag" at bounding box center [680, 461] width 434 height 30
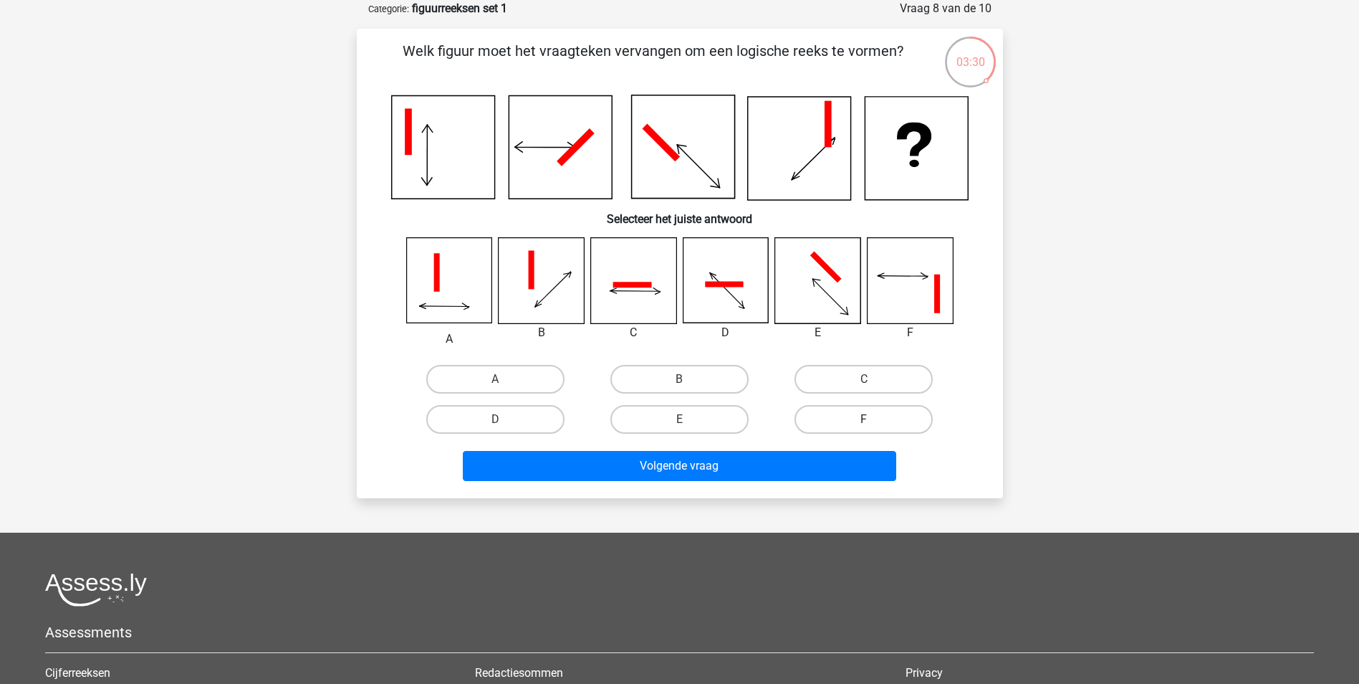
click at [834, 422] on label "F" at bounding box center [864, 419] width 138 height 29
click at [864, 422] on input "F" at bounding box center [868, 423] width 9 height 9
radio input "true"
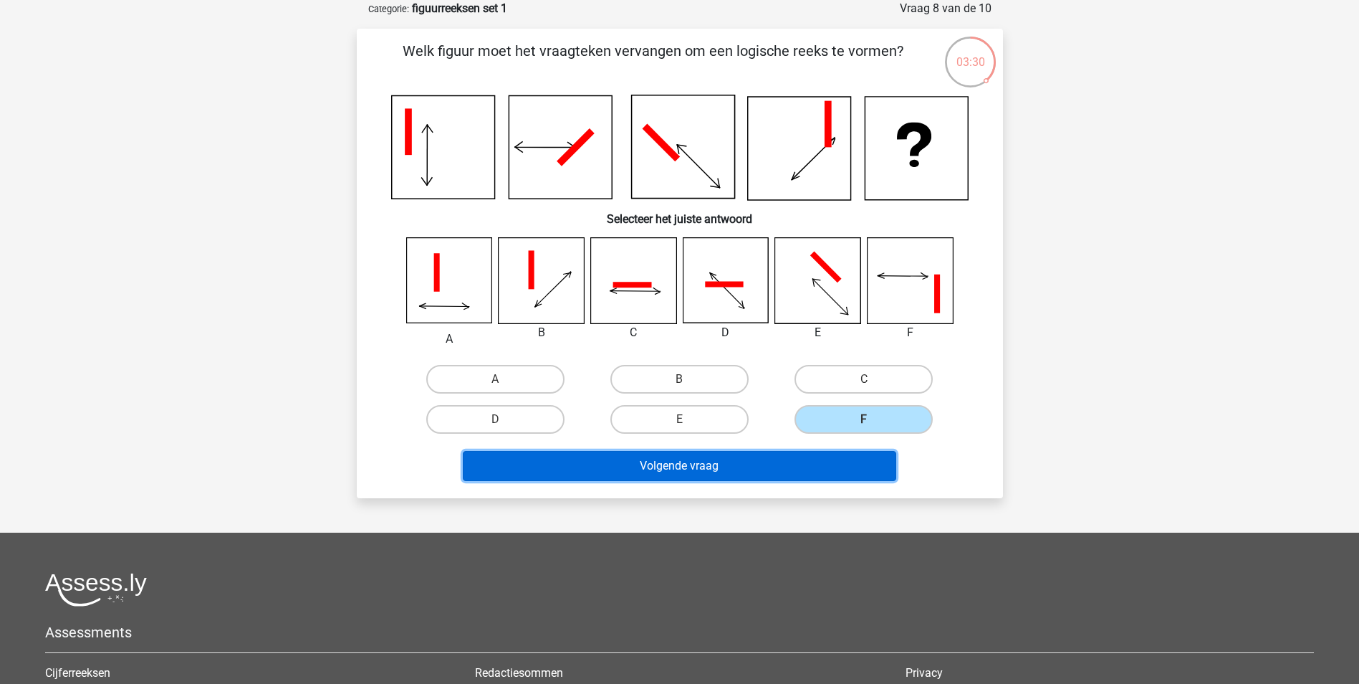
click at [801, 473] on button "Volgende vraag" at bounding box center [680, 466] width 434 height 30
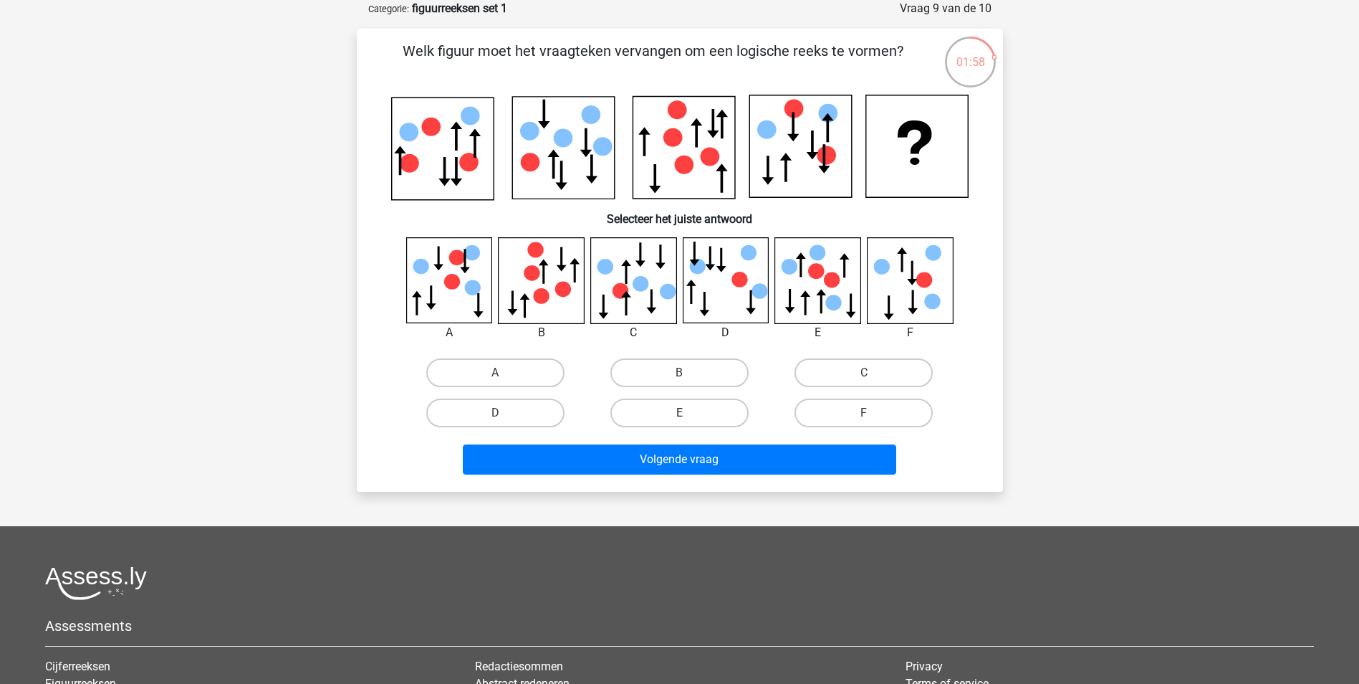
click at [682, 410] on label "E" at bounding box center [680, 412] width 138 height 29
click at [682, 413] on input "E" at bounding box center [683, 417] width 9 height 9
radio input "true"
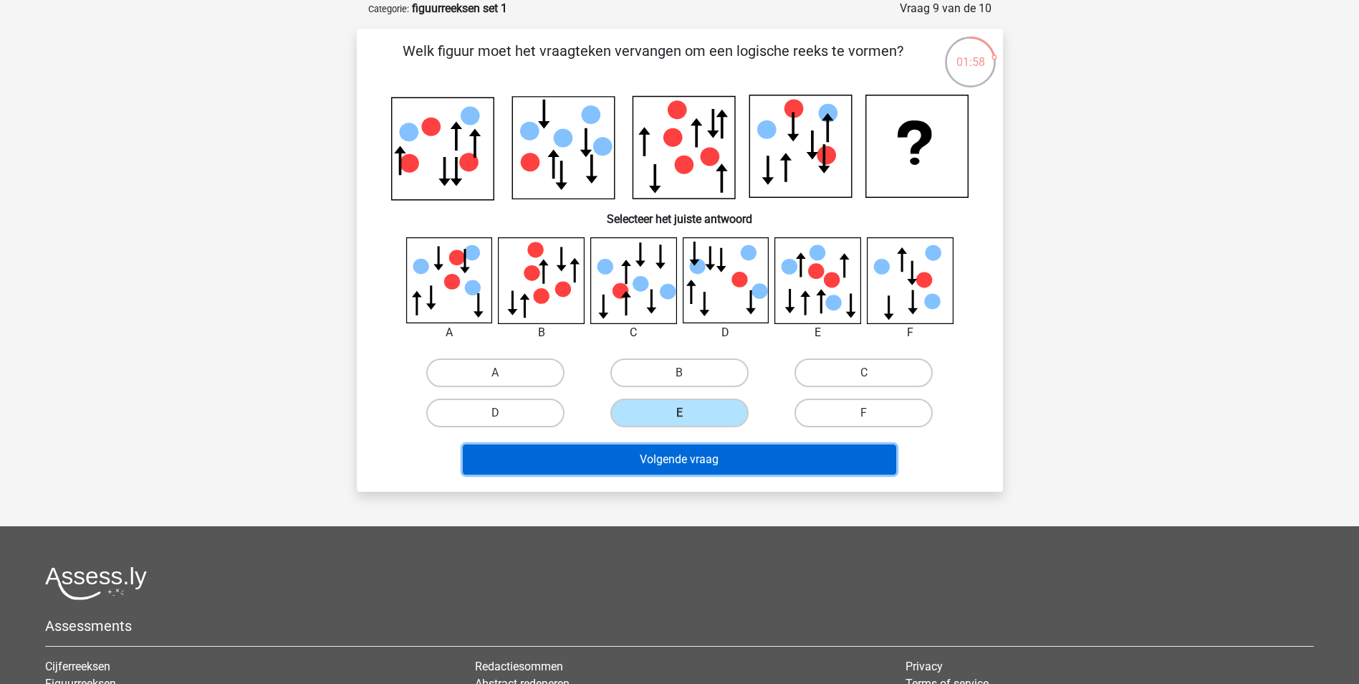
click at [677, 472] on button "Volgende vraag" at bounding box center [680, 459] width 434 height 30
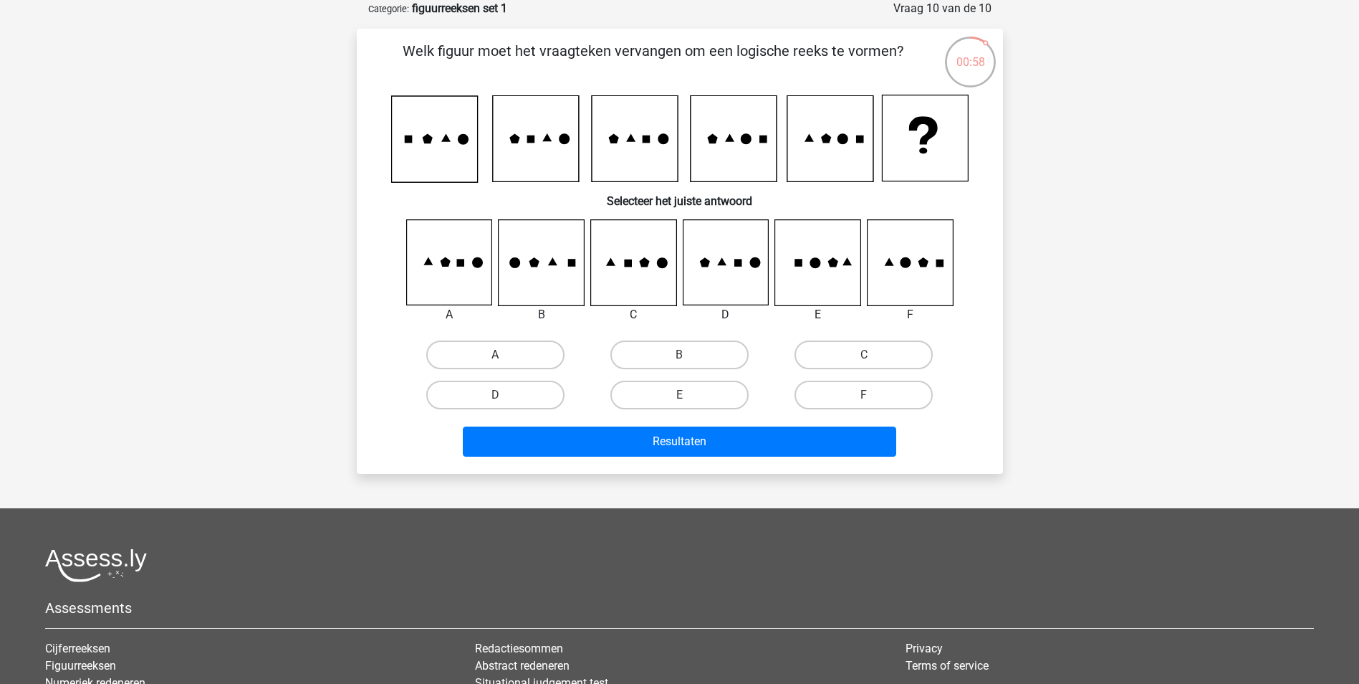
click at [534, 362] on label "A" at bounding box center [495, 354] width 138 height 29
click at [505, 362] on input "A" at bounding box center [499, 359] width 9 height 9
radio input "true"
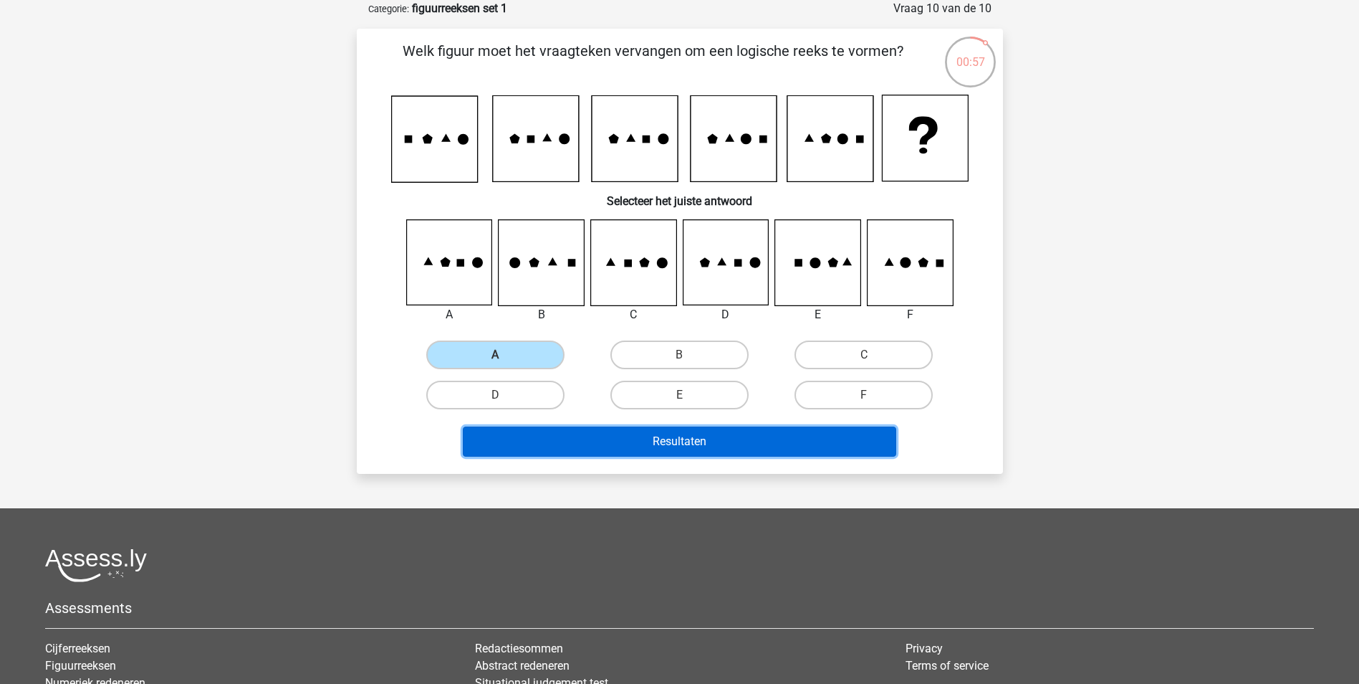
click at [662, 451] on button "Resultaten" at bounding box center [680, 441] width 434 height 30
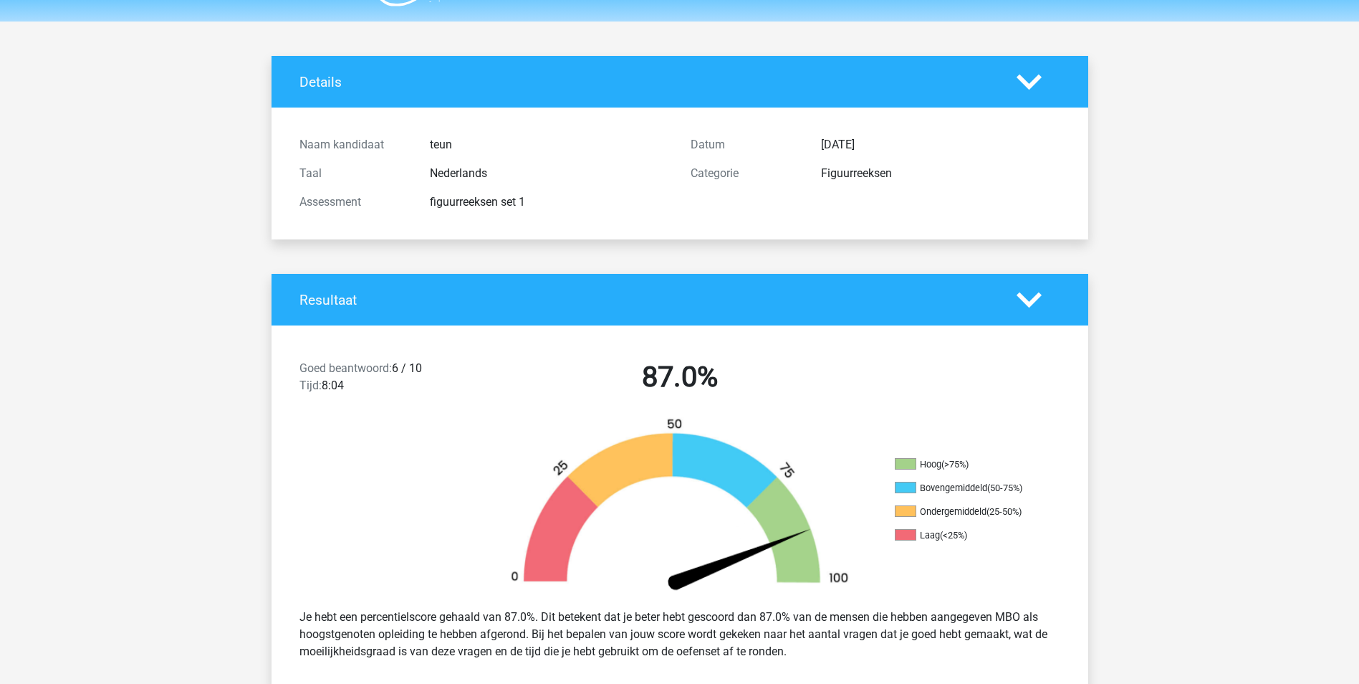
scroll to position [72, 0]
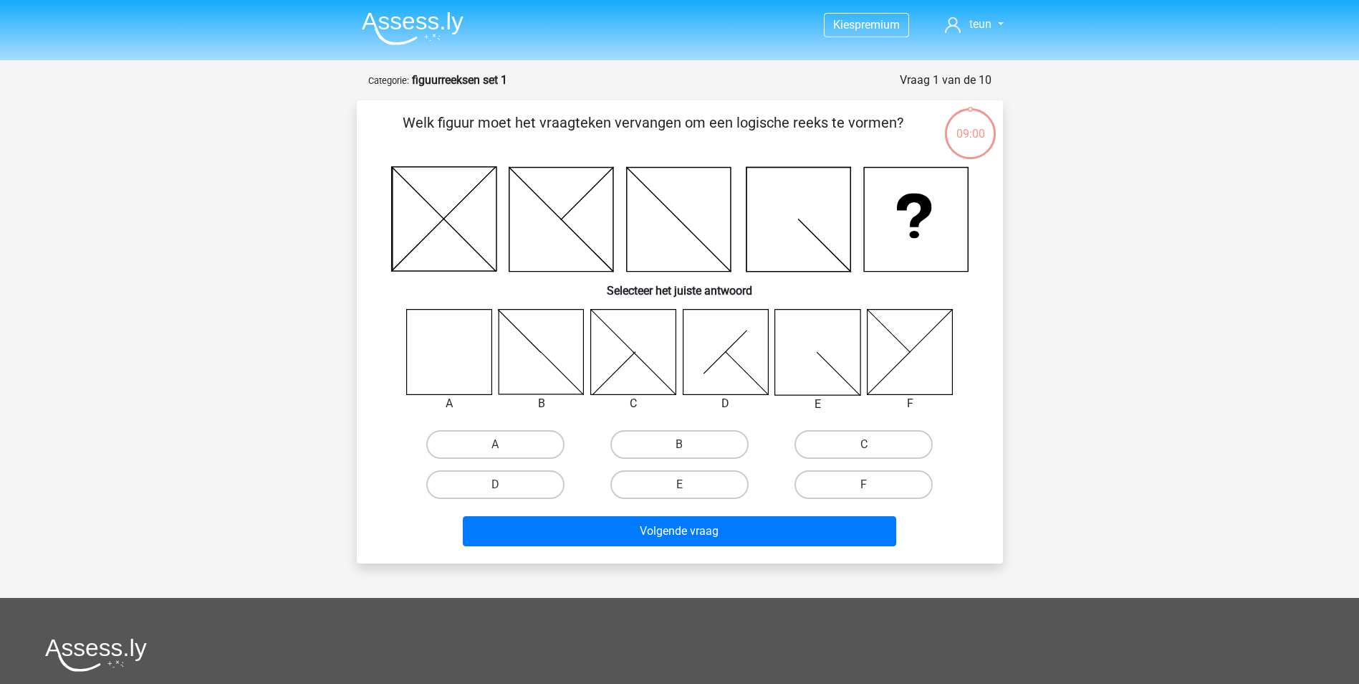
scroll to position [72, 0]
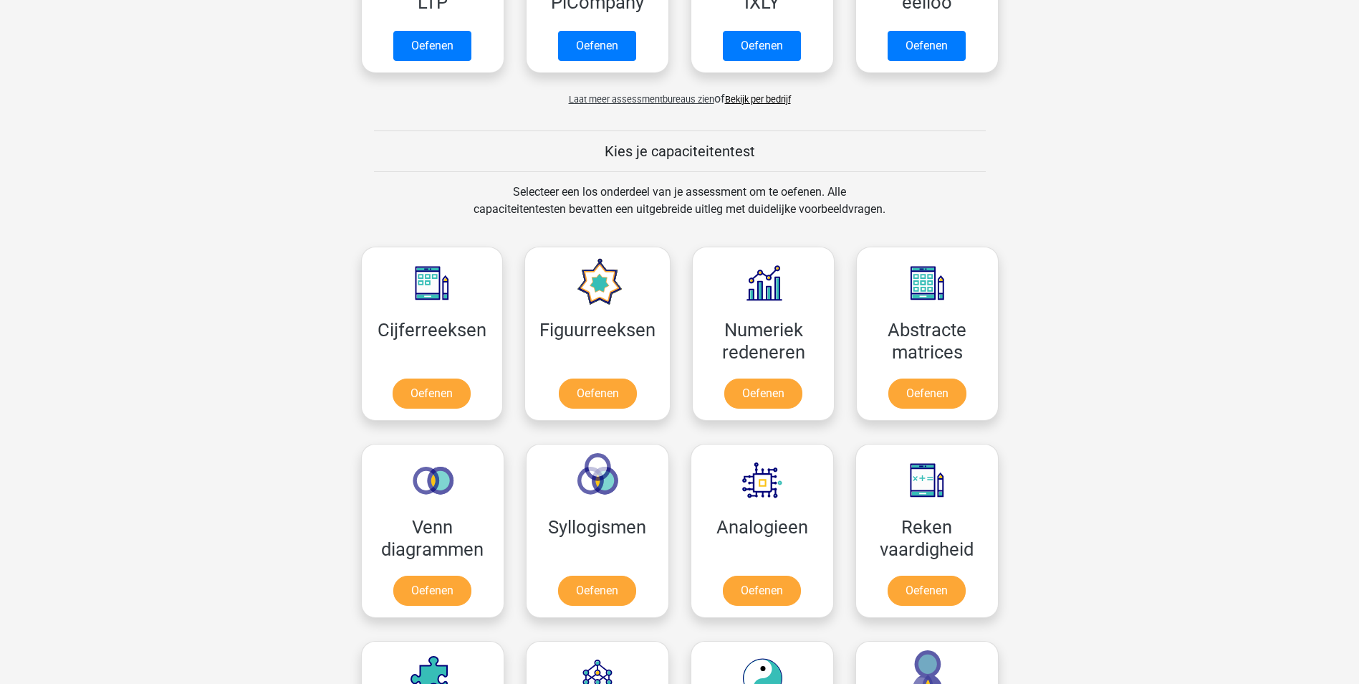
scroll to position [645, 0]
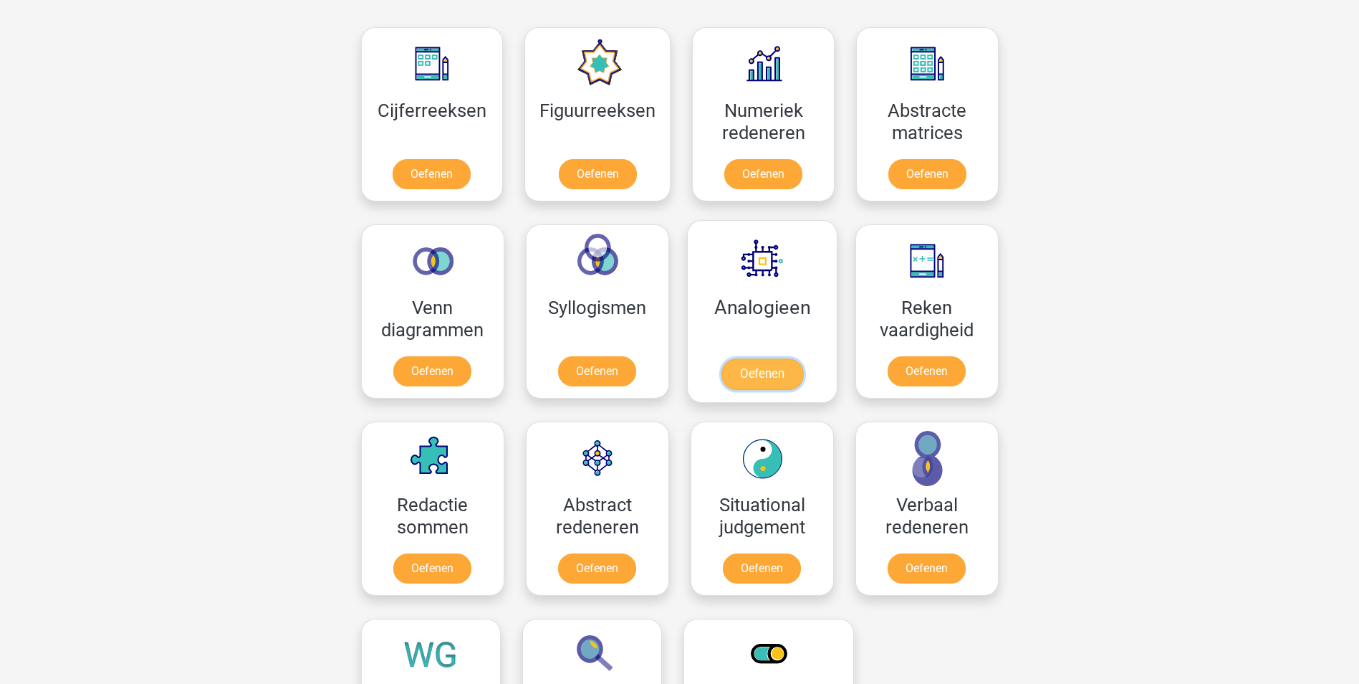
click at [798, 363] on link "Oefenen" at bounding box center [762, 374] width 82 height 32
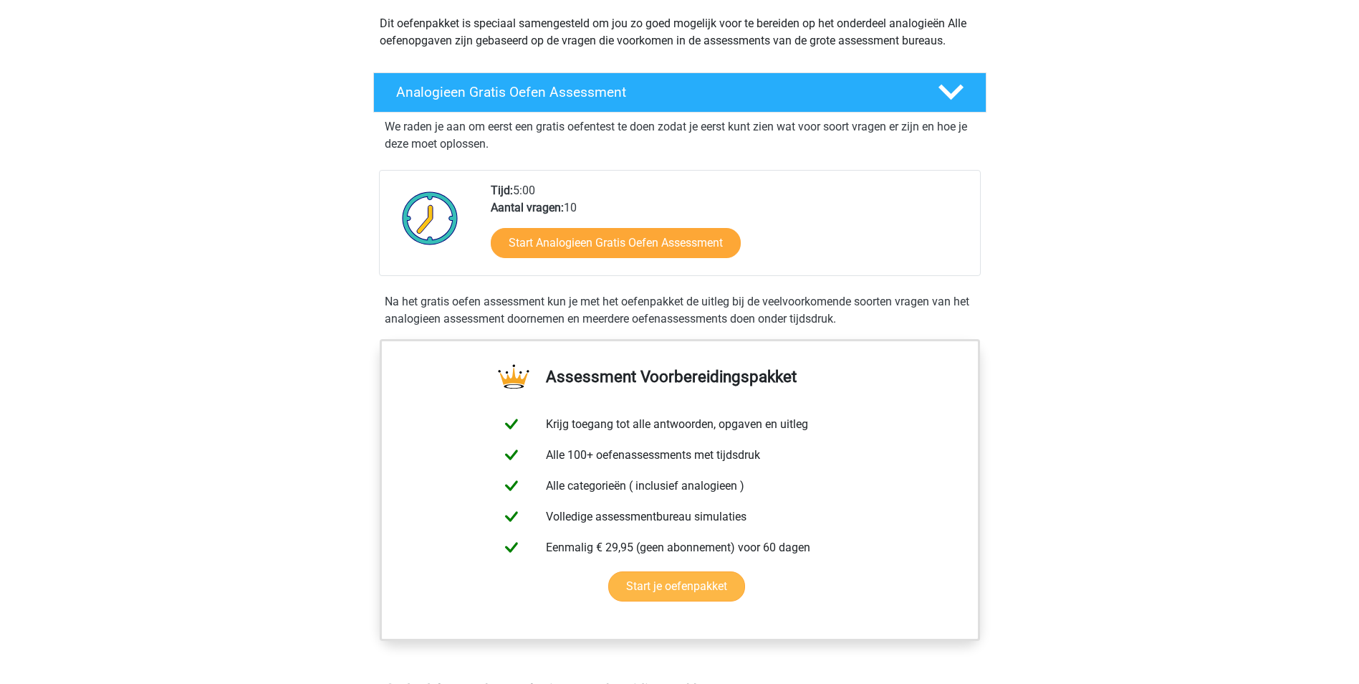
scroll to position [215, 0]
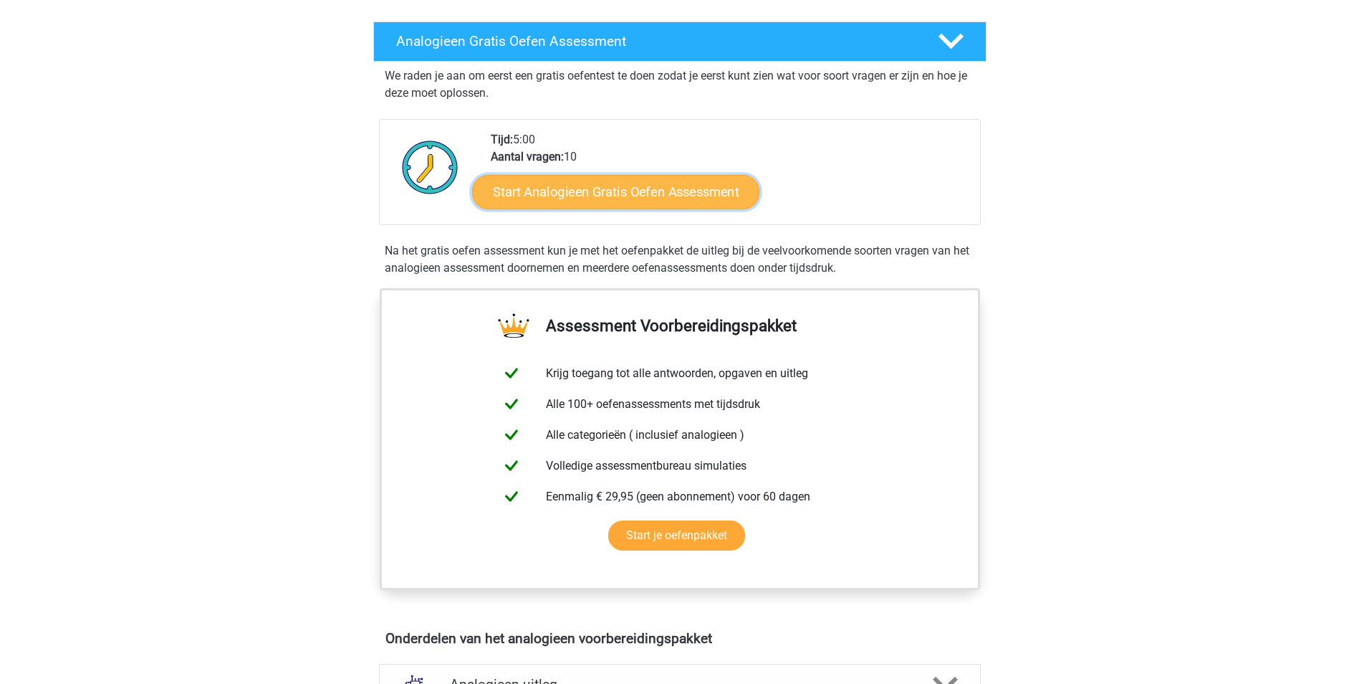
click at [601, 184] on link "Start Analogieen Gratis Oefen Assessment" at bounding box center [615, 191] width 287 height 34
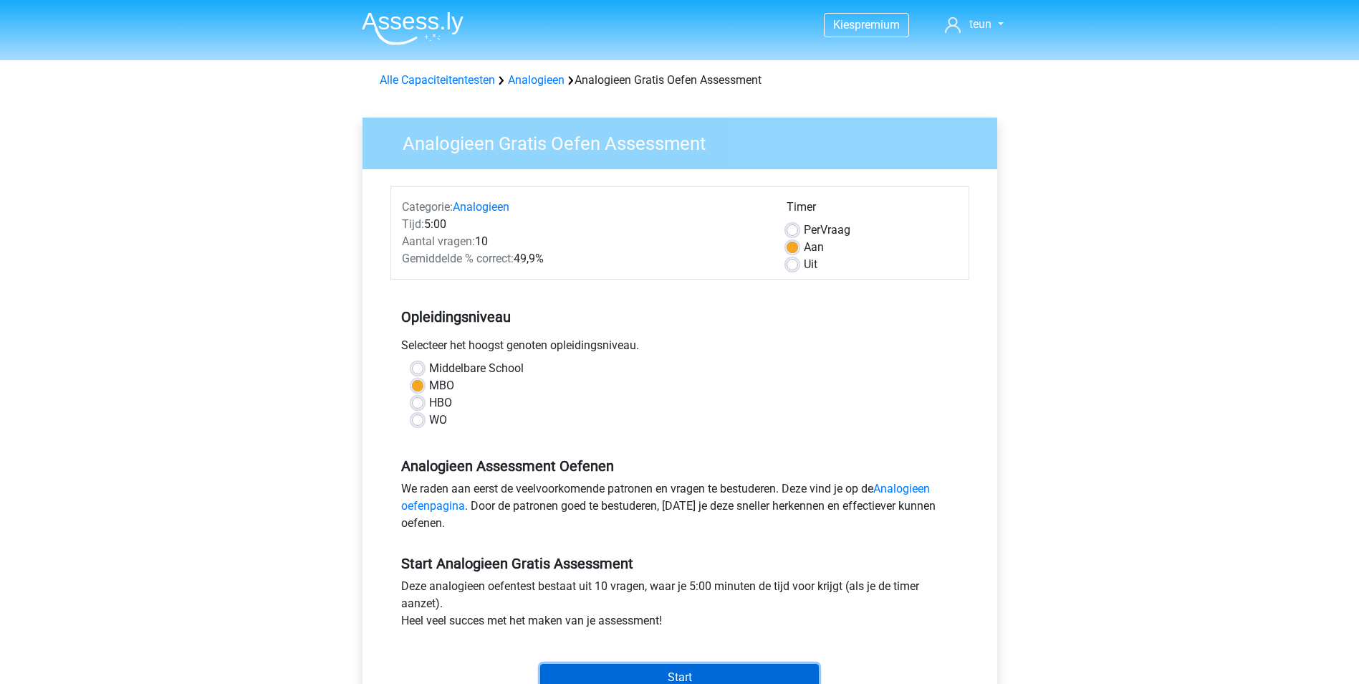
click at [722, 674] on input "Start" at bounding box center [679, 677] width 279 height 27
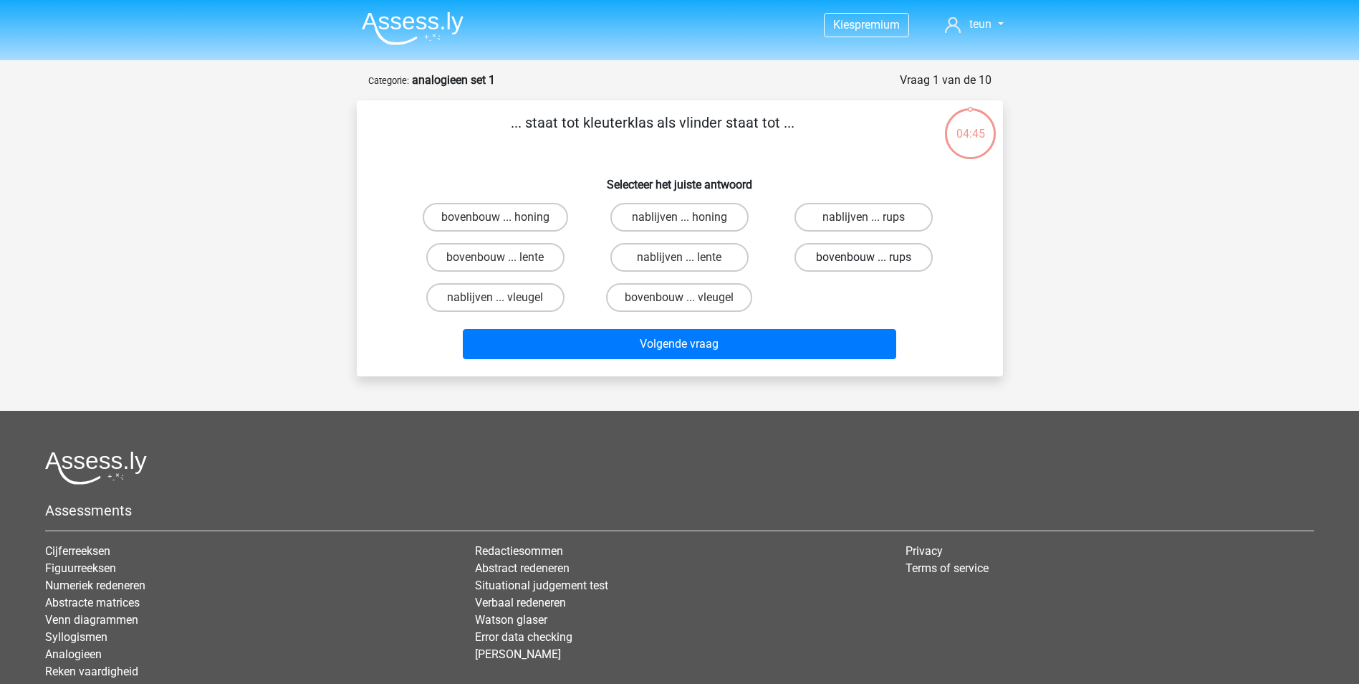
click at [894, 256] on label "bovenbouw ... rups" at bounding box center [864, 257] width 138 height 29
click at [874, 257] on input "bovenbouw ... rups" at bounding box center [868, 261] width 9 height 9
radio input "true"
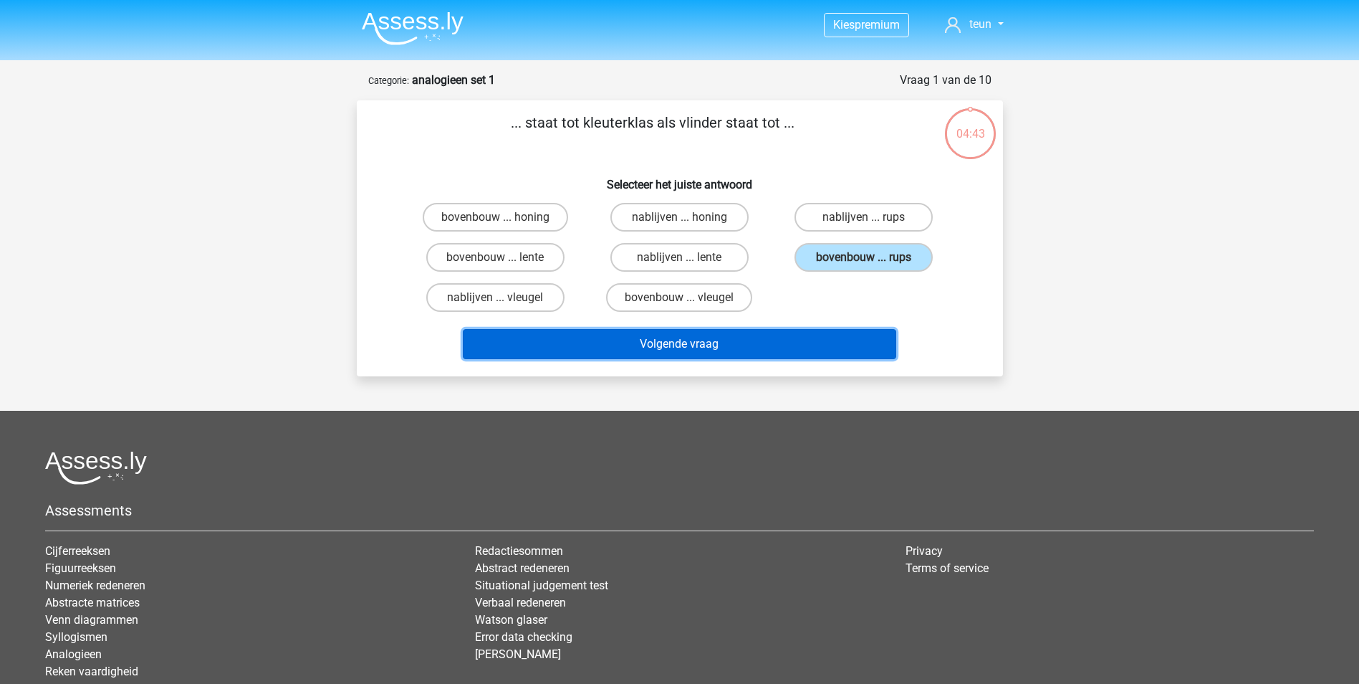
click at [811, 355] on button "Volgende vraag" at bounding box center [680, 344] width 434 height 30
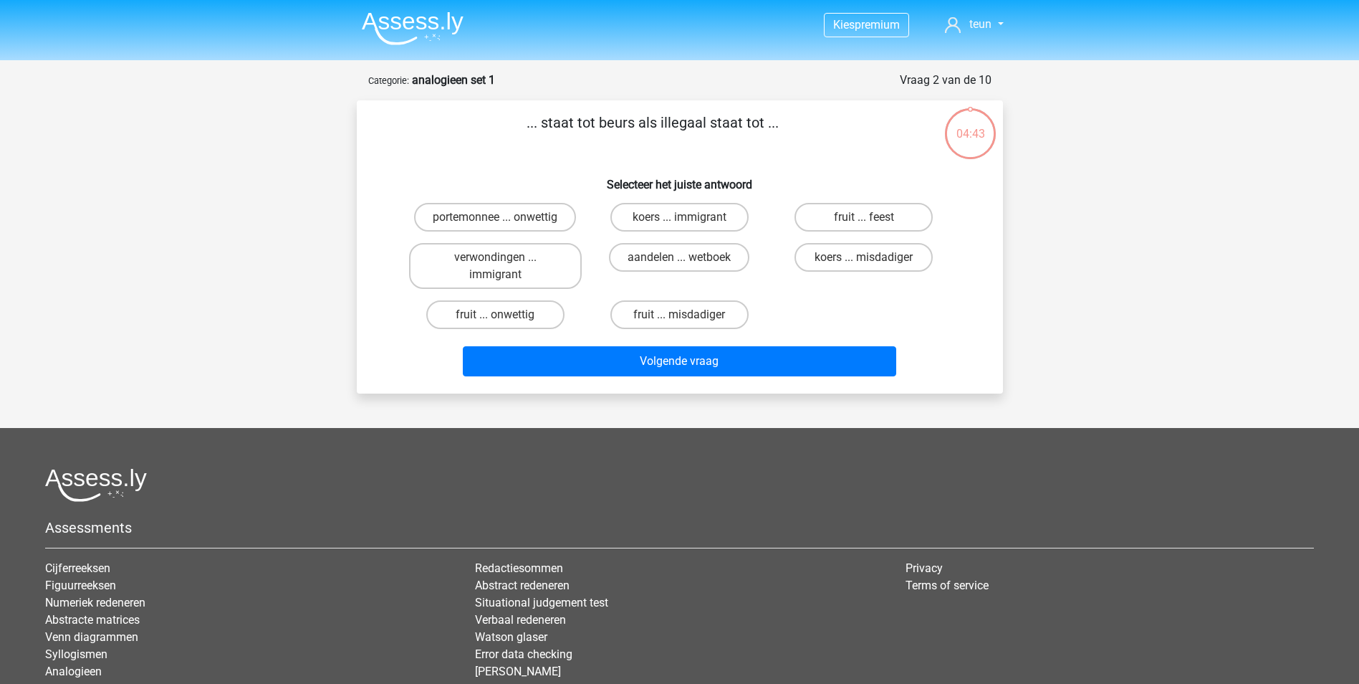
scroll to position [72, 0]
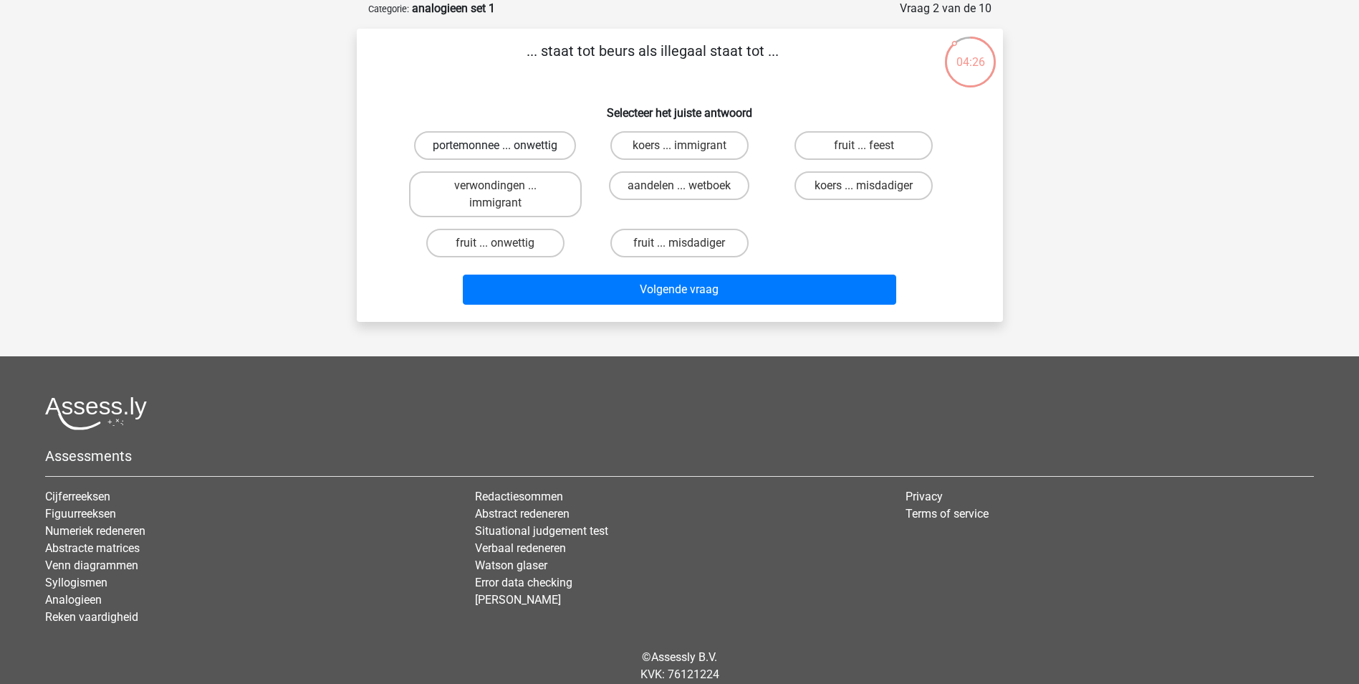
click at [539, 143] on label "portemonnee ... onwettig" at bounding box center [495, 145] width 162 height 29
click at [505, 145] on input "portemonnee ... onwettig" at bounding box center [499, 149] width 9 height 9
radio input "true"
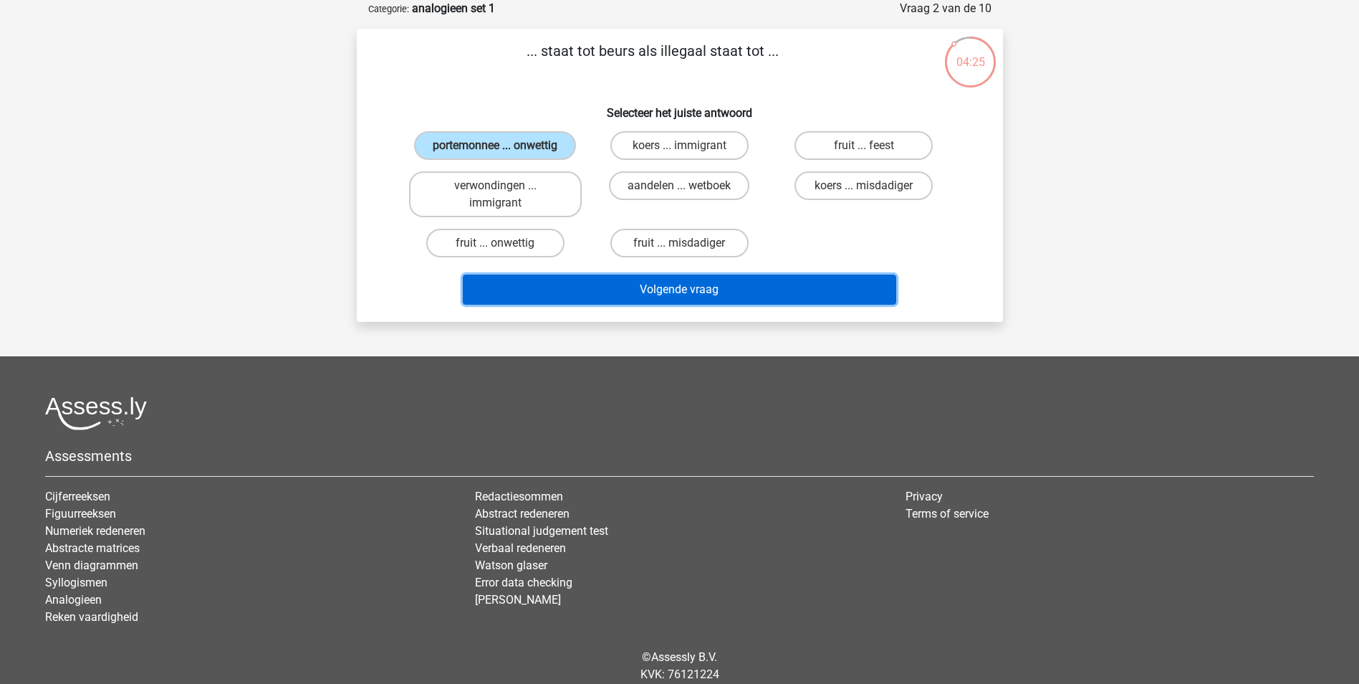
click at [747, 282] on button "Volgende vraag" at bounding box center [680, 289] width 434 height 30
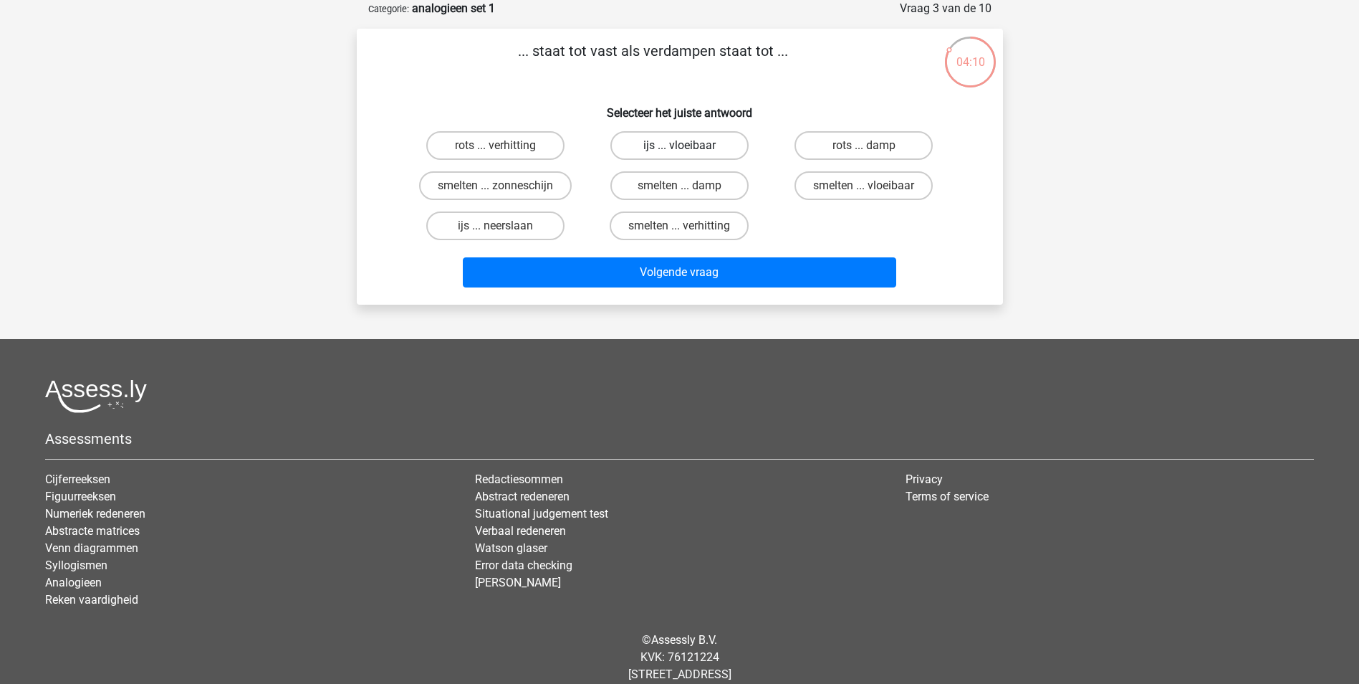
click at [691, 146] on label "ijs ... vloeibaar" at bounding box center [680, 145] width 138 height 29
click at [689, 146] on input "ijs ... vloeibaar" at bounding box center [683, 149] width 9 height 9
radio input "true"
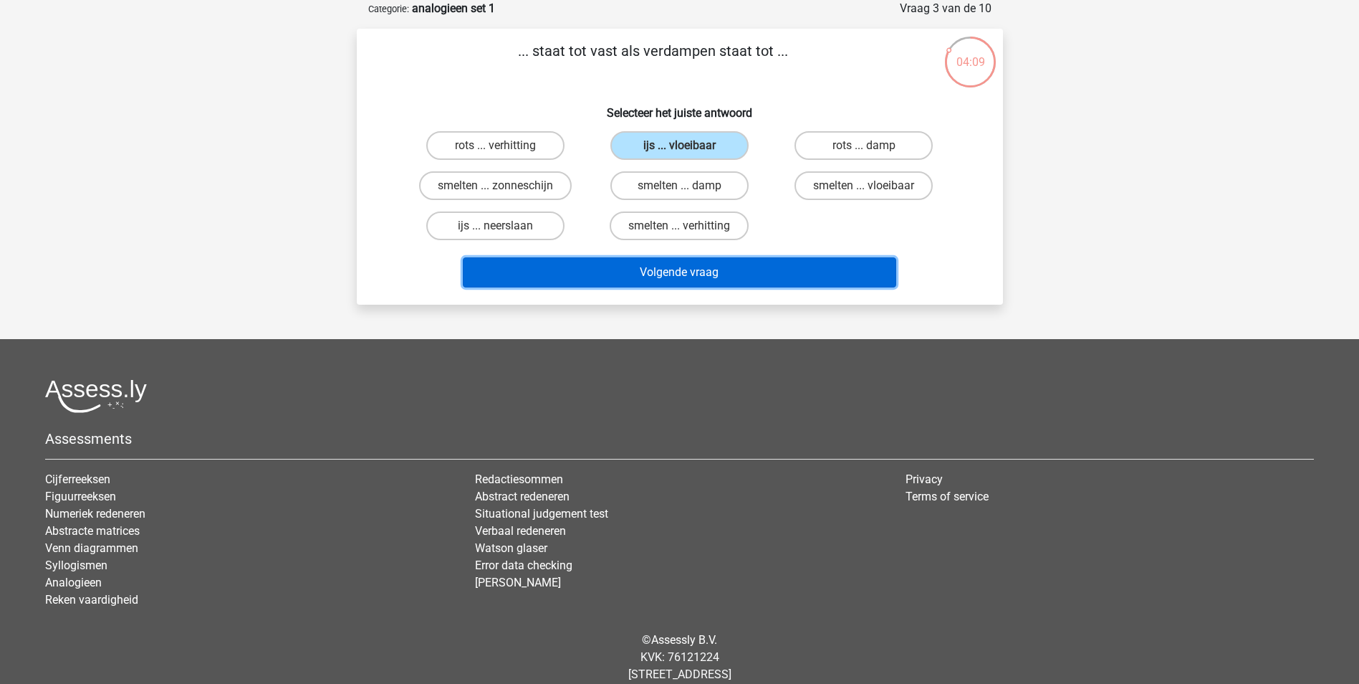
click at [729, 272] on button "Volgende vraag" at bounding box center [680, 272] width 434 height 30
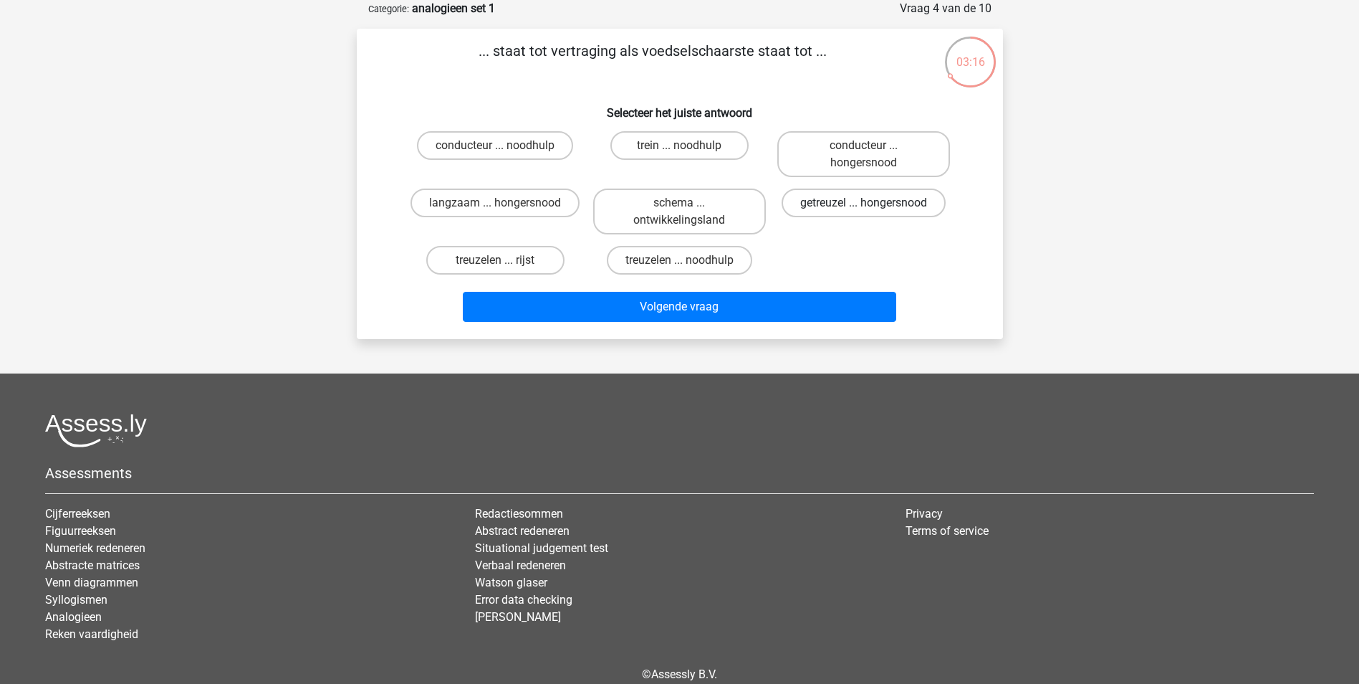
click at [843, 209] on label "getreuzel ... hongersnood" at bounding box center [864, 202] width 164 height 29
click at [864, 209] on input "getreuzel ... hongersnood" at bounding box center [868, 207] width 9 height 9
radio input "true"
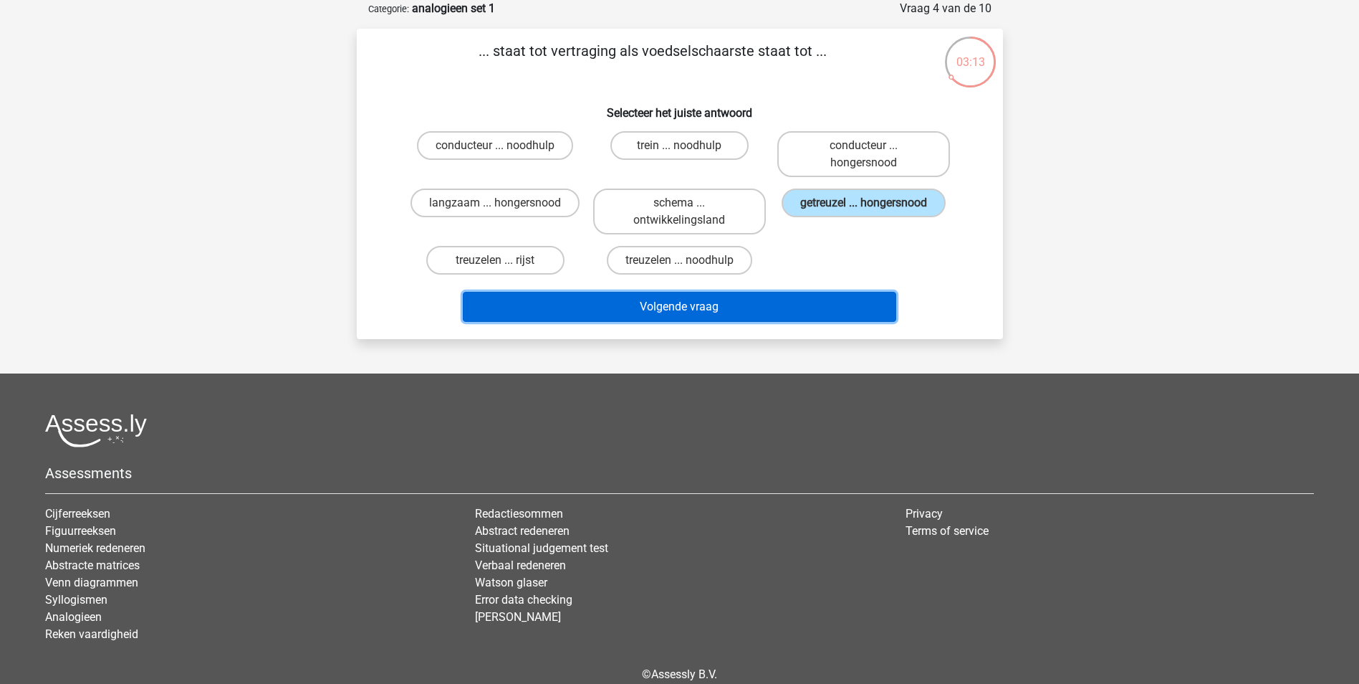
click at [780, 307] on button "Volgende vraag" at bounding box center [680, 307] width 434 height 30
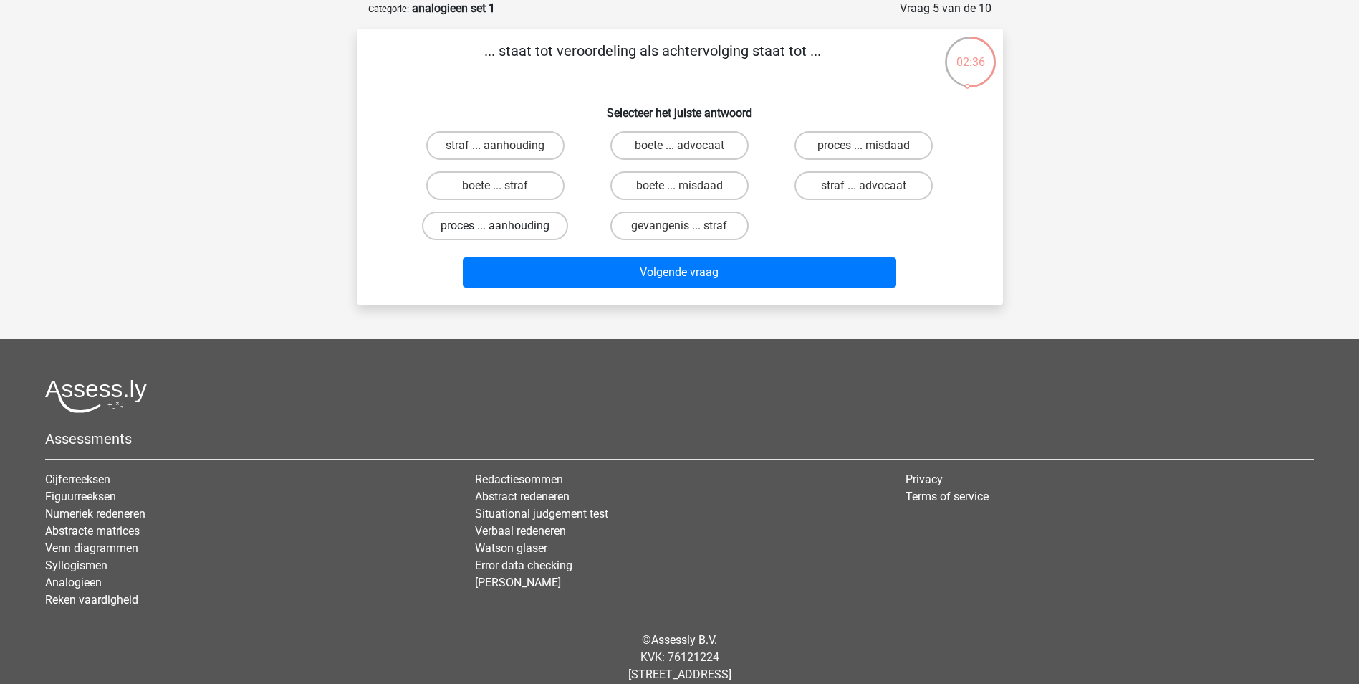
click at [523, 221] on label "proces ... aanhouding" at bounding box center [495, 225] width 146 height 29
click at [505, 226] on input "proces ... aanhouding" at bounding box center [499, 230] width 9 height 9
radio input "true"
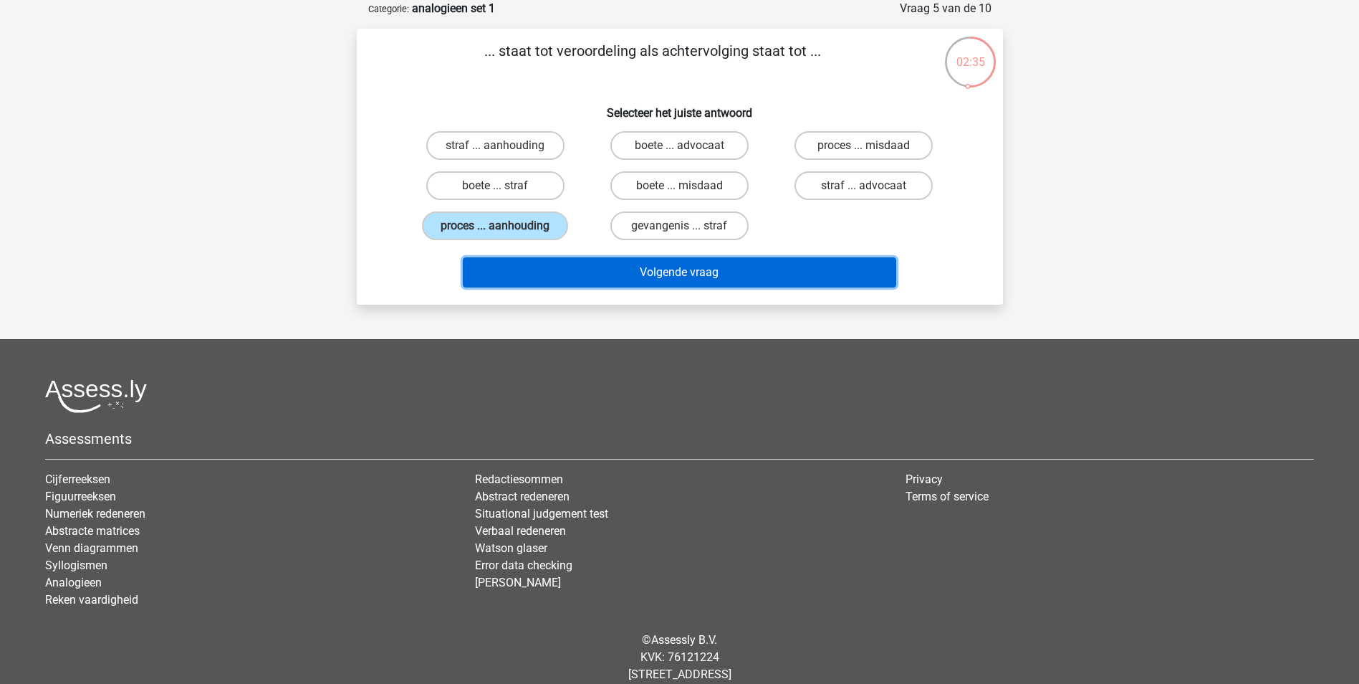
click at [586, 271] on button "Volgende vraag" at bounding box center [680, 272] width 434 height 30
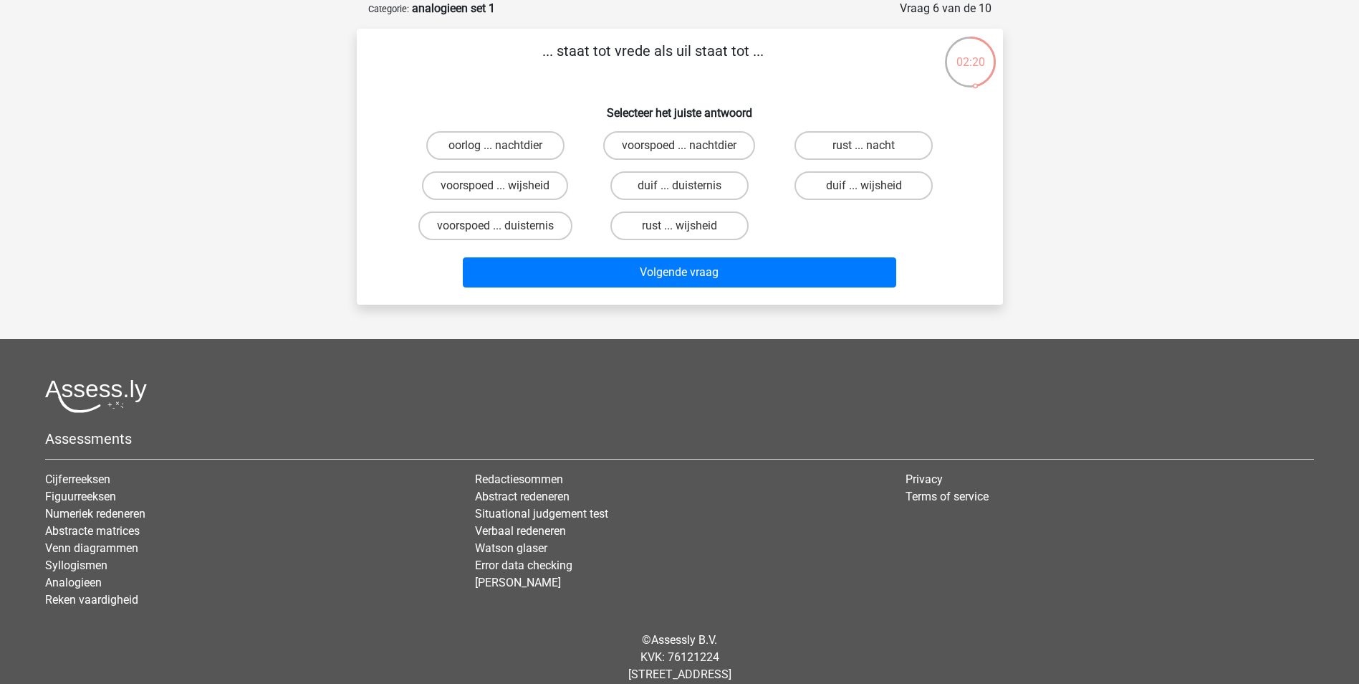
click at [865, 190] on input "duif ... wijsheid" at bounding box center [868, 190] width 9 height 9
radio input "true"
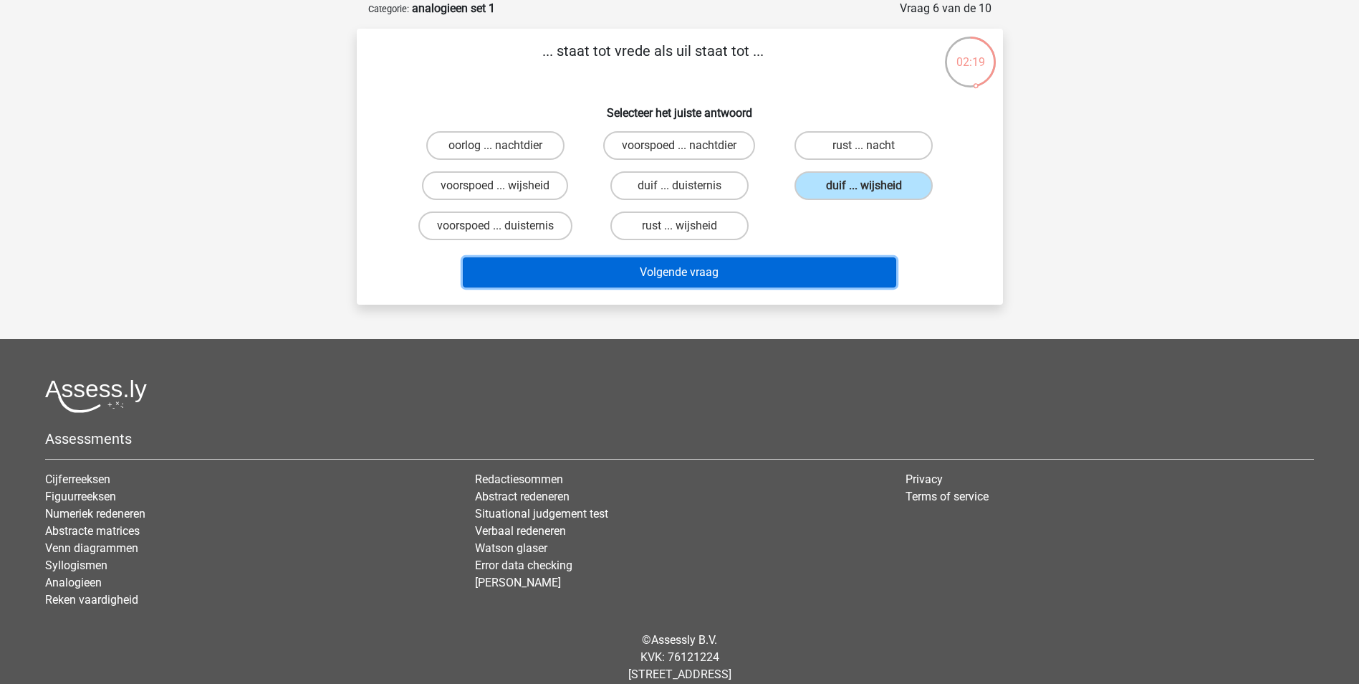
click at [826, 275] on button "Volgende vraag" at bounding box center [680, 272] width 434 height 30
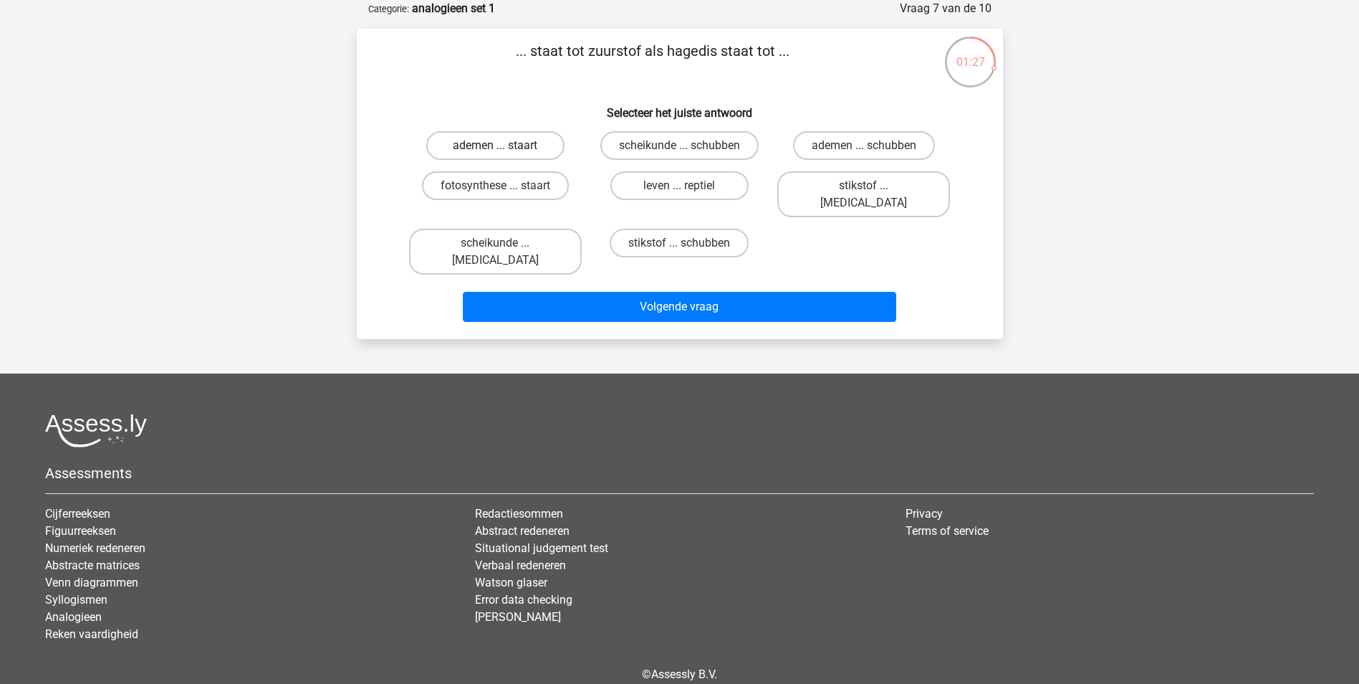
click at [545, 140] on label "ademen ... staart" at bounding box center [495, 145] width 138 height 29
click at [505, 145] on input "ademen ... staart" at bounding box center [499, 149] width 9 height 9
radio input "true"
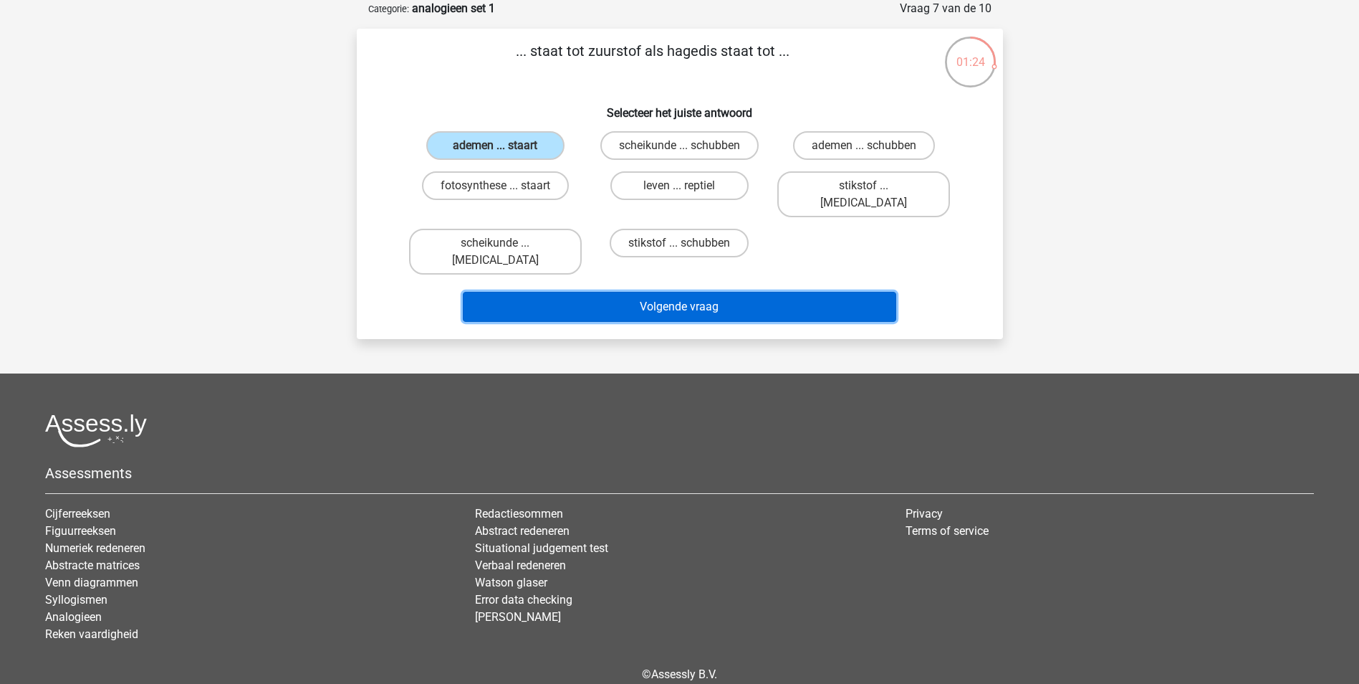
click at [684, 292] on button "Volgende vraag" at bounding box center [680, 307] width 434 height 30
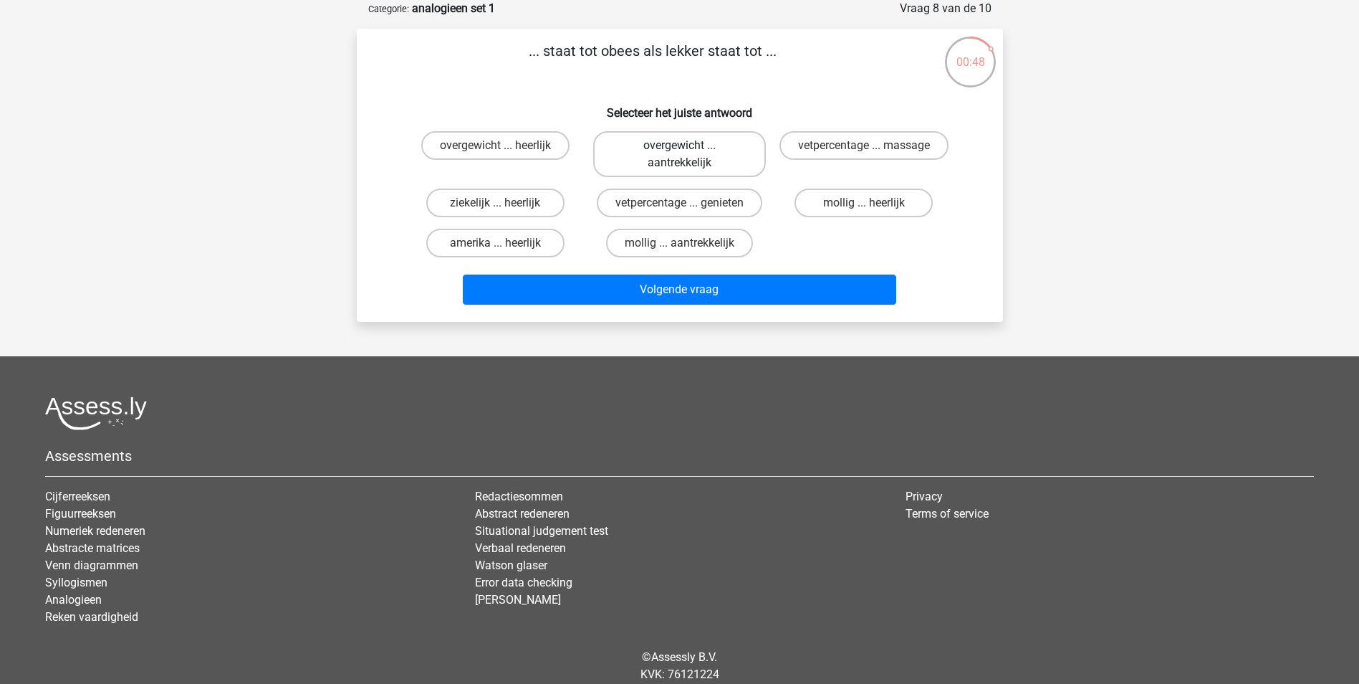
click at [644, 151] on label "overgewicht ... aantrekkelijk" at bounding box center [679, 154] width 173 height 46
click at [679, 151] on input "overgewicht ... aantrekkelijk" at bounding box center [683, 149] width 9 height 9
radio input "true"
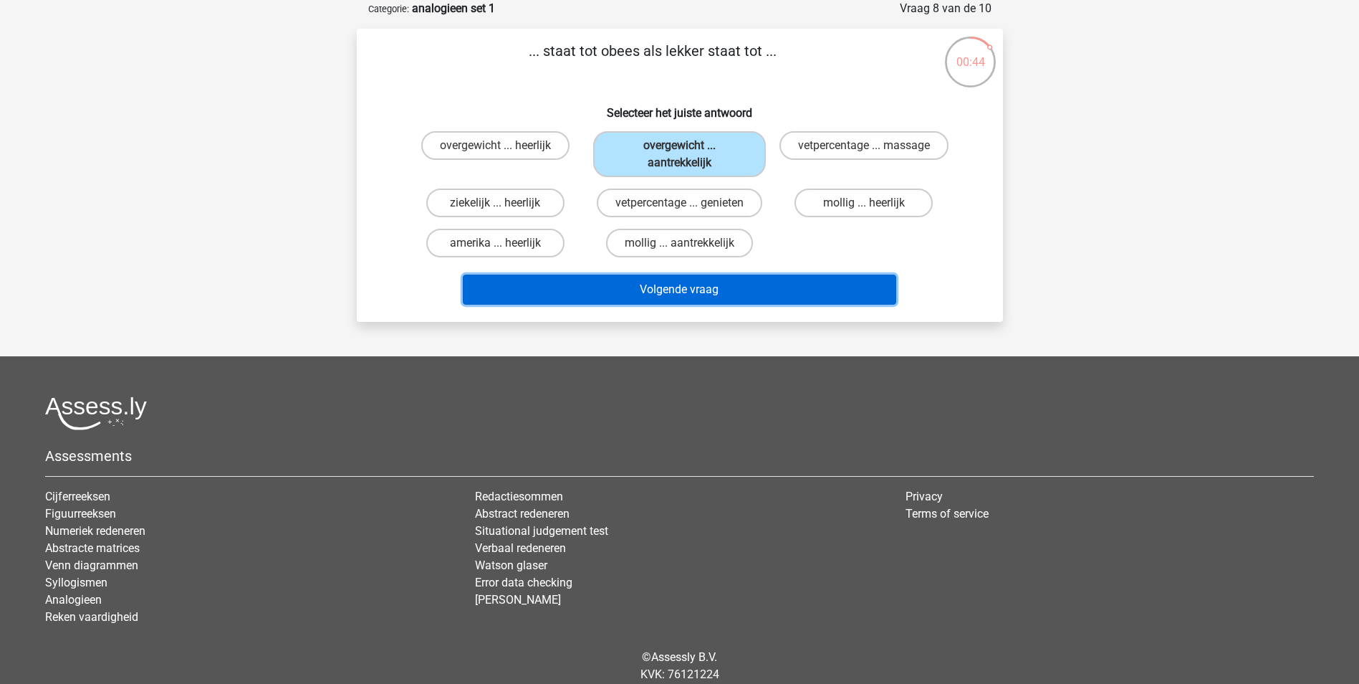
click at [642, 277] on button "Volgende vraag" at bounding box center [680, 289] width 434 height 30
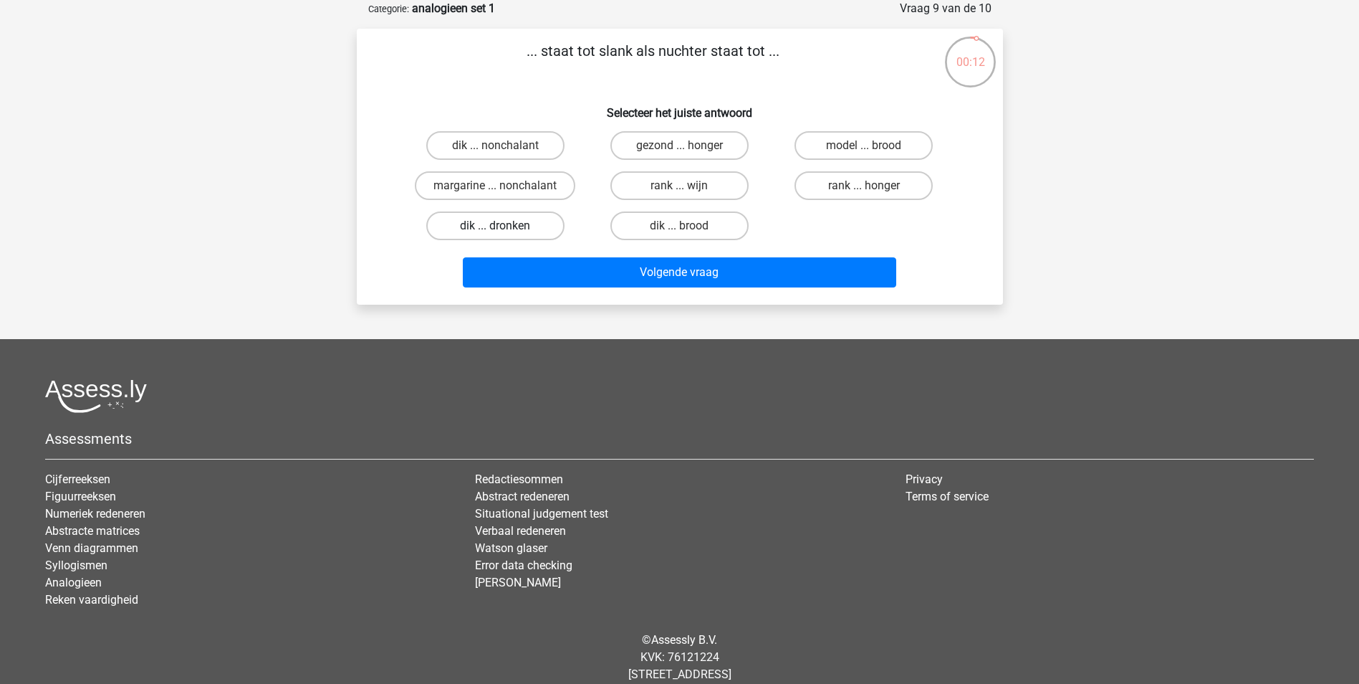
click at [534, 221] on label "dik ... dronken" at bounding box center [495, 225] width 138 height 29
click at [505, 226] on input "dik ... dronken" at bounding box center [499, 230] width 9 height 9
radio input "true"
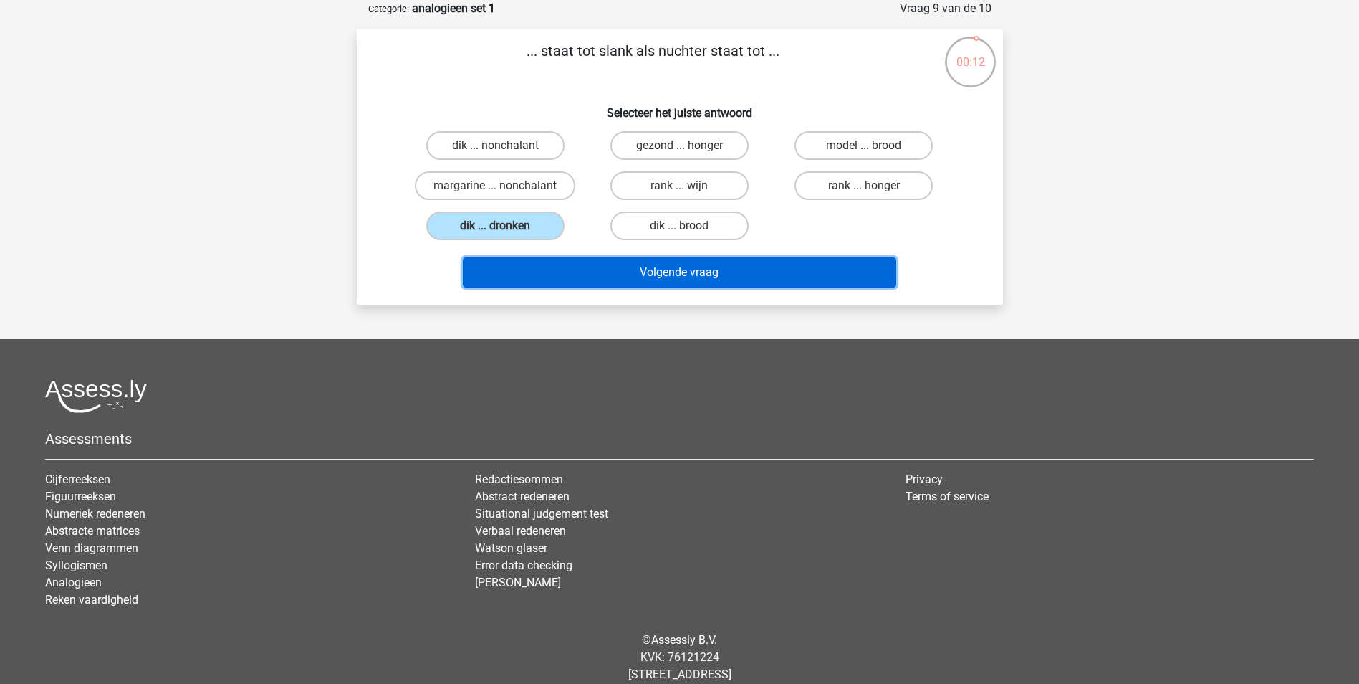
click at [760, 259] on button "Volgende vraag" at bounding box center [680, 272] width 434 height 30
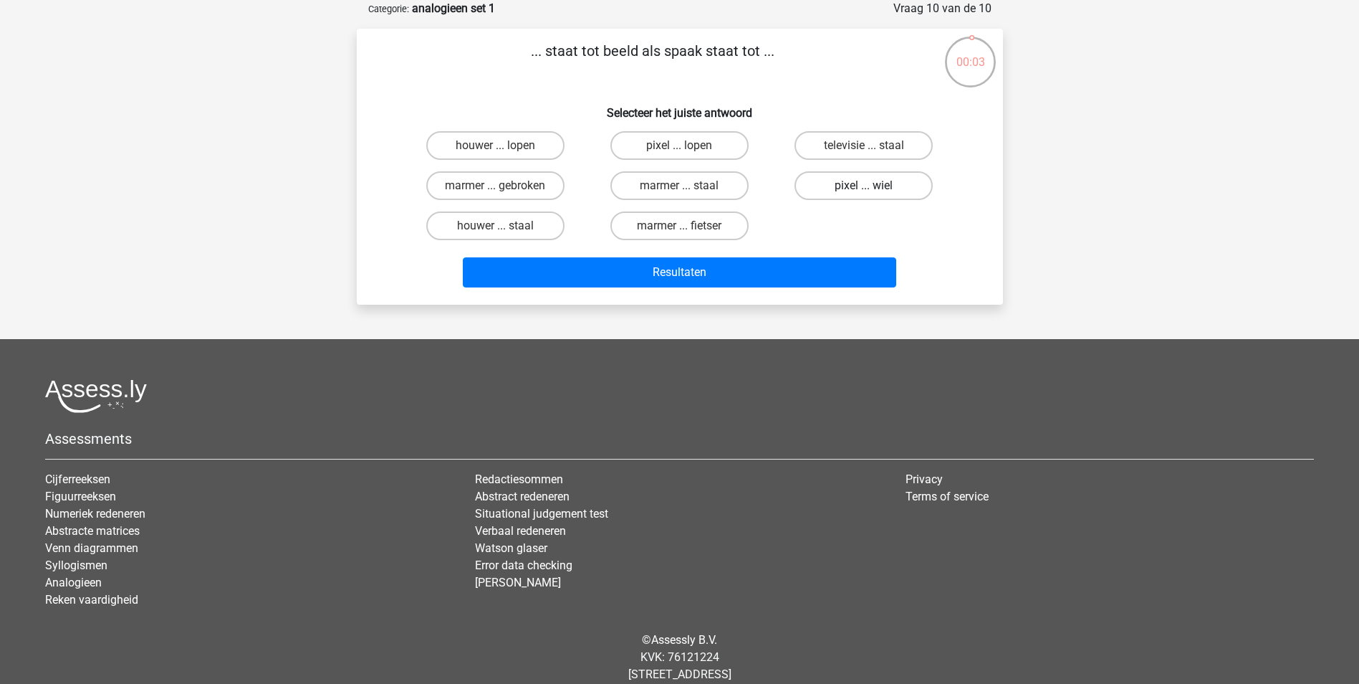
click at [843, 181] on label "pixel ... wiel" at bounding box center [864, 185] width 138 height 29
click at [864, 186] on input "pixel ... wiel" at bounding box center [868, 190] width 9 height 9
radio input "true"
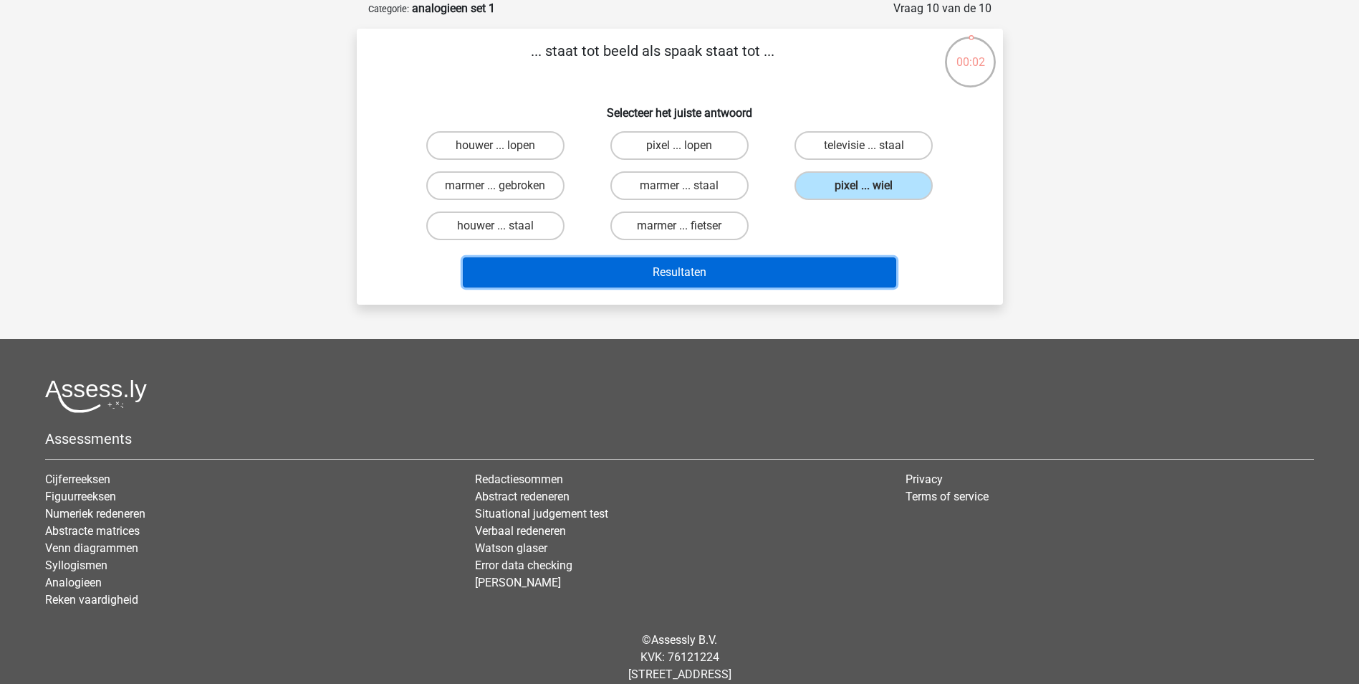
click at [835, 258] on button "Resultaten" at bounding box center [680, 272] width 434 height 30
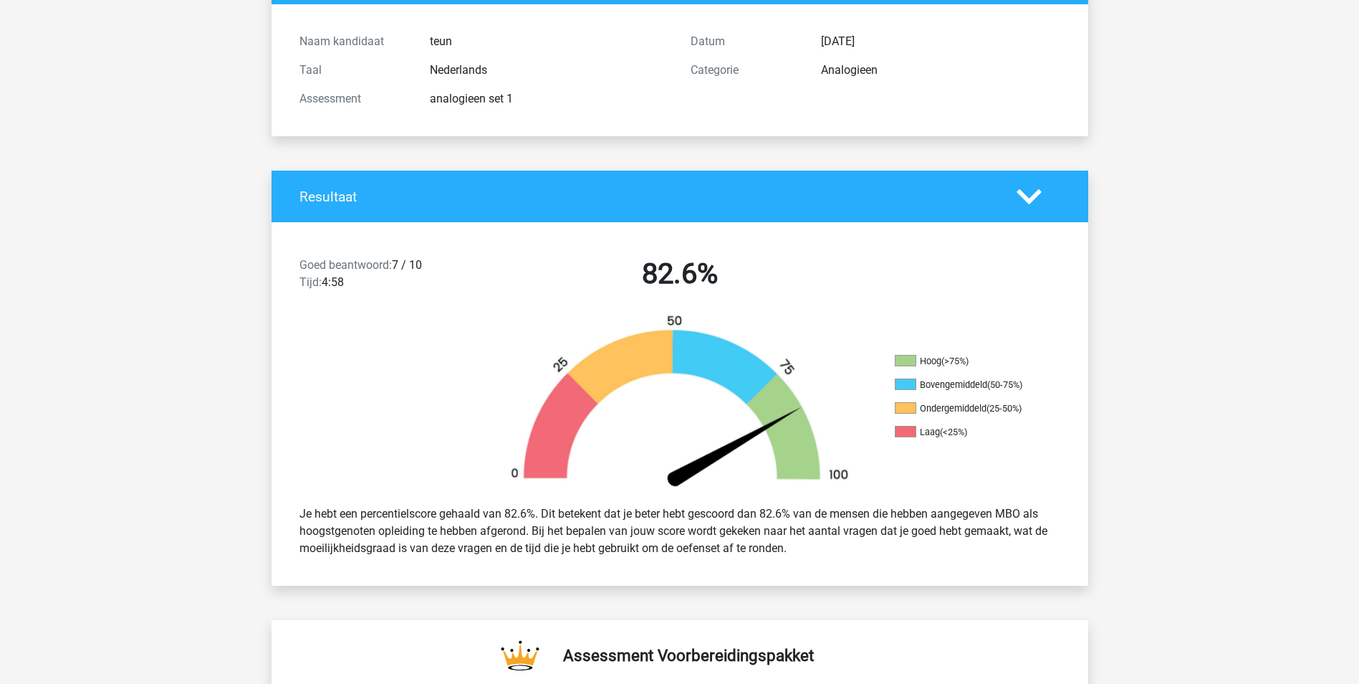
scroll to position [143, 0]
